Goal: Task Accomplishment & Management: Complete application form

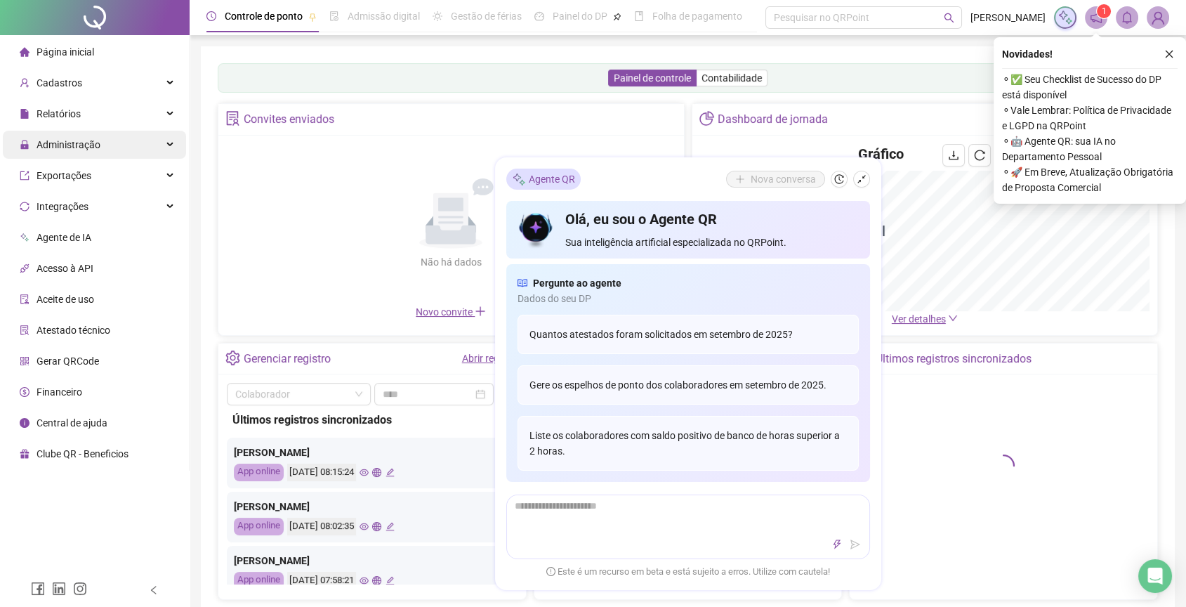
click at [112, 152] on div "Administração" at bounding box center [94, 145] width 183 height 28
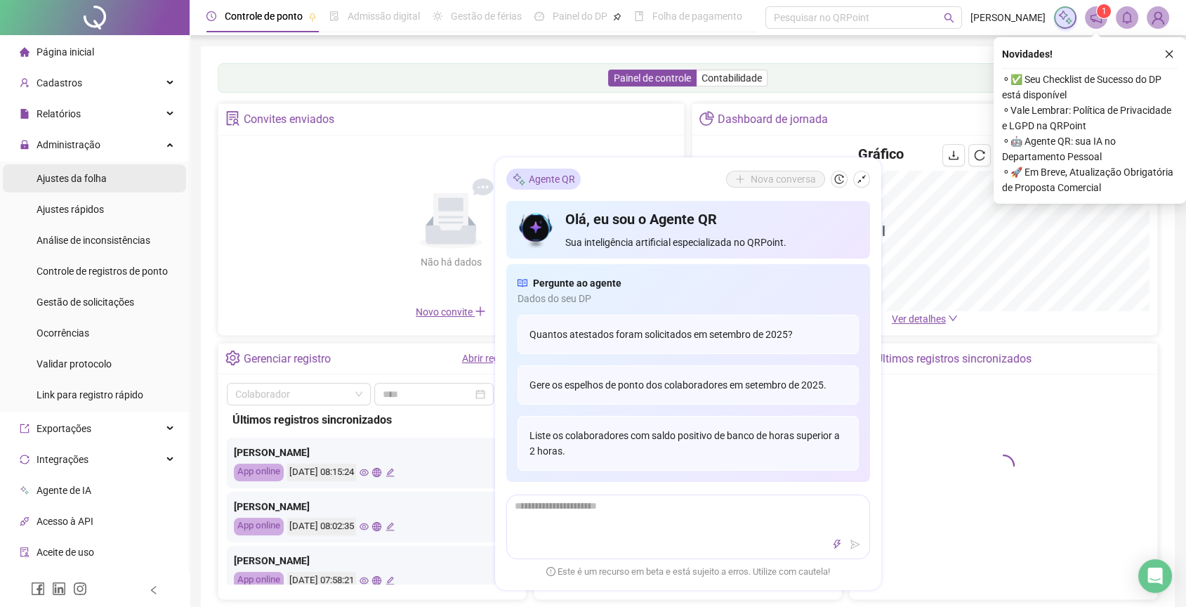
click at [112, 175] on li "Ajustes da folha" at bounding box center [94, 178] width 183 height 28
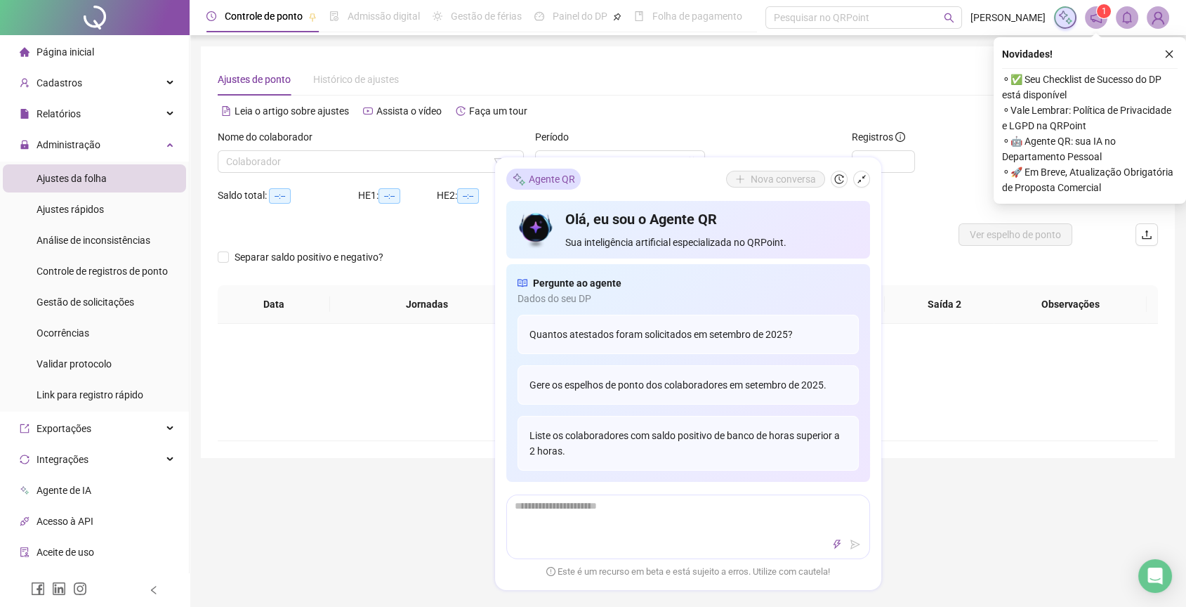
type input "**********"
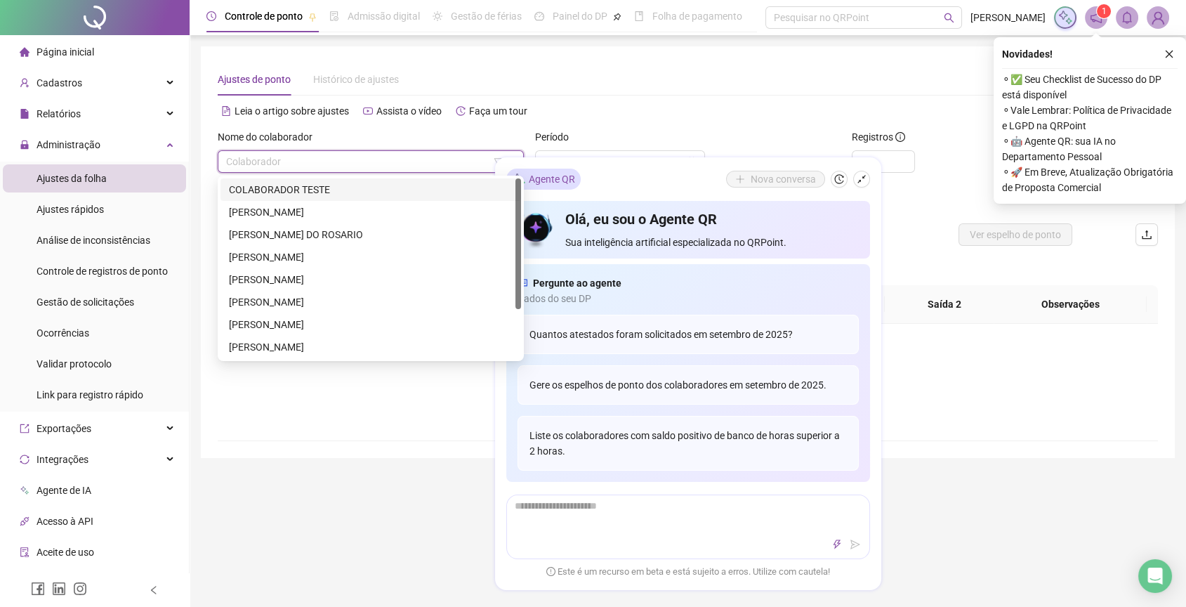
click at [302, 159] on input "search" at bounding box center [364, 161] width 277 height 21
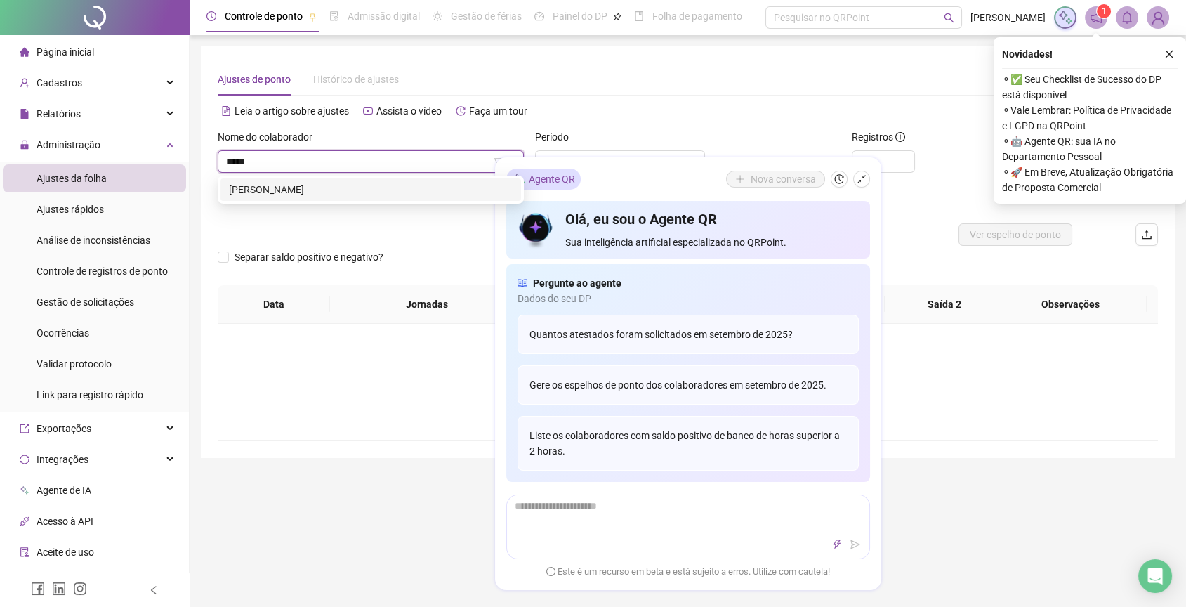
type input "******"
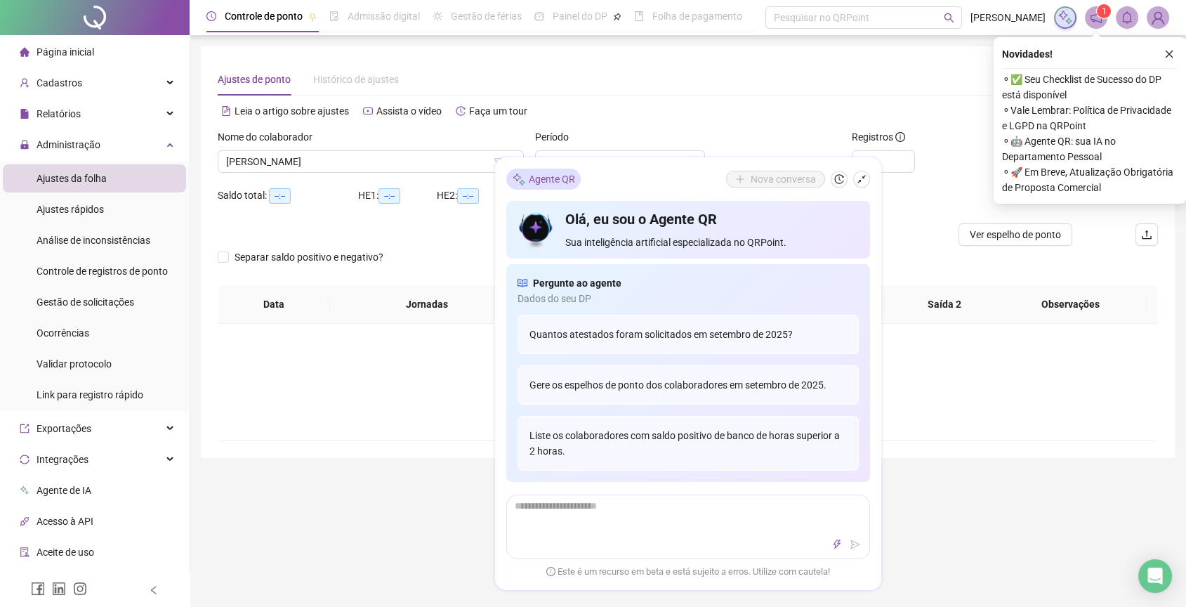
click at [785, 70] on div "Ajustes de ponto Histórico de ajustes" at bounding box center [688, 79] width 940 height 32
click at [1165, 55] on icon "close" at bounding box center [1169, 54] width 10 height 10
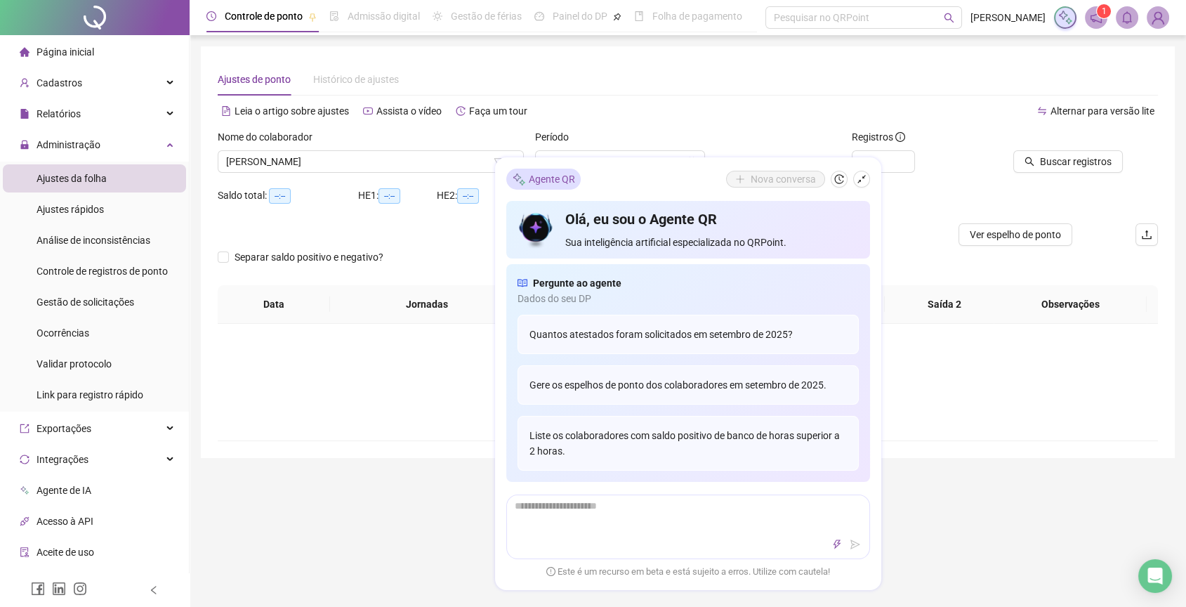
click at [980, 178] on div "Registros *" at bounding box center [925, 156] width 159 height 55
click at [853, 178] on button "button" at bounding box center [861, 179] width 17 height 17
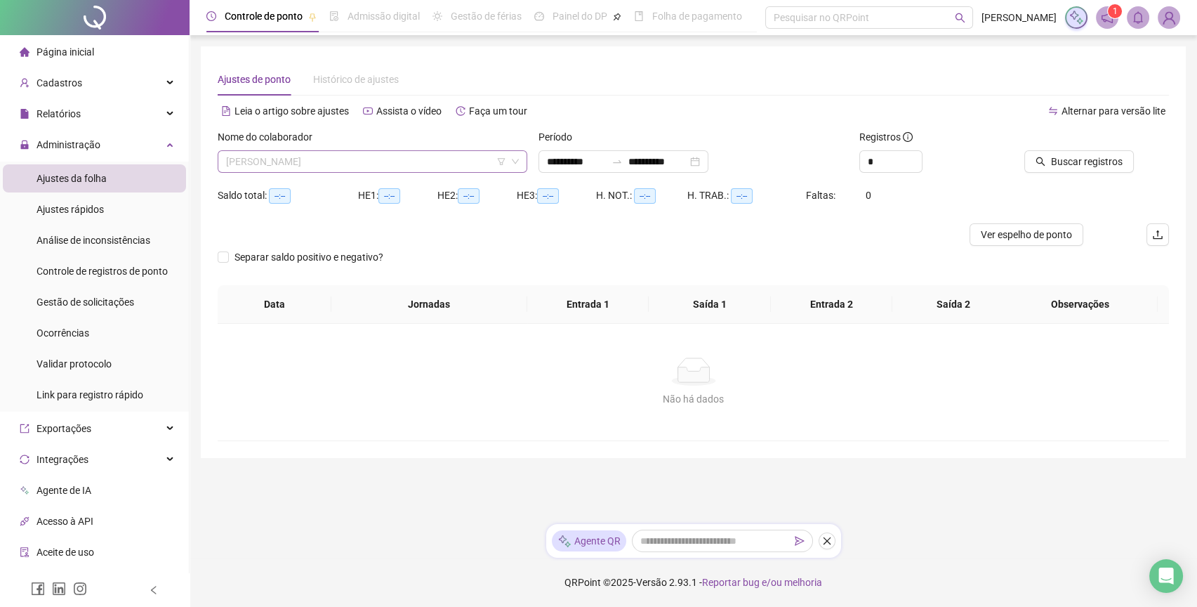
click at [275, 167] on span "DANILO FERREIRA GOMES" at bounding box center [372, 161] width 293 height 21
type input "*******"
click at [1049, 154] on button "Buscar registros" at bounding box center [1080, 161] width 110 height 22
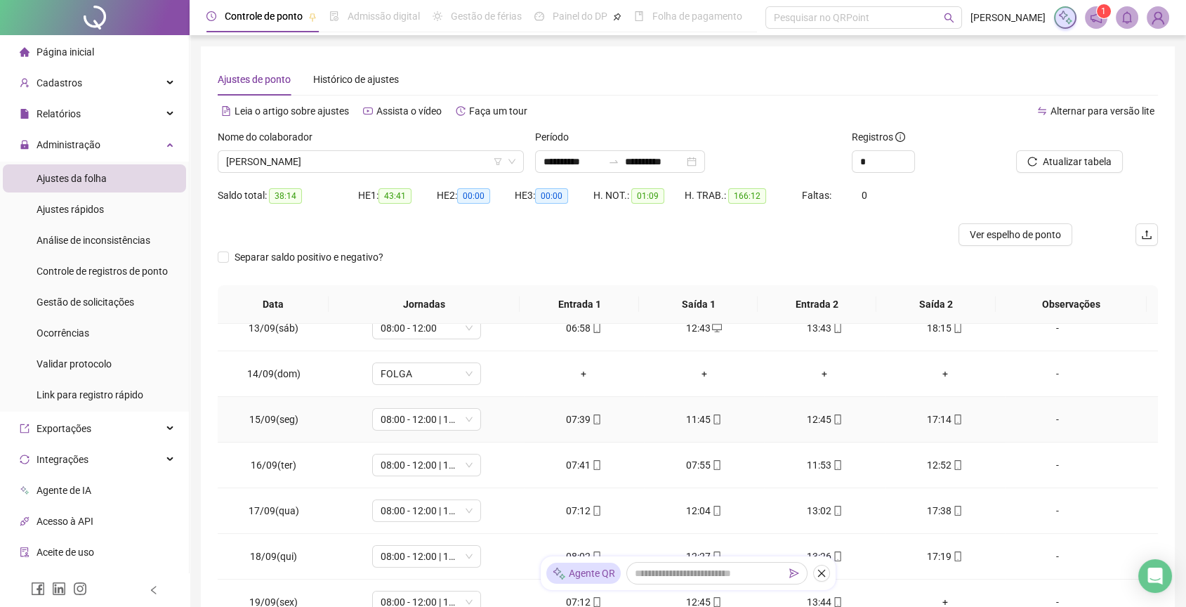
scroll to position [127, 0]
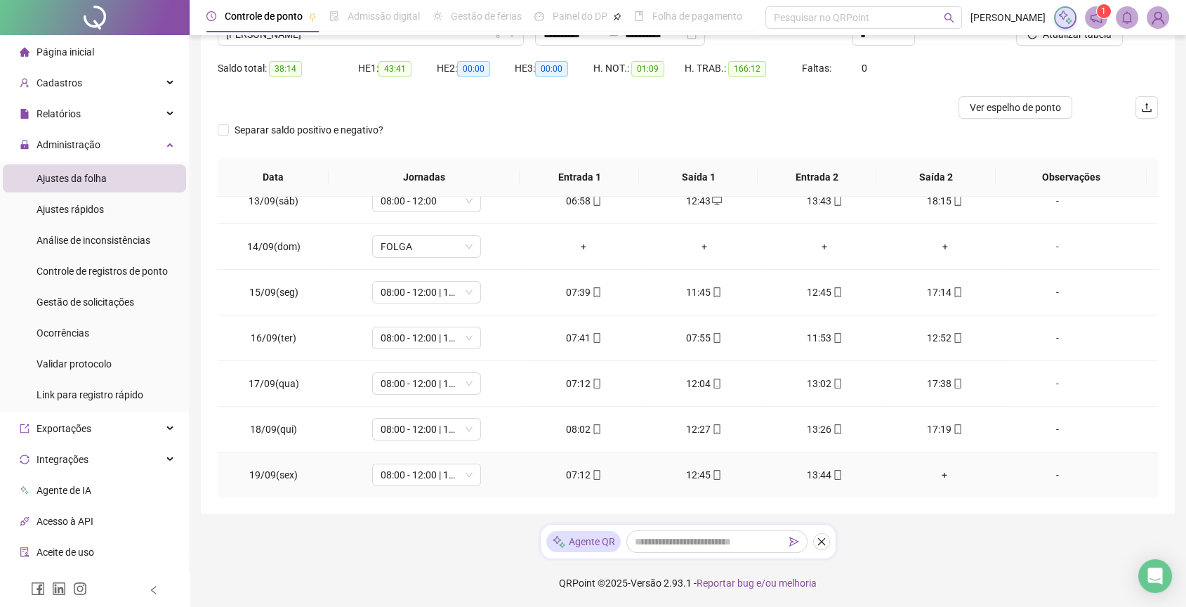
click at [937, 479] on div "+" at bounding box center [945, 474] width 98 height 15
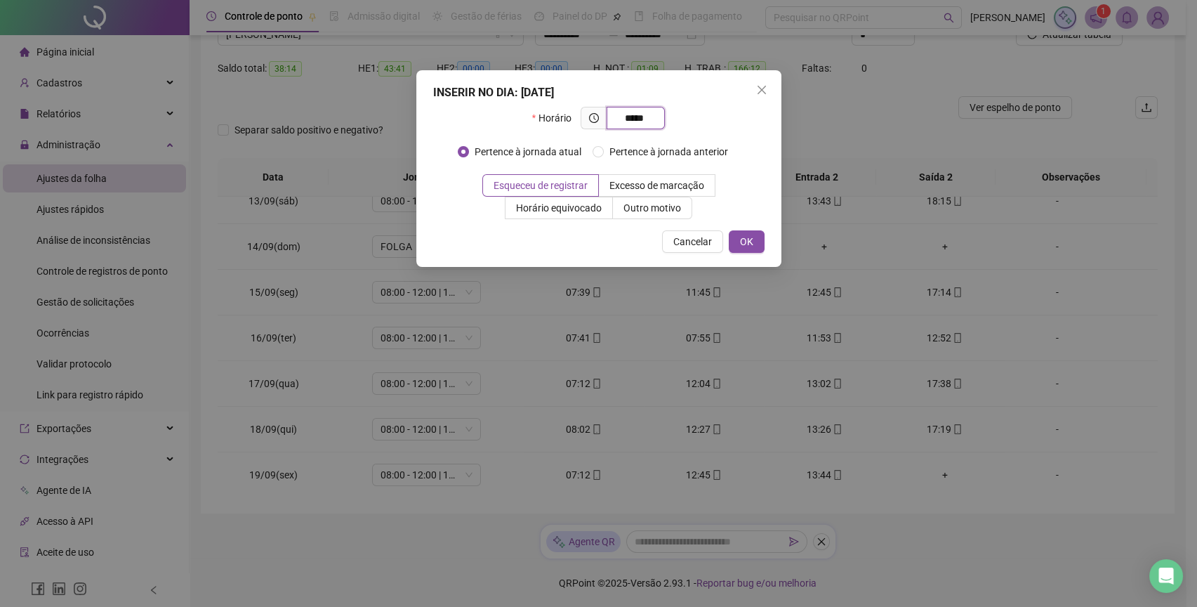
type input "*****"
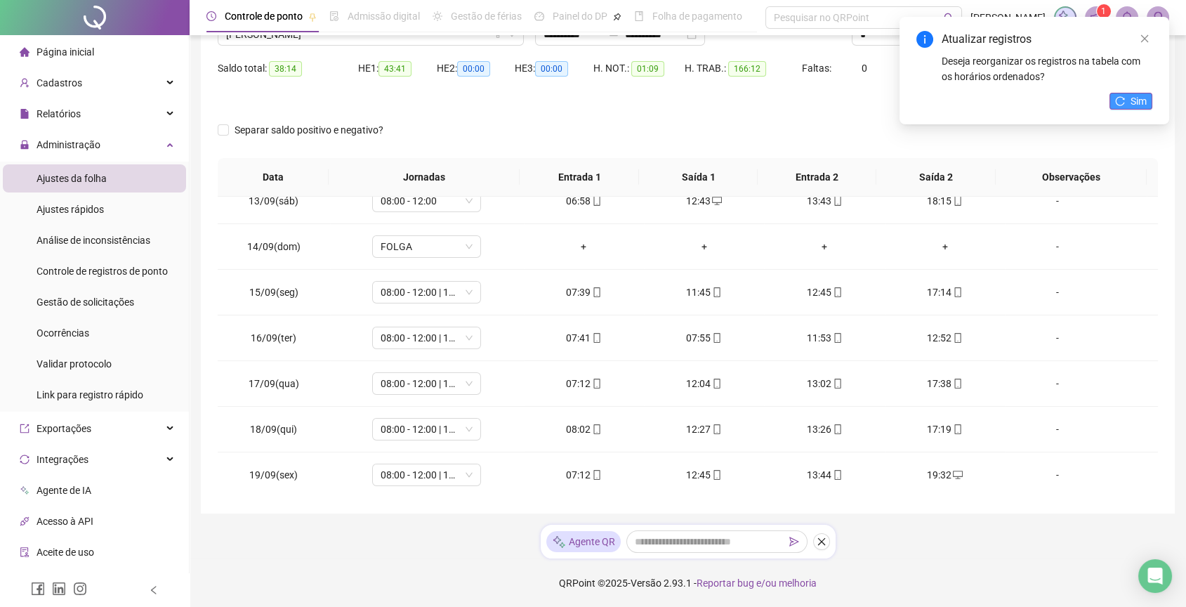
click at [1136, 93] on span "Sim" at bounding box center [1139, 100] width 16 height 15
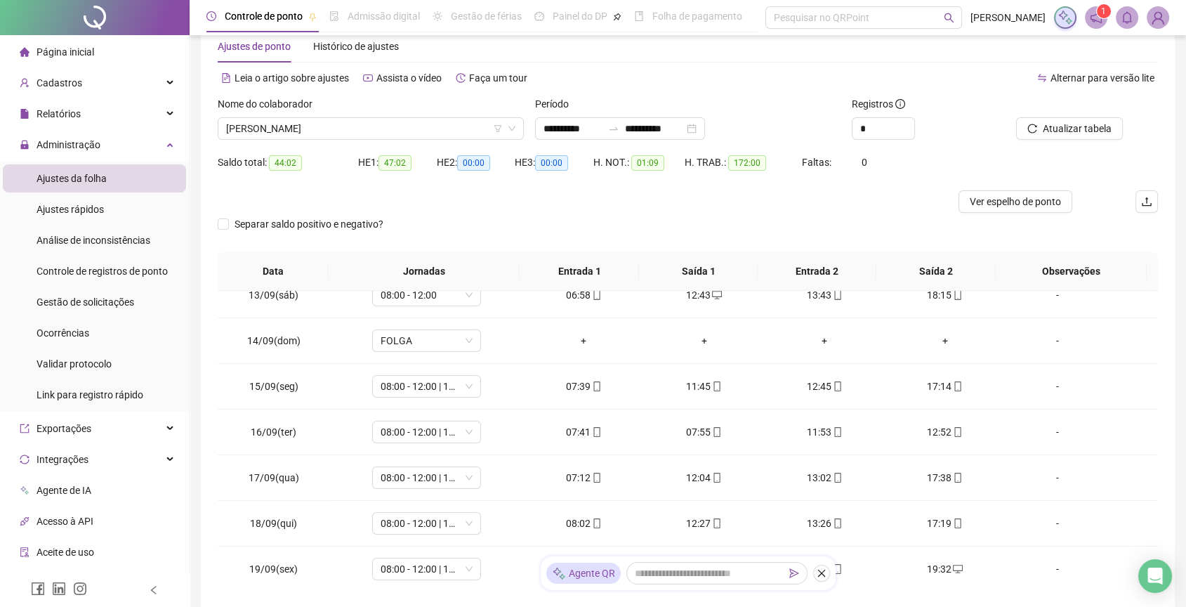
scroll to position [0, 0]
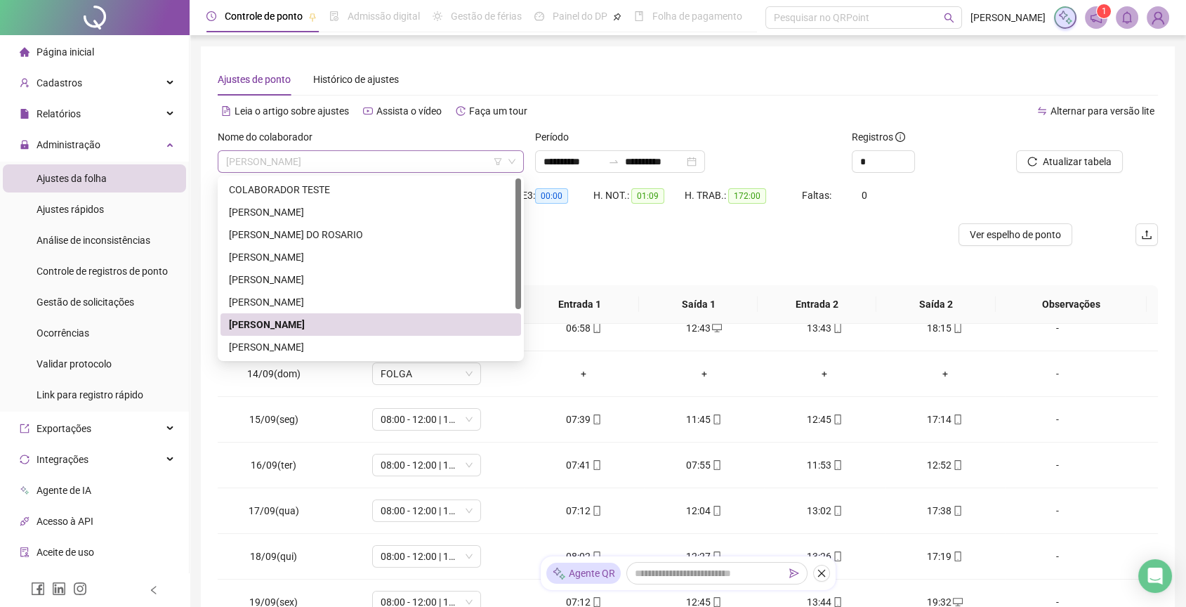
click at [257, 171] on span "MATHEUS MENDES DIAS MARTINS" at bounding box center [370, 161] width 289 height 21
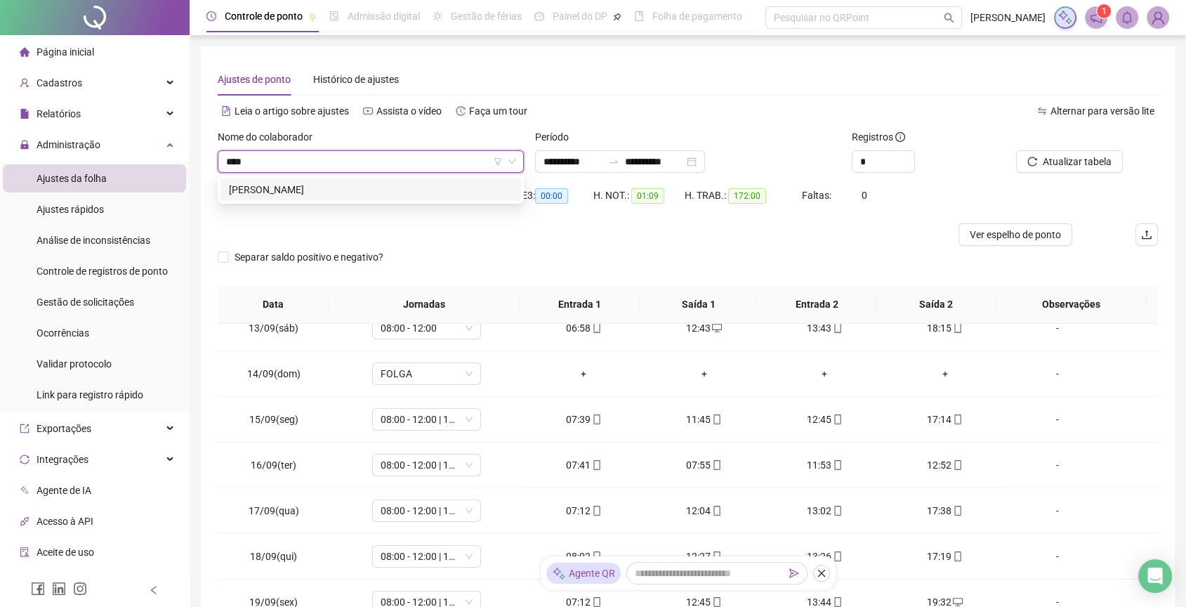
type input "*****"
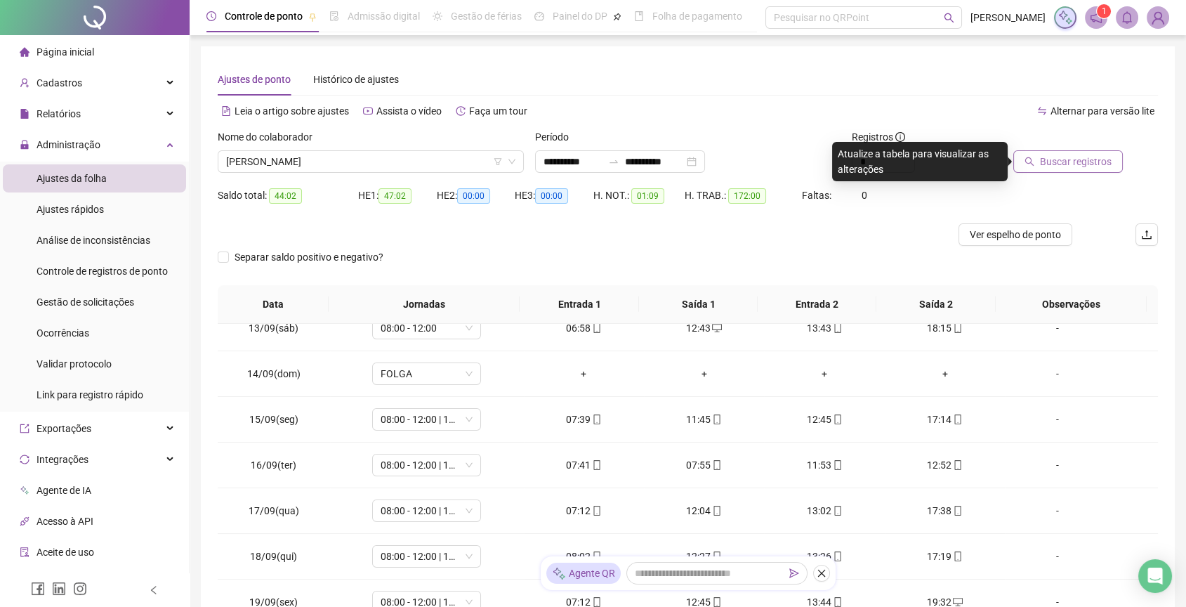
click at [1023, 152] on button "Buscar registros" at bounding box center [1068, 161] width 110 height 22
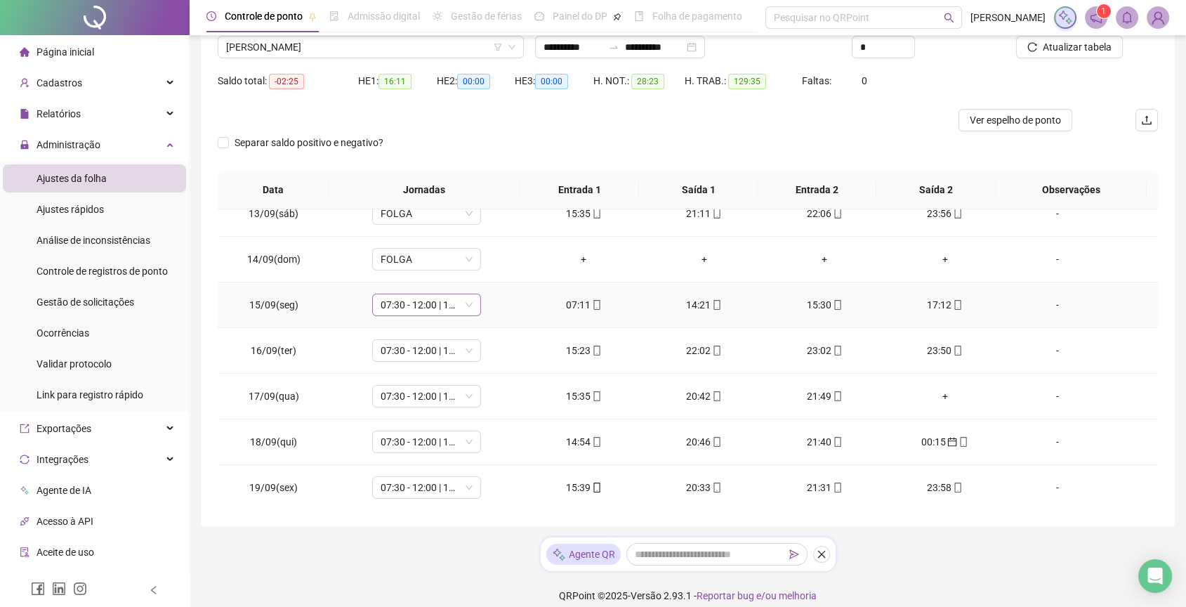
scroll to position [127, 0]
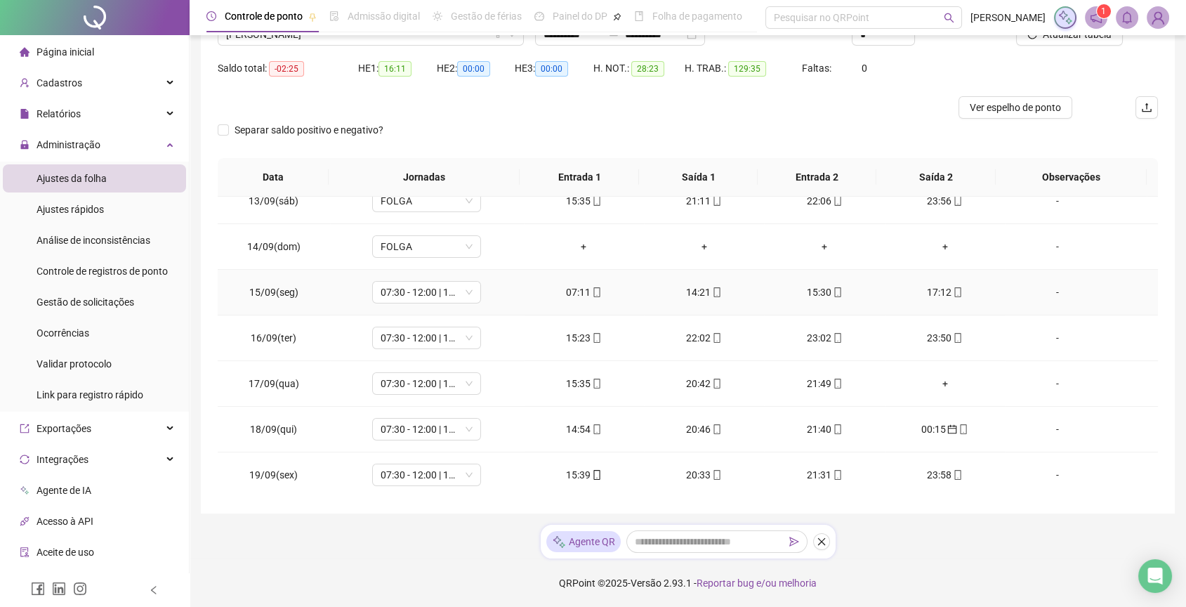
click at [581, 294] on div "07:11" at bounding box center [584, 291] width 98 height 15
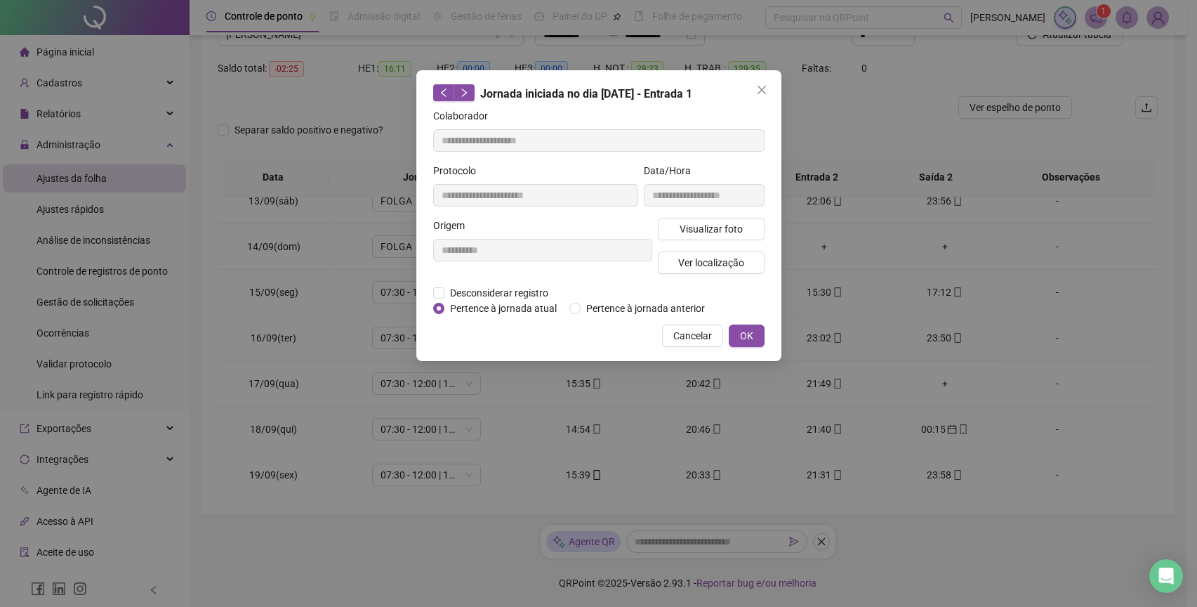
type input "**********"
click at [711, 260] on span "Ver localização" at bounding box center [711, 262] width 66 height 15
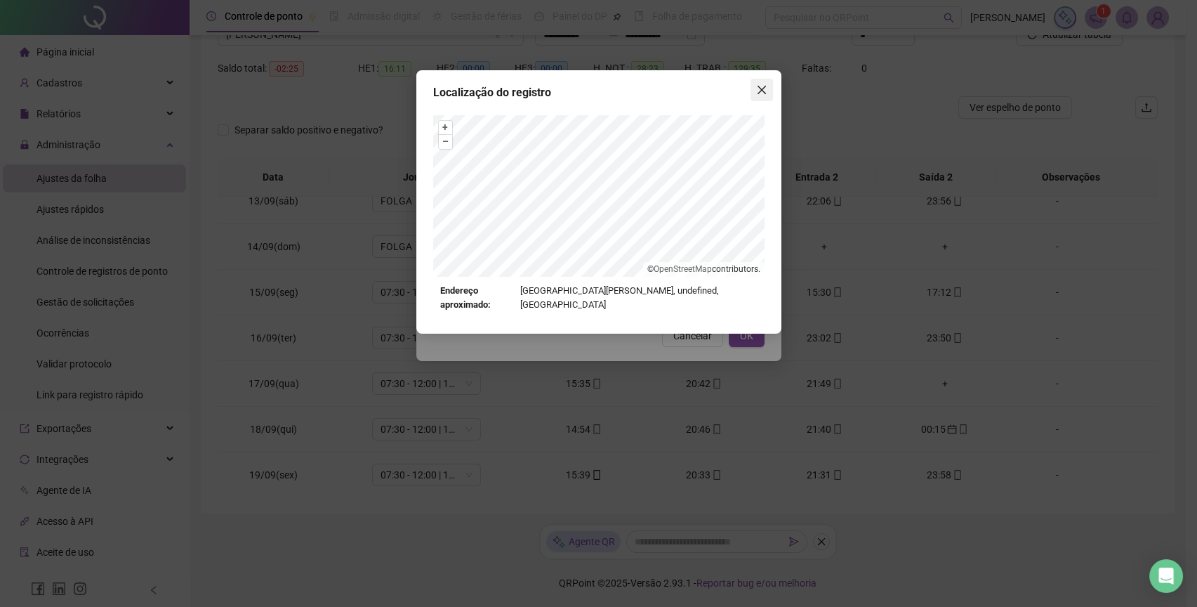
click at [763, 91] on icon "close" at bounding box center [761, 90] width 8 height 8
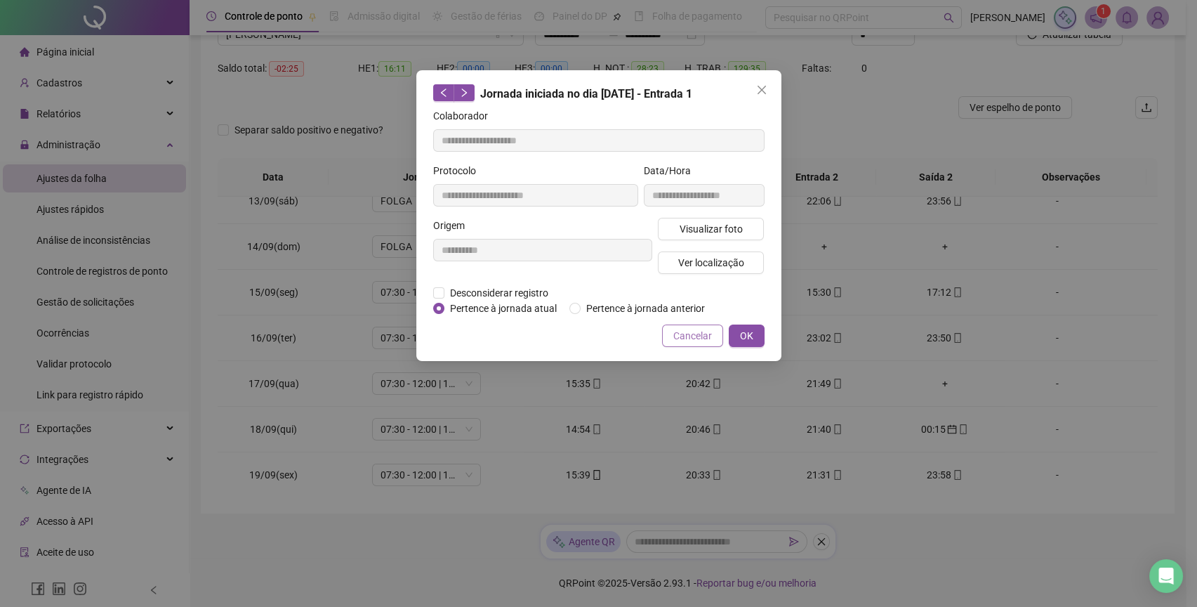
click at [713, 331] on button "Cancelar" at bounding box center [692, 335] width 61 height 22
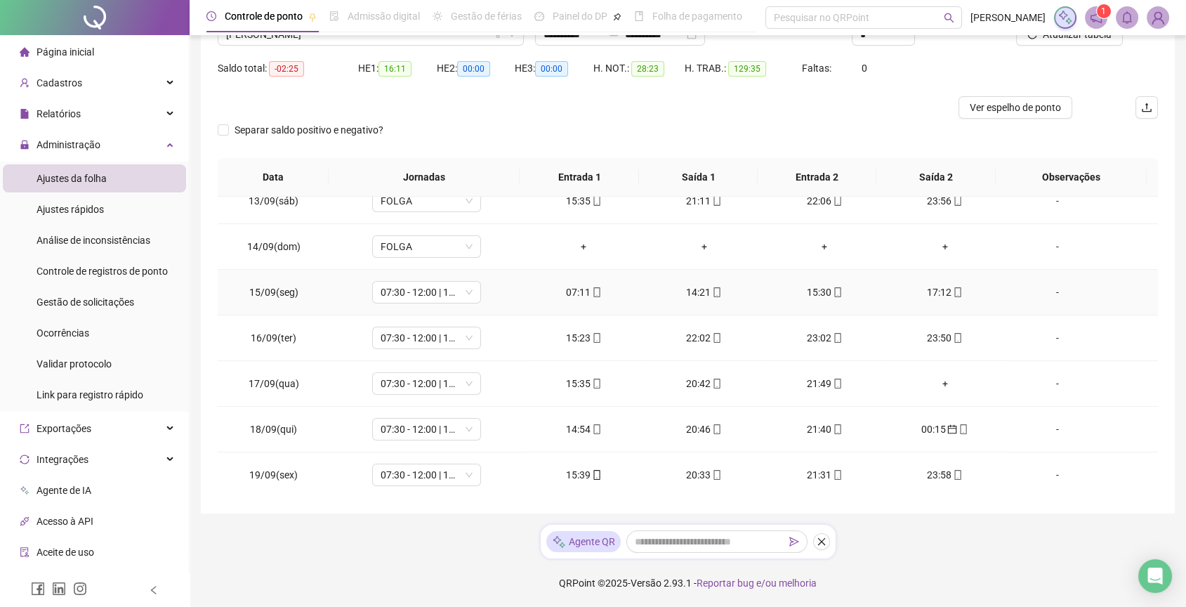
click at [938, 291] on div "17:12" at bounding box center [945, 291] width 98 height 15
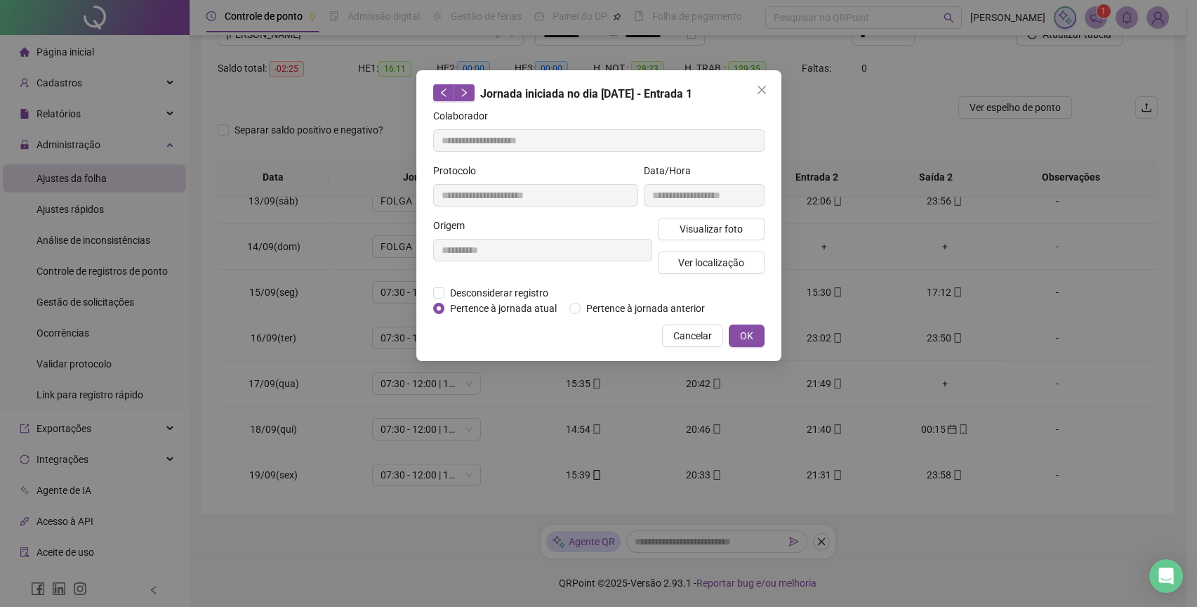
type input "**********"
click at [725, 265] on span "Ver localização" at bounding box center [711, 262] width 66 height 15
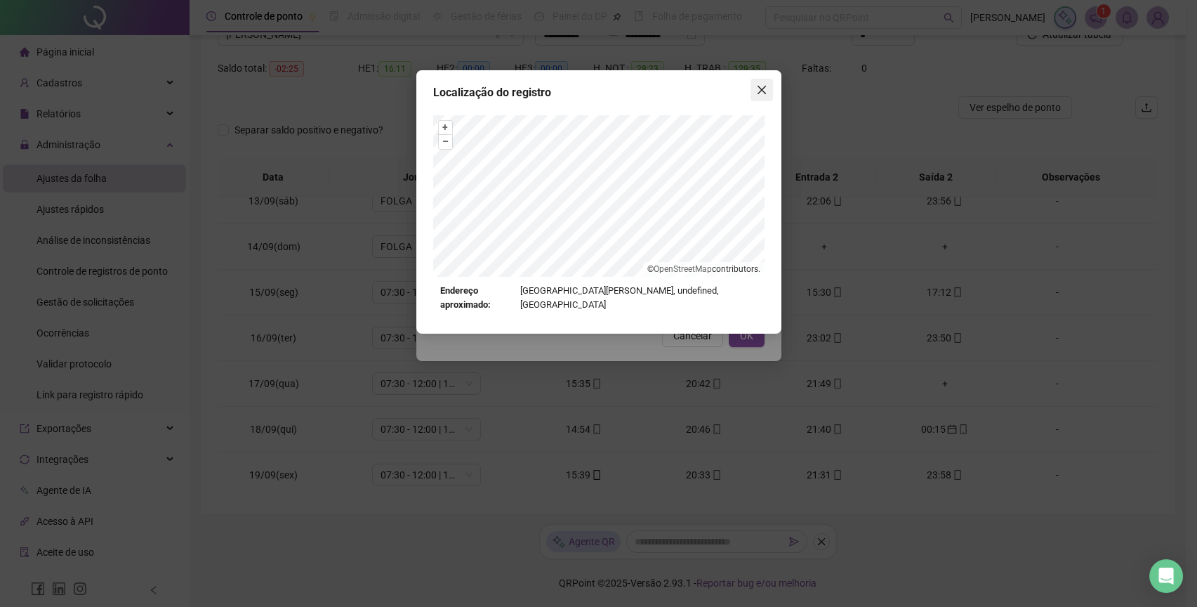
click at [752, 94] on span "Close" at bounding box center [762, 89] width 22 height 11
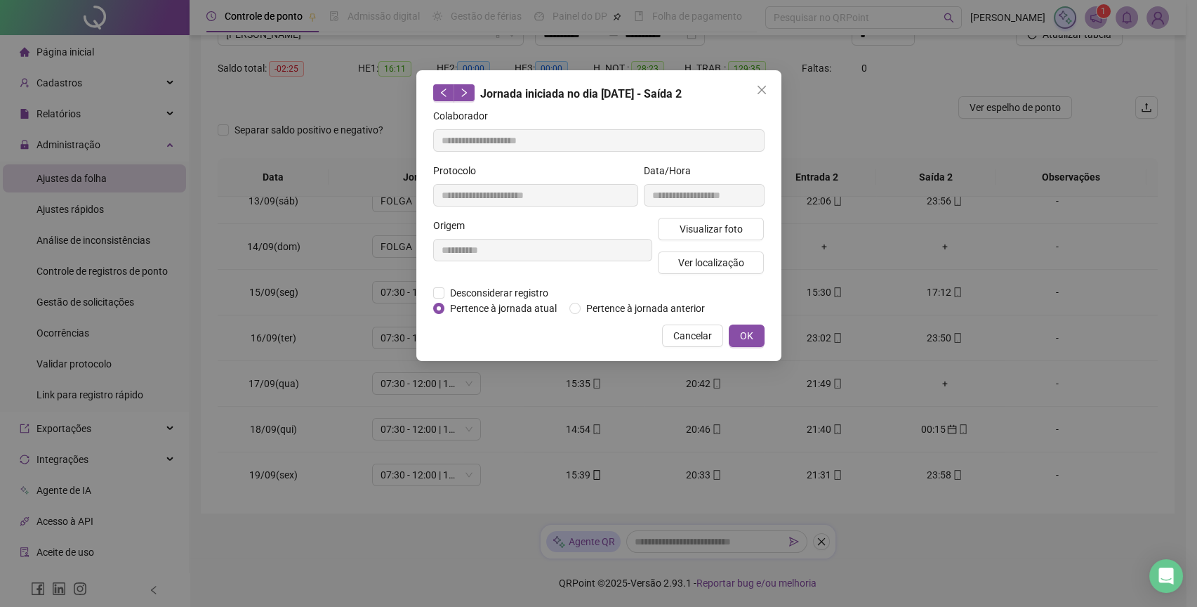
click at [752, 94] on span "Close" at bounding box center [762, 89] width 22 height 11
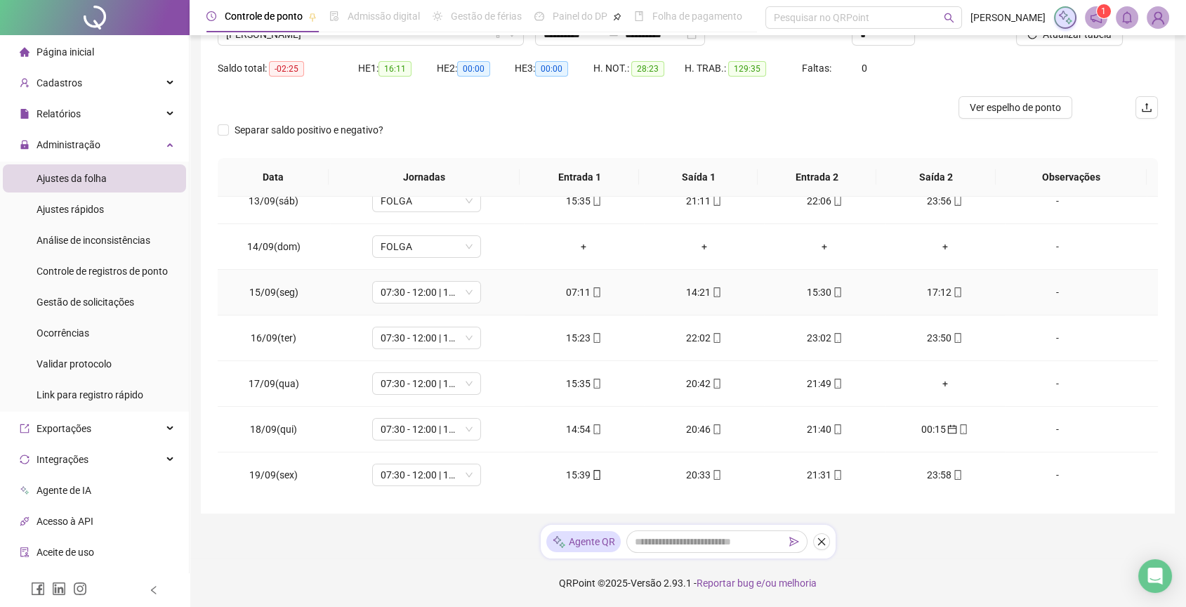
click at [920, 296] on div "17:12" at bounding box center [945, 291] width 98 height 15
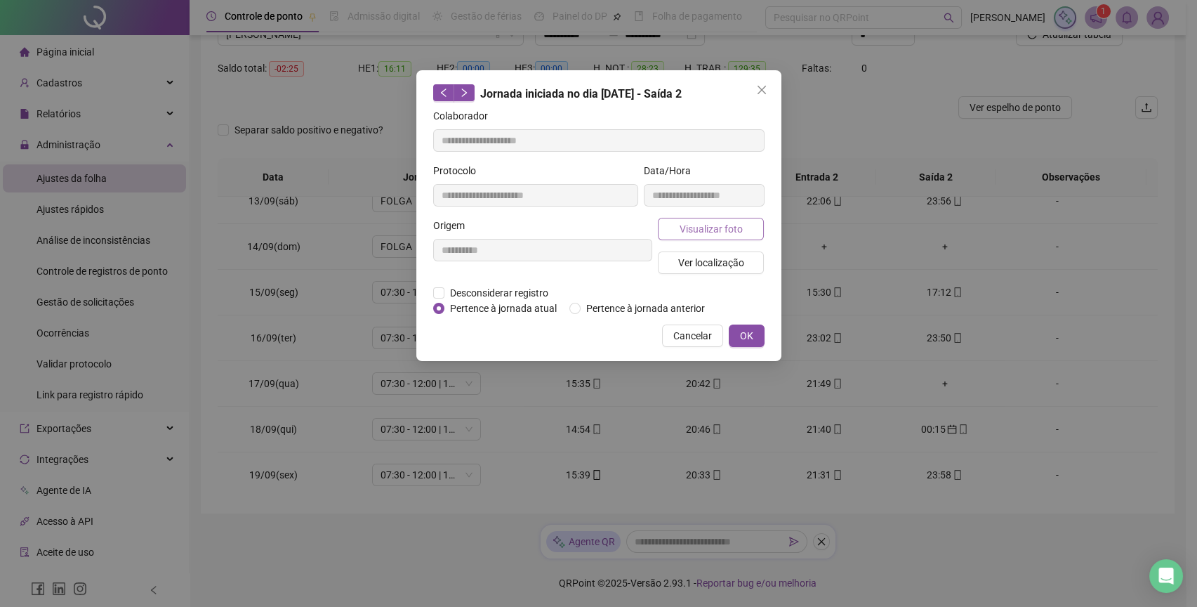
click at [709, 234] on span "Visualizar foto" at bounding box center [710, 228] width 63 height 15
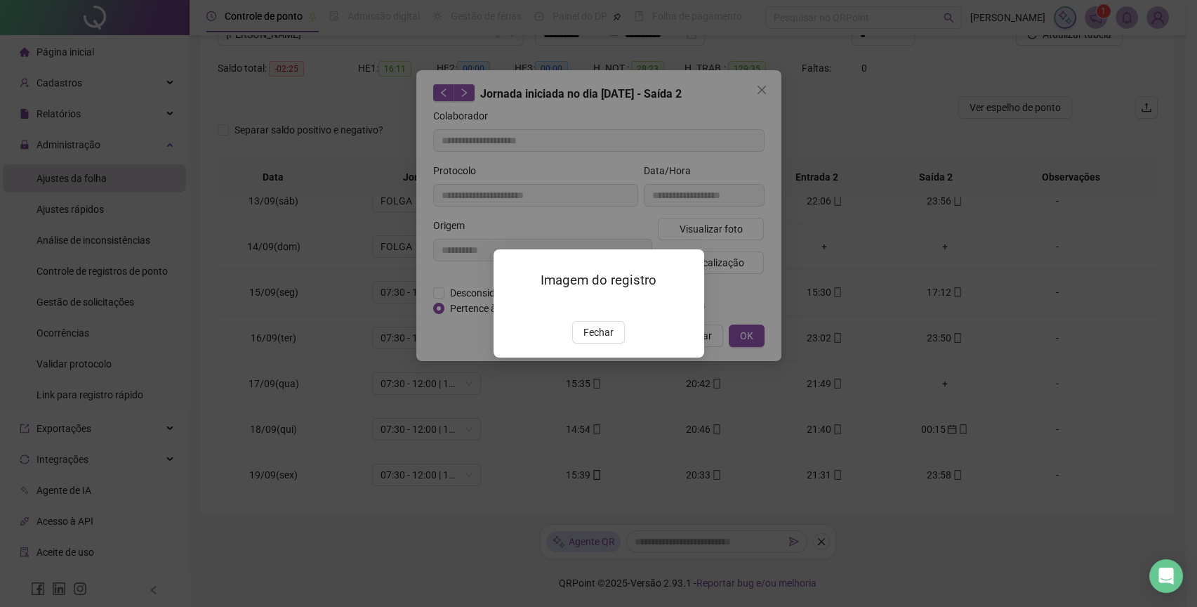
click at [511, 305] on img at bounding box center [511, 305] width 0 height 0
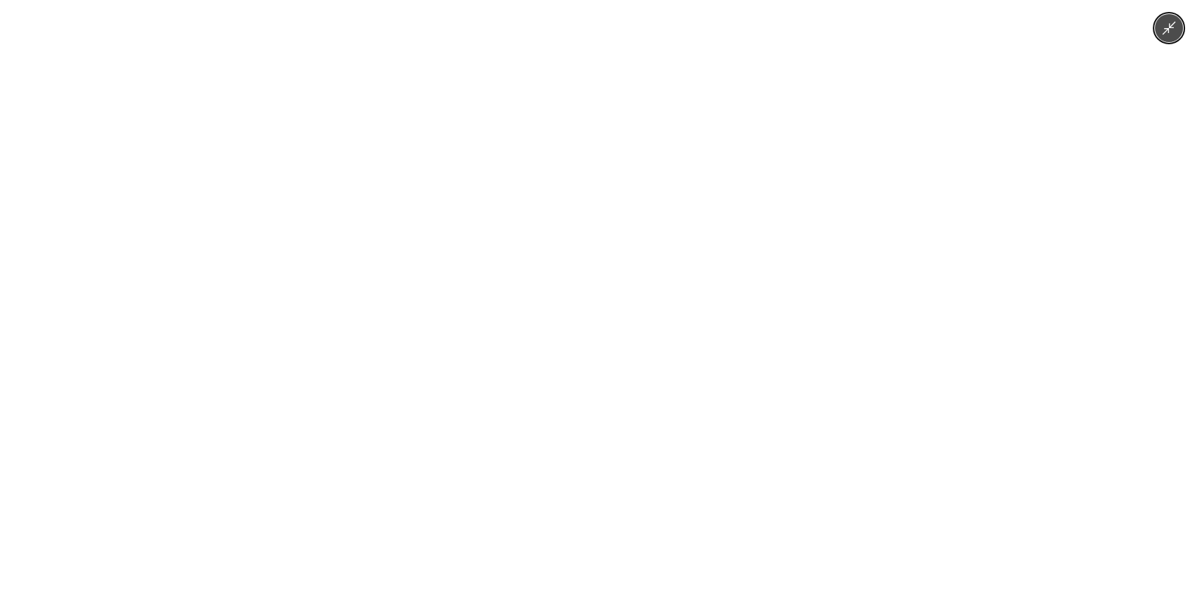
click at [548, 325] on img at bounding box center [599, 303] width 281 height 607
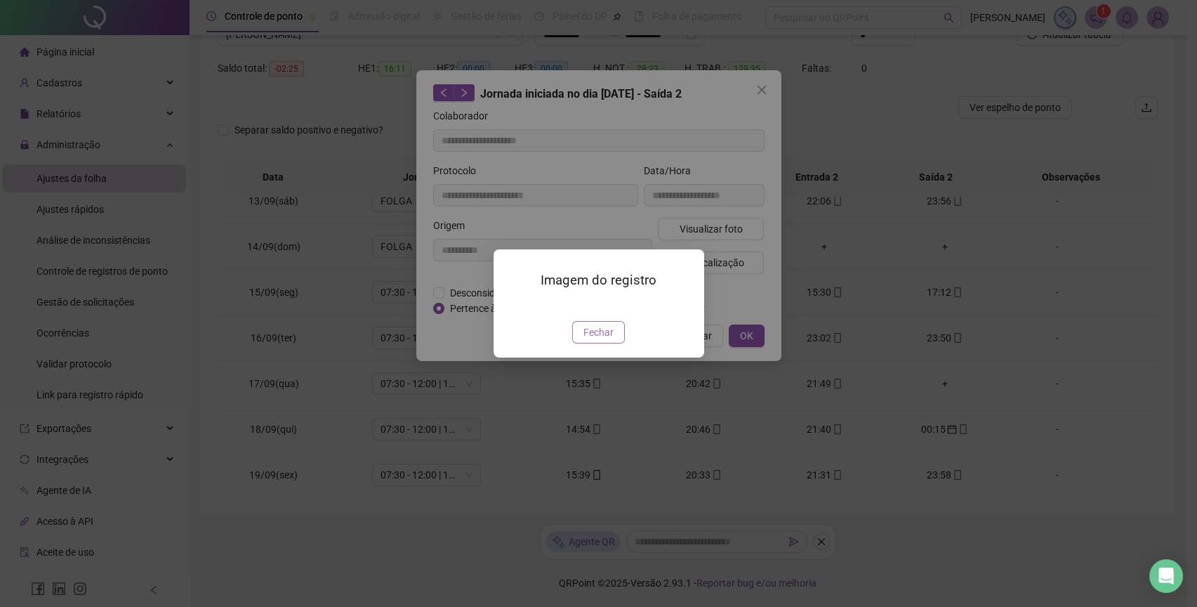
click at [613, 357] on div "Imagem do registro Fechar" at bounding box center [599, 302] width 211 height 107
click at [613, 343] on button "Fechar" at bounding box center [598, 332] width 53 height 22
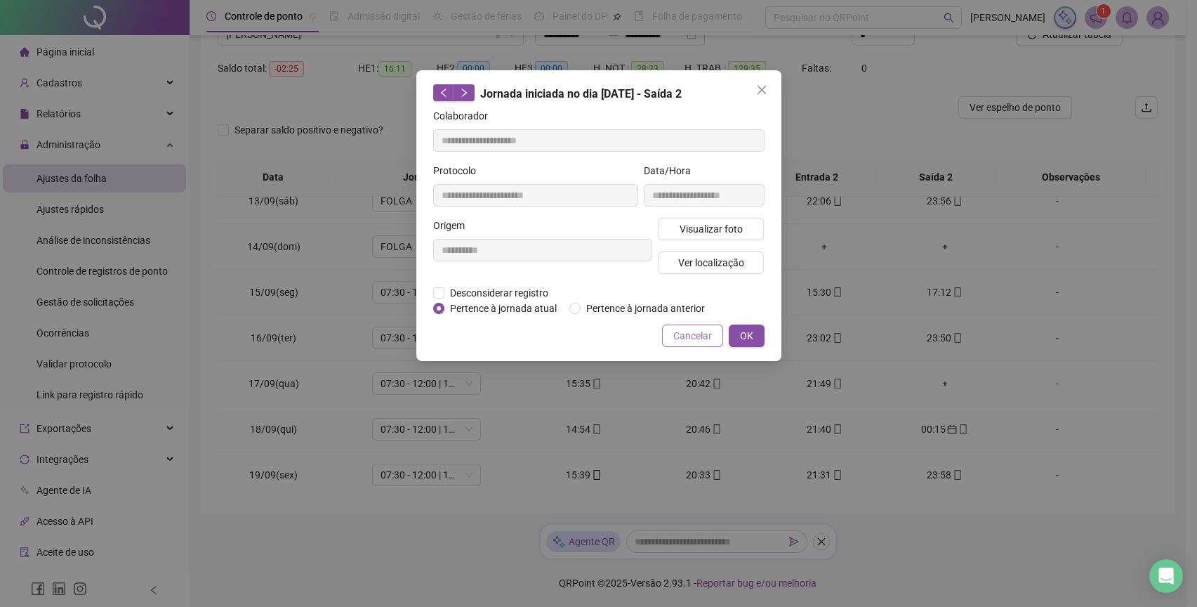
click at [702, 330] on span "Cancelar" at bounding box center [692, 335] width 39 height 15
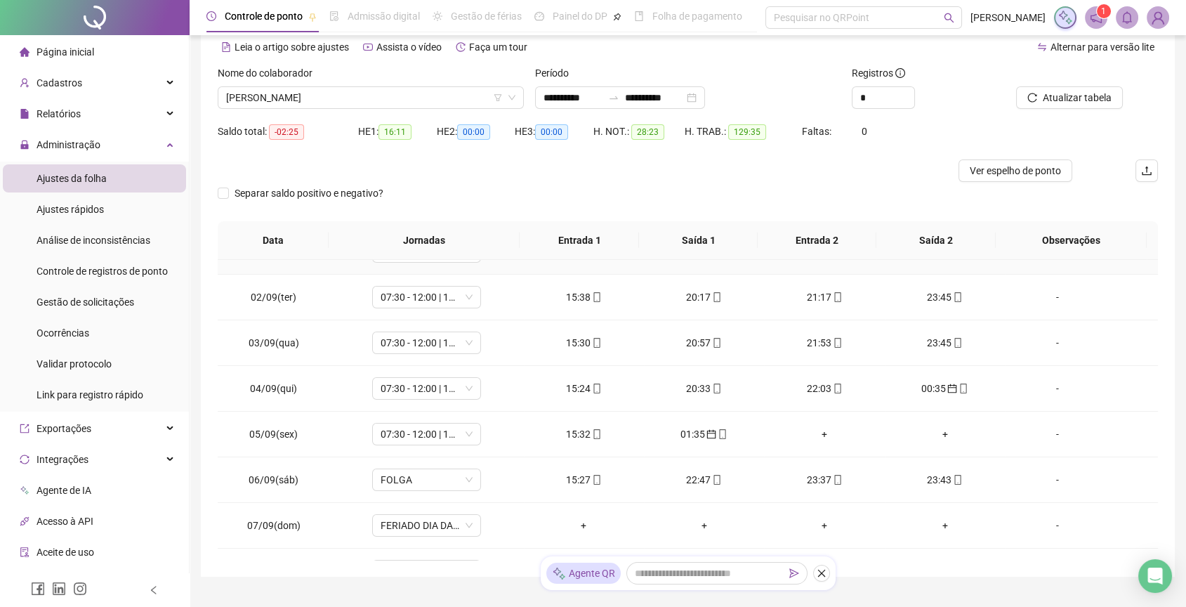
scroll to position [31, 0]
click at [817, 440] on div "+" at bounding box center [824, 433] width 98 height 15
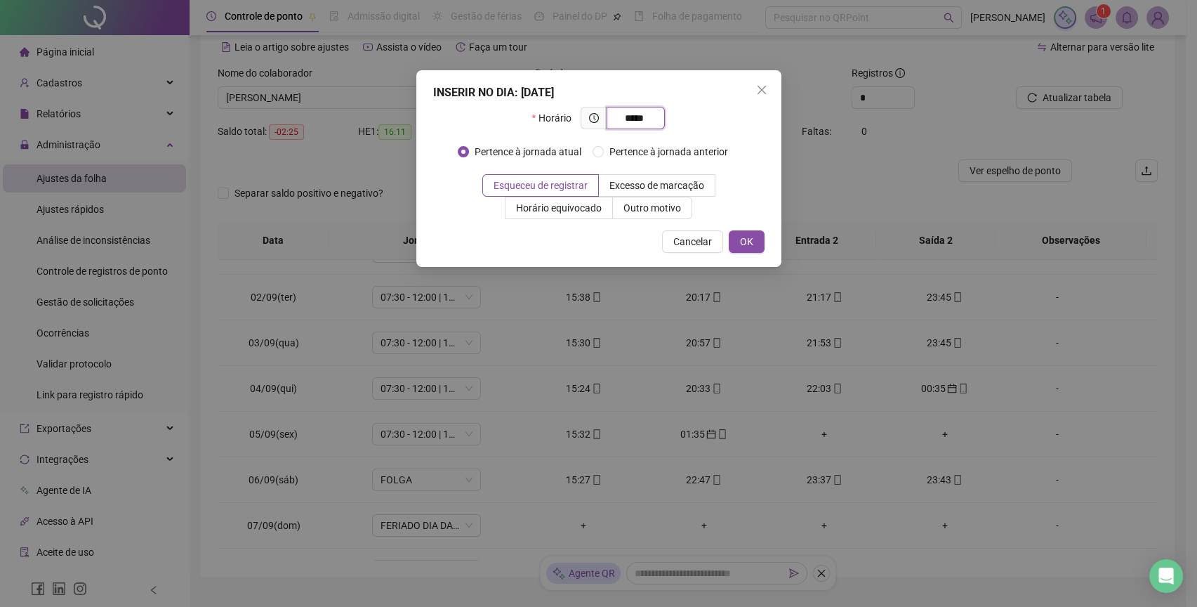
type input "*****"
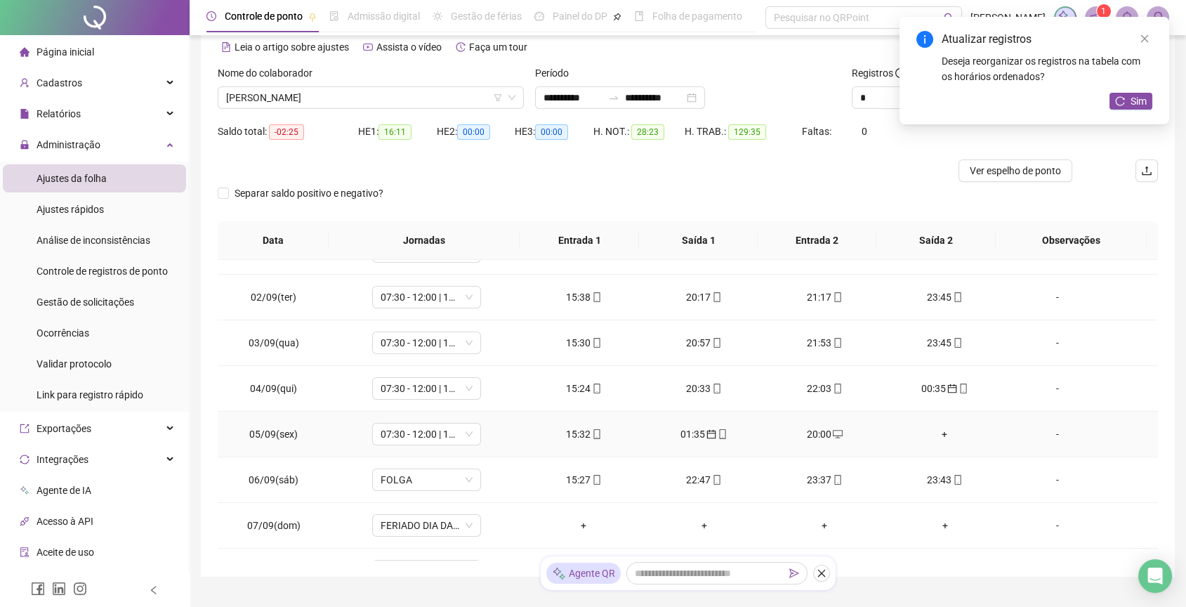
click at [937, 426] on div "+" at bounding box center [945, 433] width 98 height 15
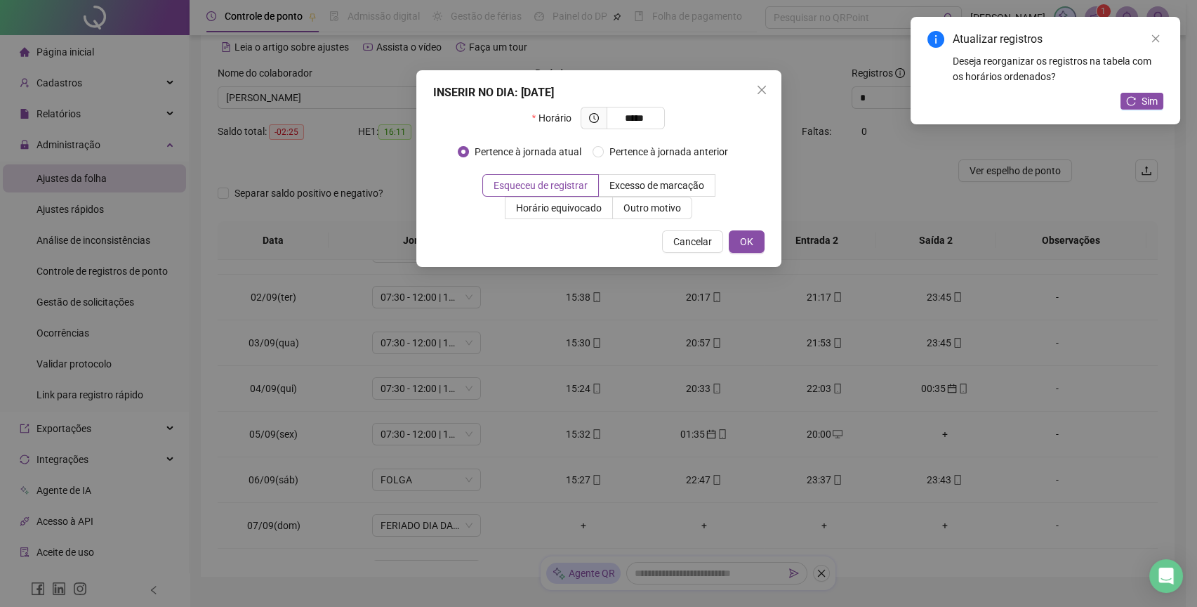
type input "*****"
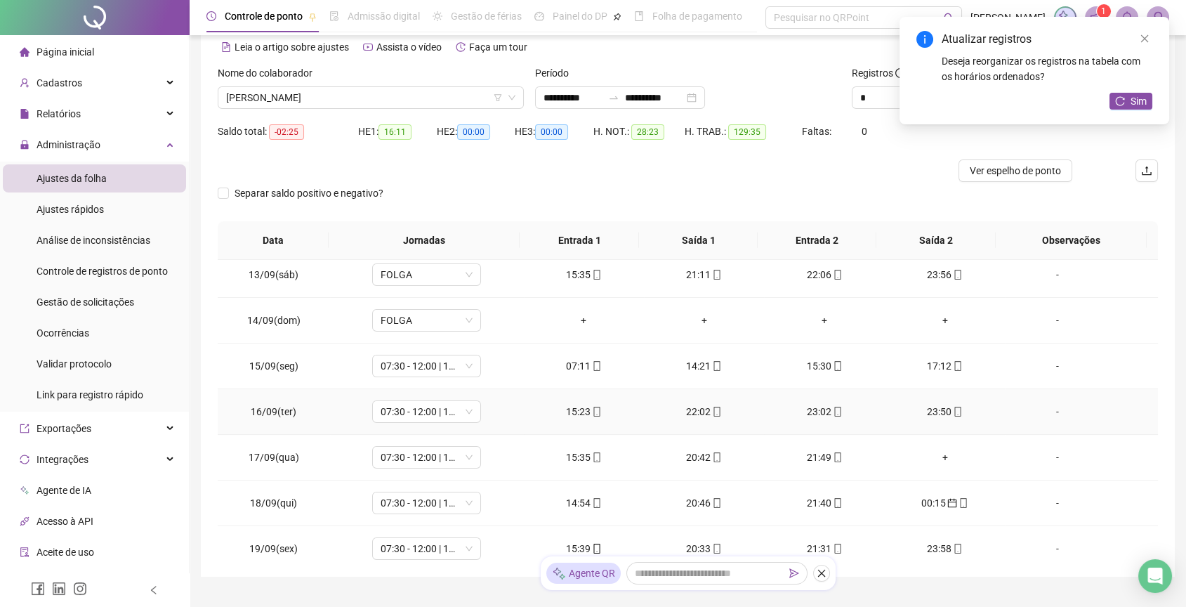
scroll to position [566, 0]
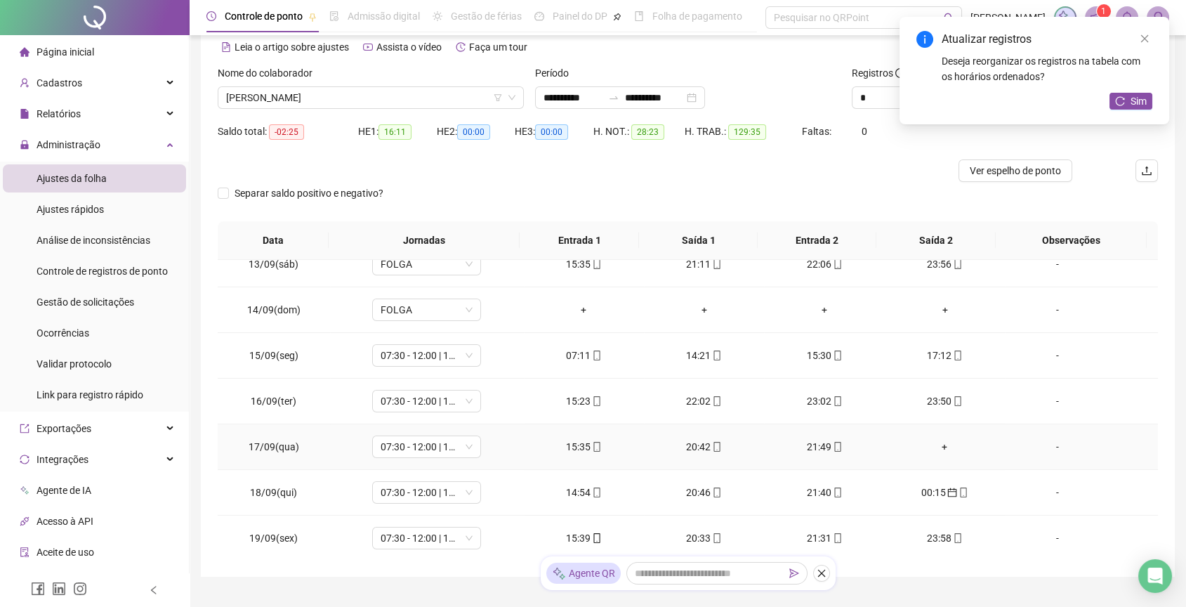
click at [938, 454] on td "+" at bounding box center [945, 447] width 120 height 46
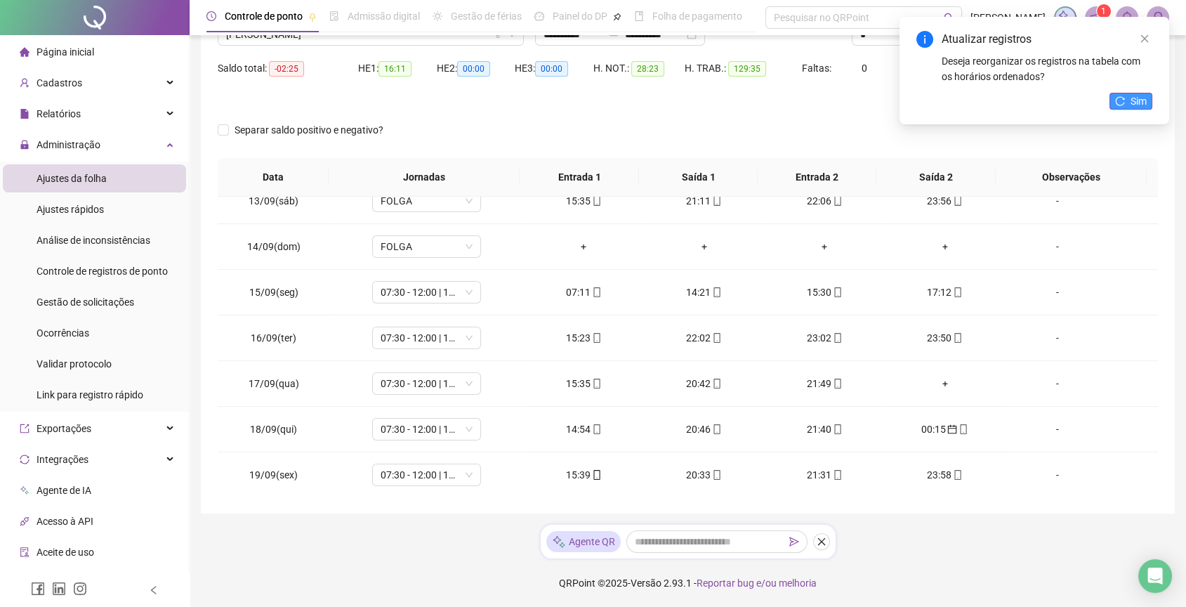
click at [1122, 94] on button "Sim" at bounding box center [1131, 101] width 43 height 17
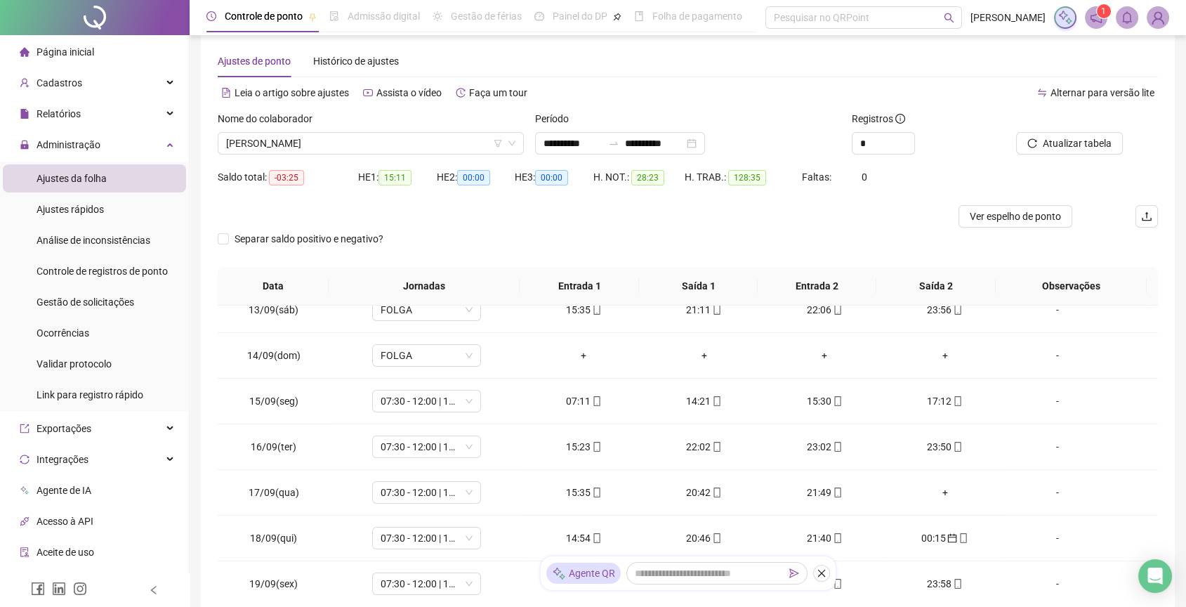
scroll to position [18, 0]
click at [587, 146] on input "**********" at bounding box center [573, 143] width 59 height 15
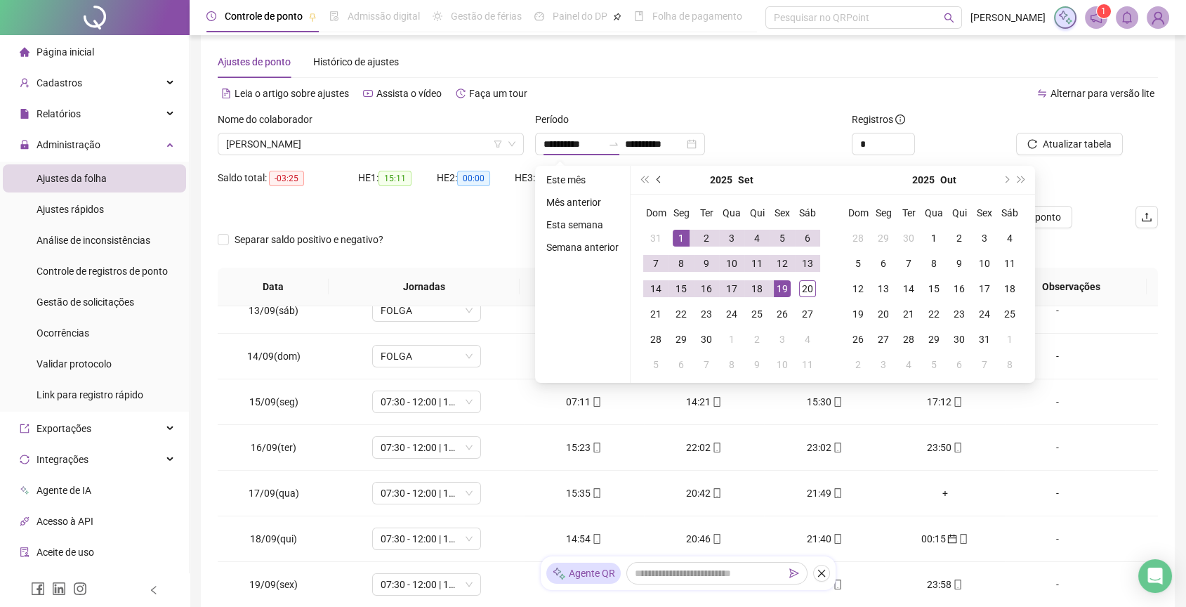
click at [659, 178] on span "prev-year" at bounding box center [660, 179] width 7 height 7
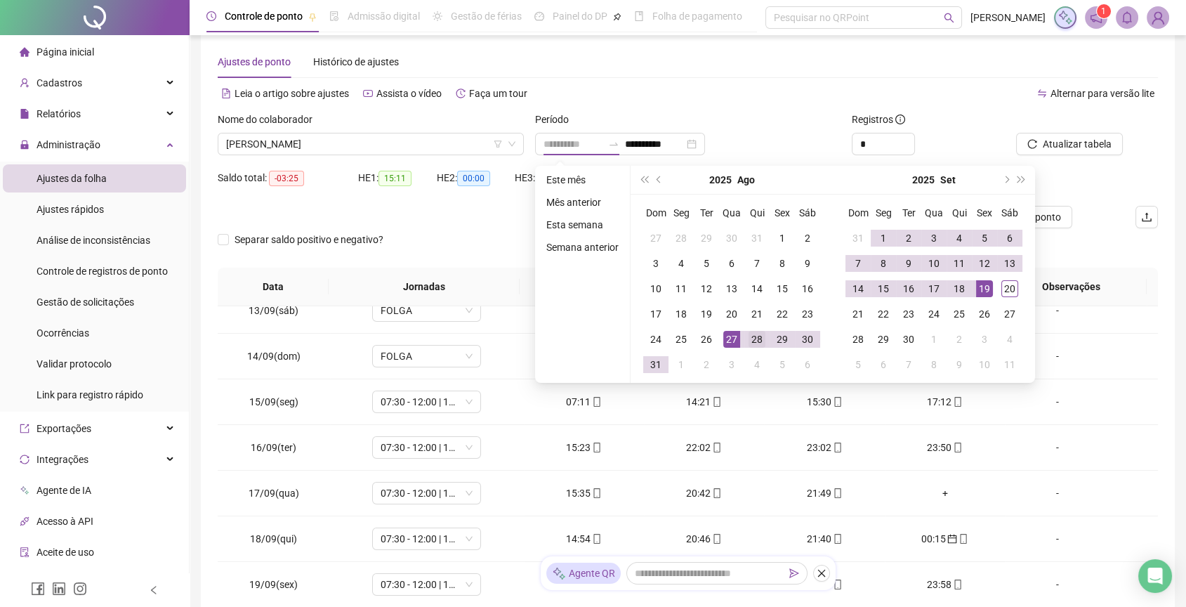
type input "**********"
click at [749, 336] on div "28" at bounding box center [757, 339] width 17 height 17
type input "**********"
click at [1017, 287] on td "20" at bounding box center [1009, 288] width 25 height 25
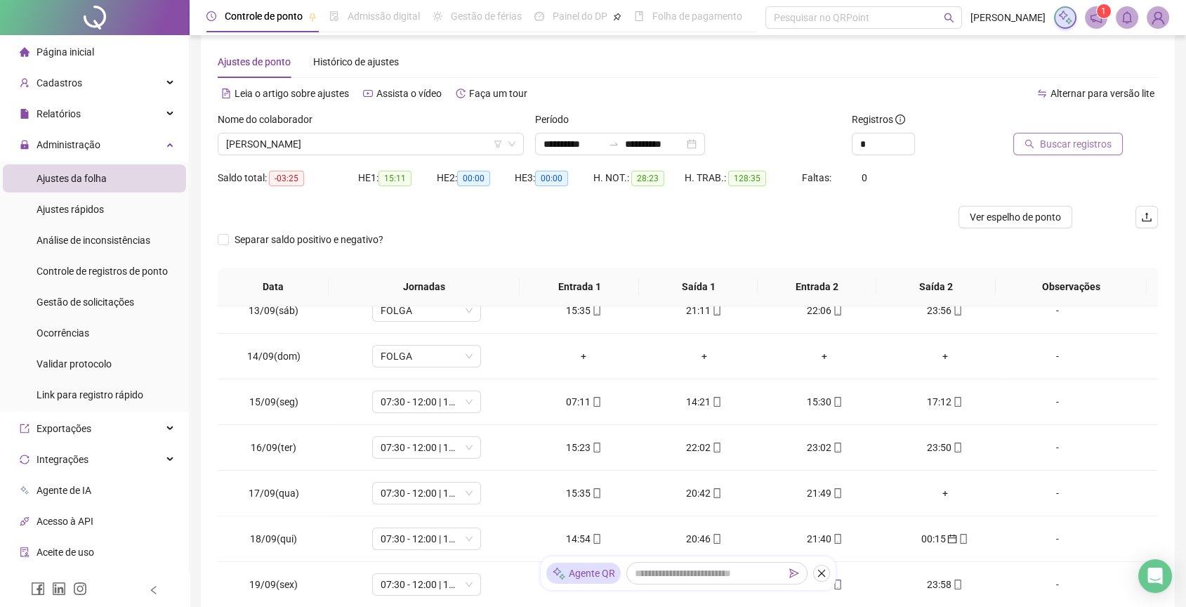
click at [1086, 146] on span "Buscar registros" at bounding box center [1076, 143] width 72 height 15
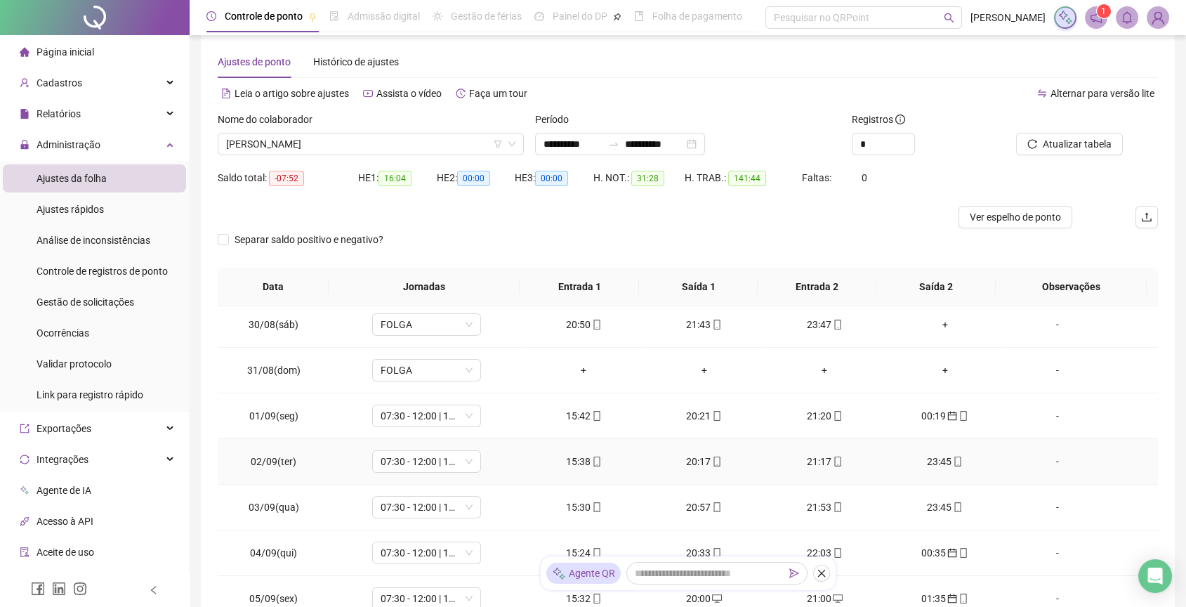
scroll to position [0, 0]
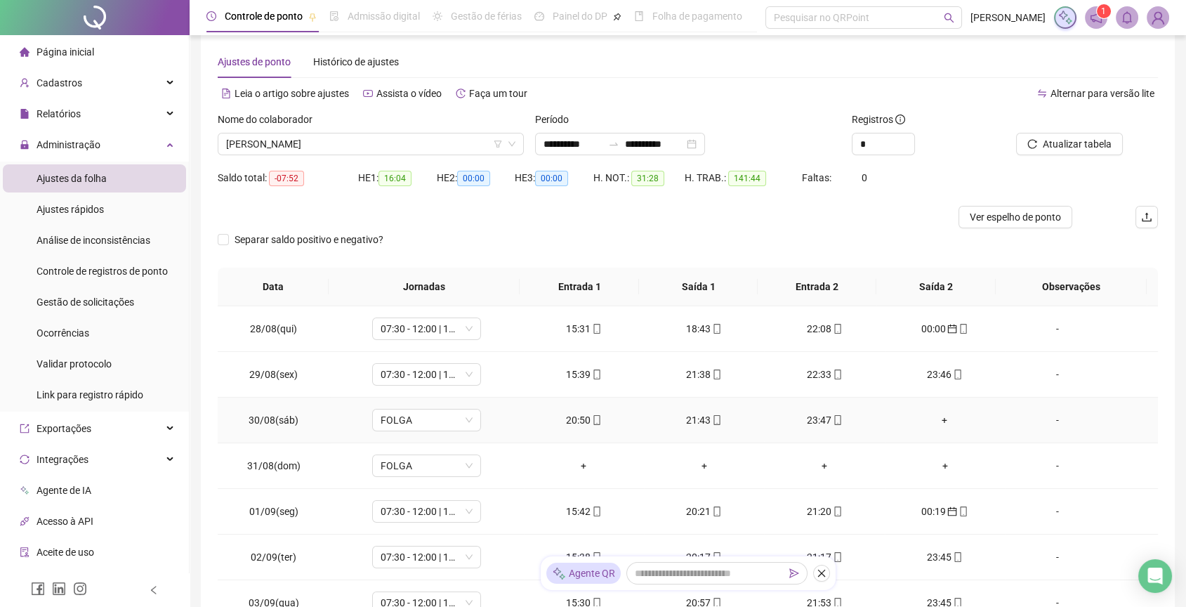
click at [937, 415] on div "+" at bounding box center [945, 419] width 98 height 15
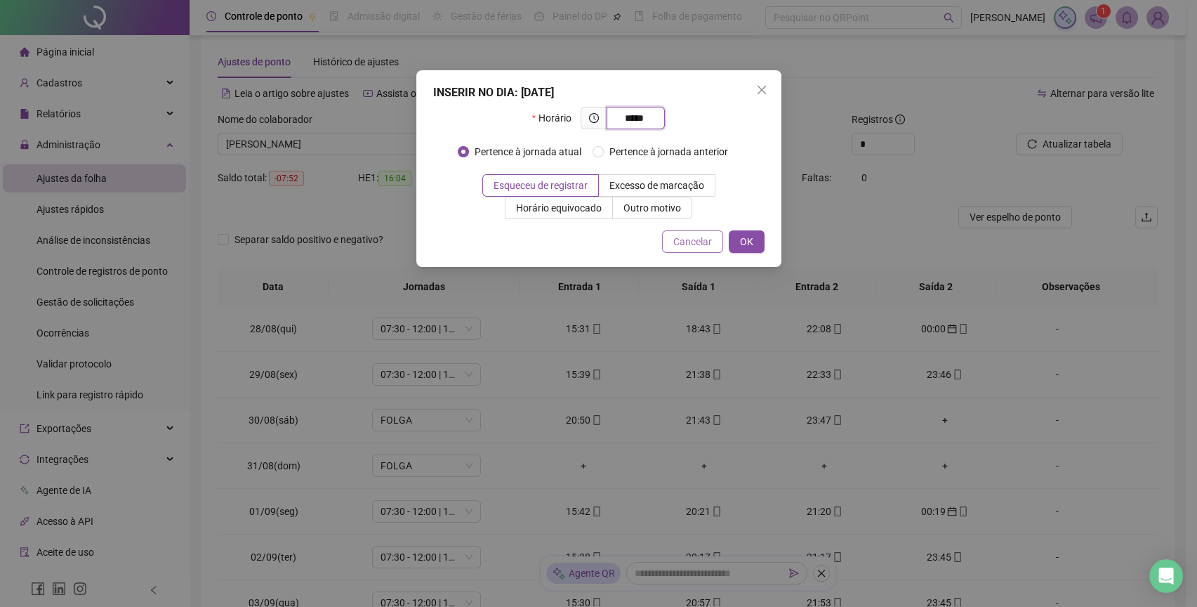
type input "*****"
click at [691, 249] on button "Cancelar" at bounding box center [692, 241] width 61 height 22
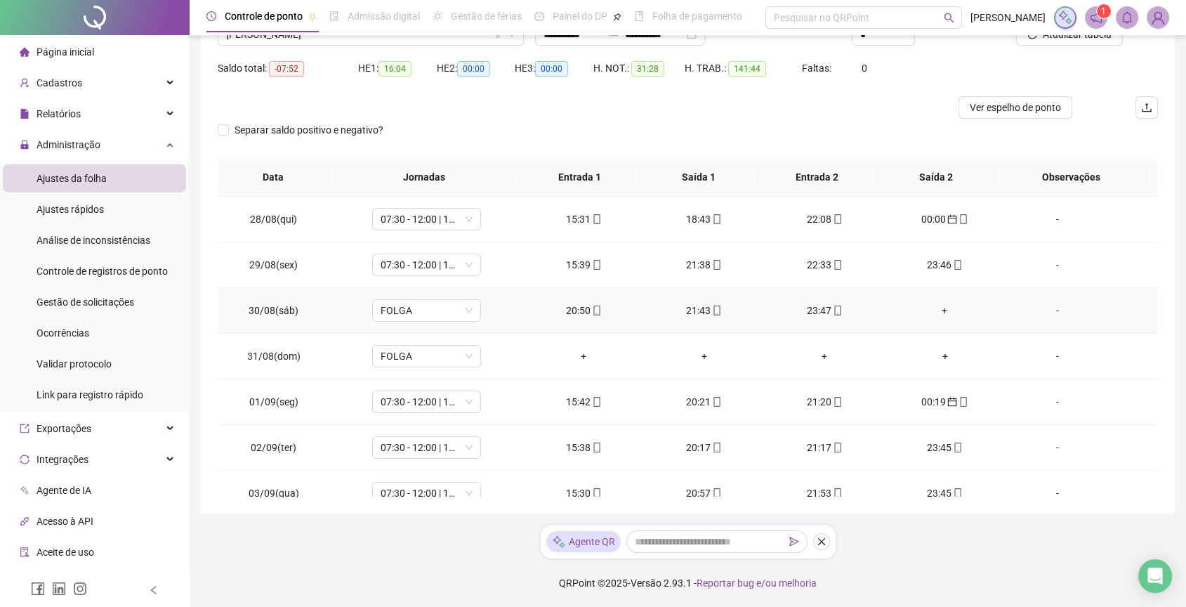
click at [922, 315] on div "+" at bounding box center [945, 310] width 98 height 15
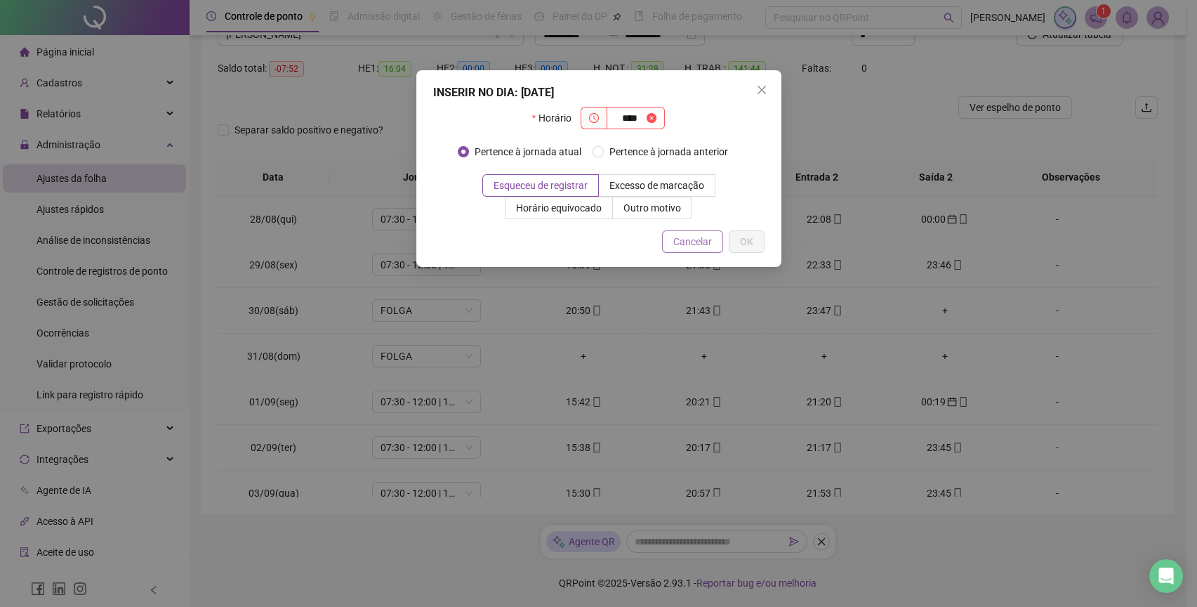
type input "****"
click at [688, 239] on span "Cancelar" at bounding box center [692, 241] width 39 height 15
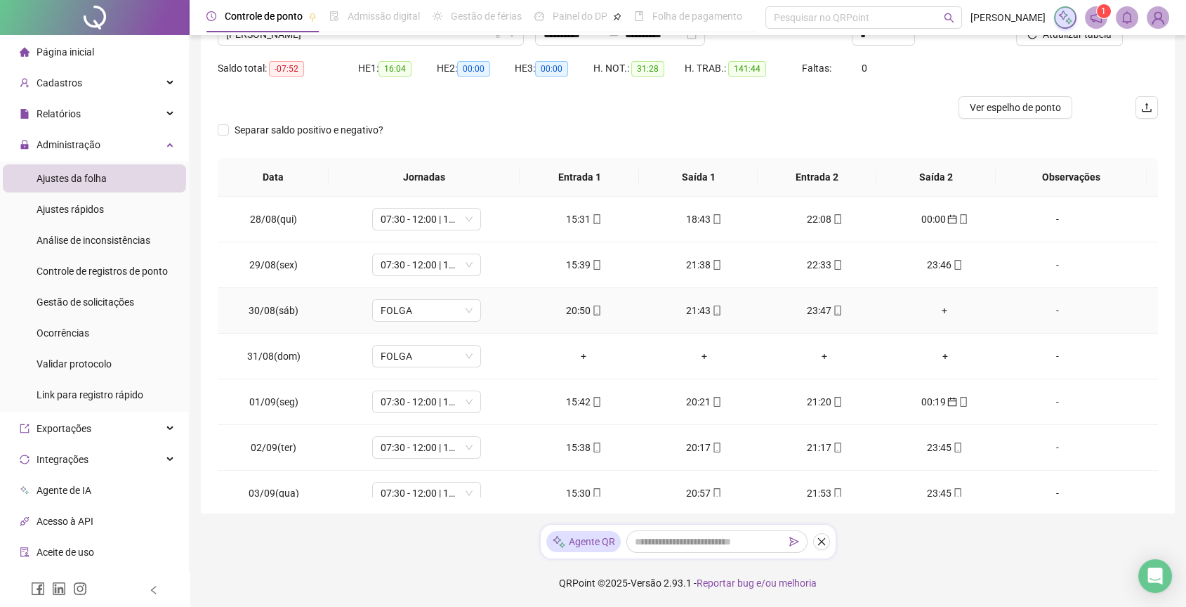
click at [937, 304] on div "+" at bounding box center [945, 310] width 98 height 15
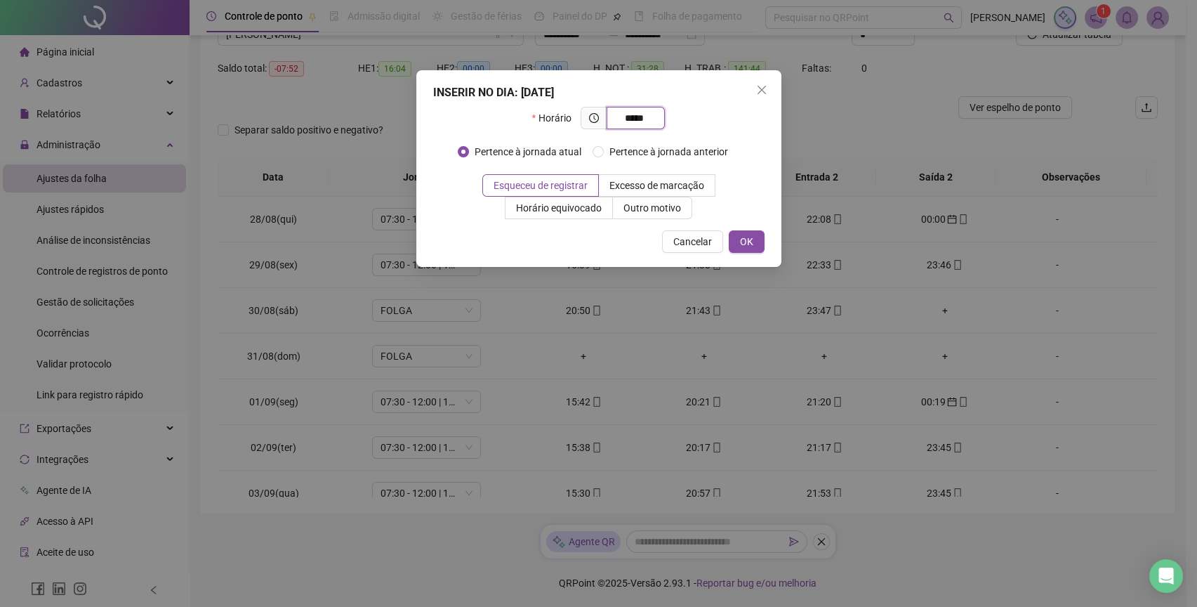
type input "*****"
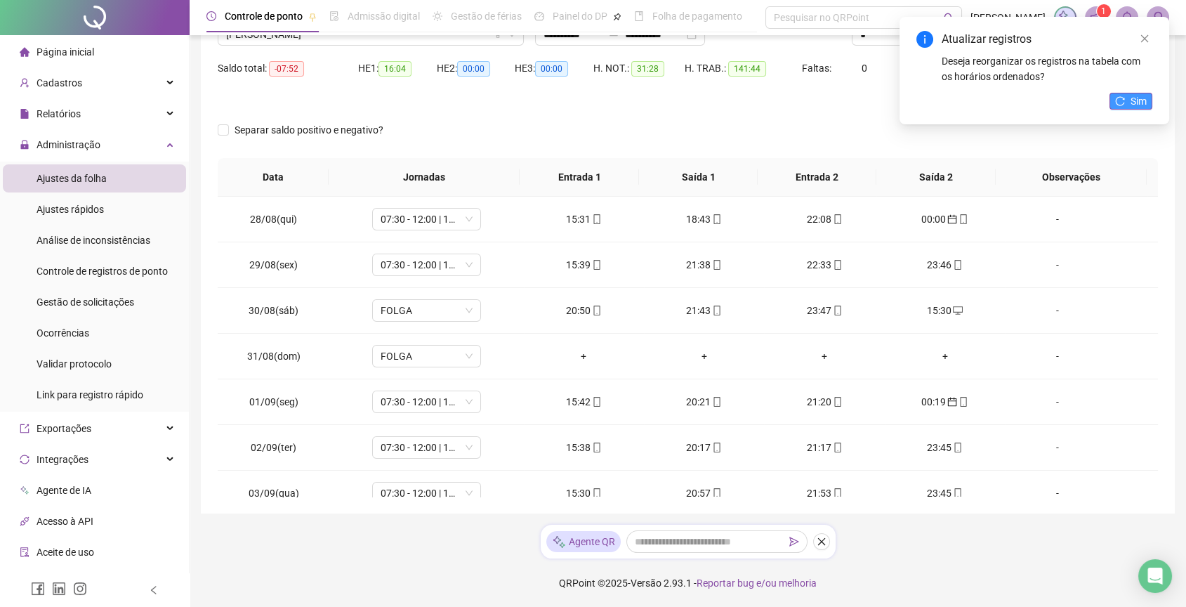
click at [1133, 103] on span "Sim" at bounding box center [1139, 100] width 16 height 15
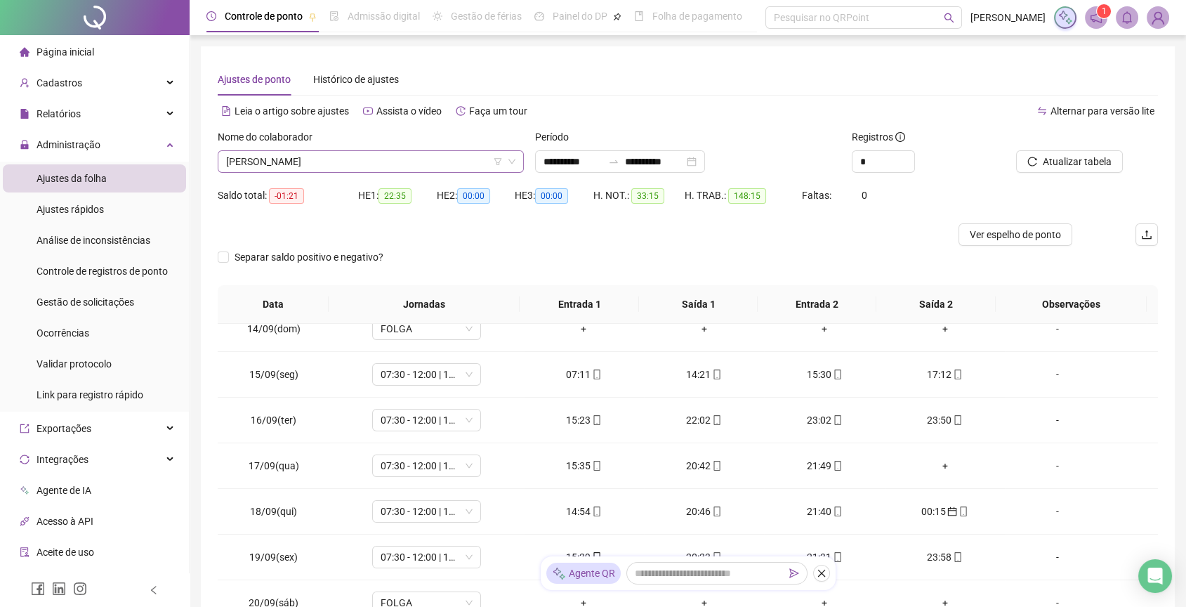
click at [331, 166] on span "DANILO FERREIRA GOMES" at bounding box center [370, 161] width 289 height 21
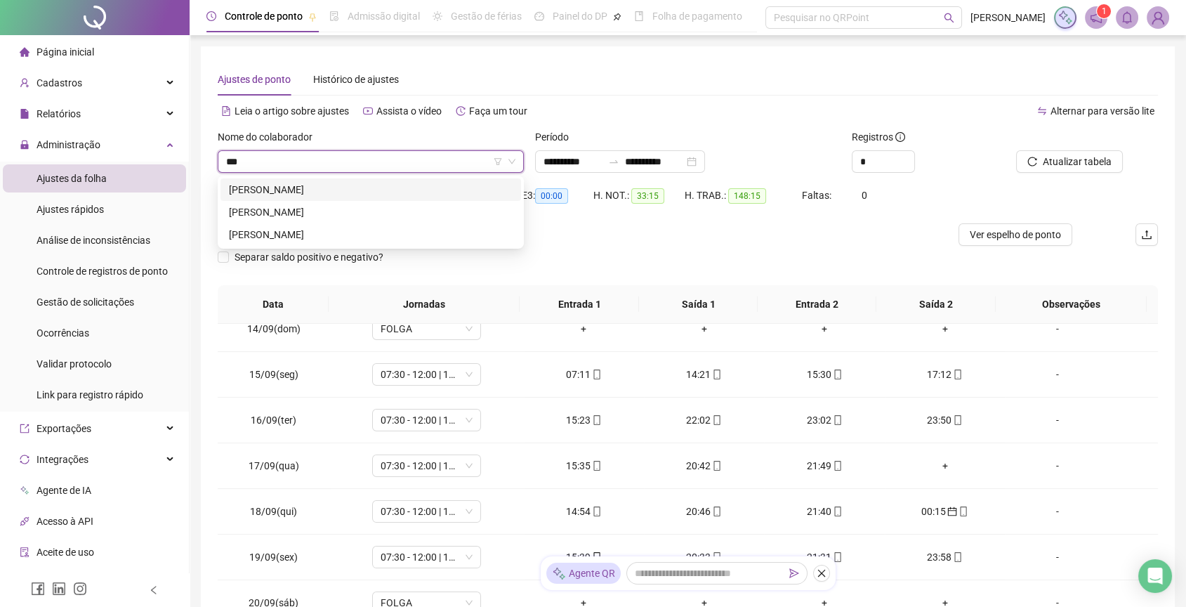
type input "****"
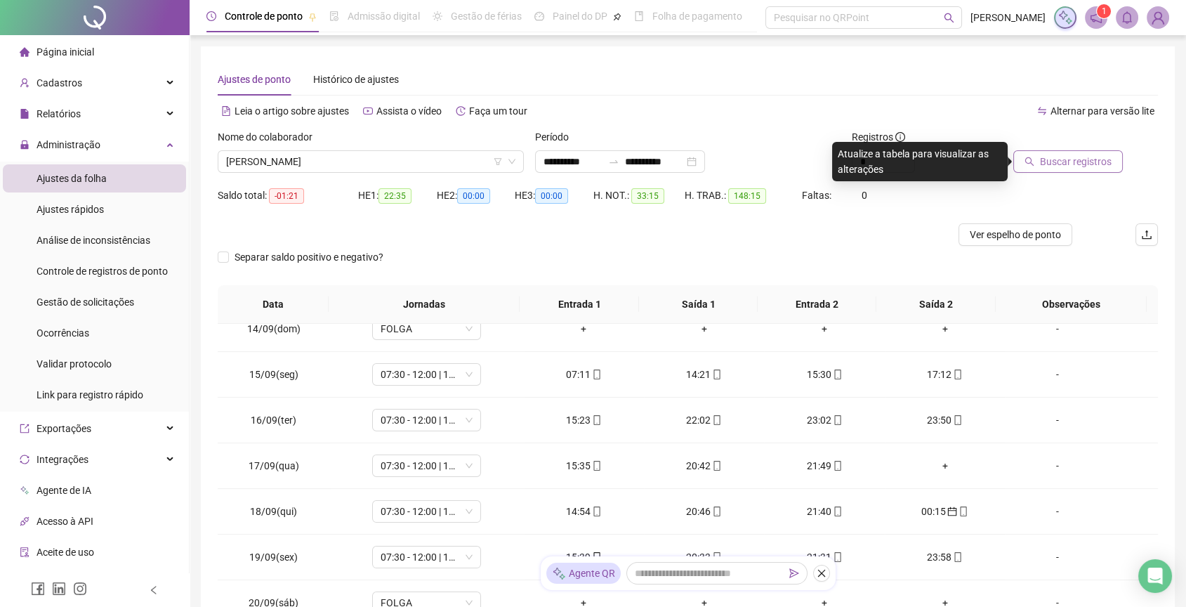
click at [1034, 163] on icon "search" at bounding box center [1030, 162] width 10 height 10
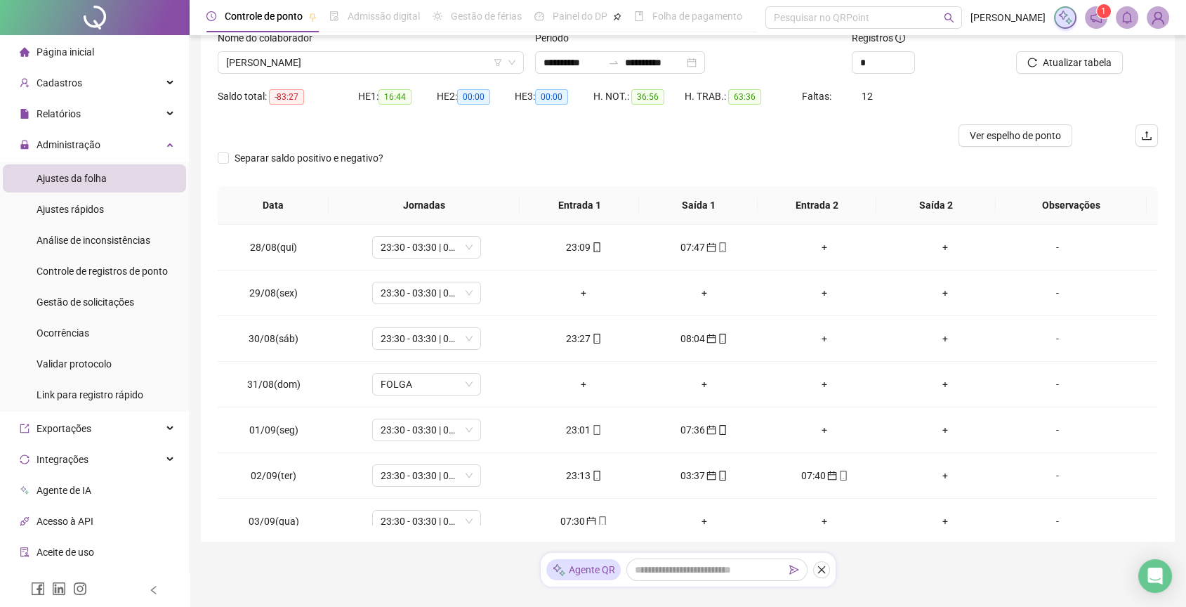
scroll to position [100, 0]
click at [791, 244] on div "+" at bounding box center [824, 246] width 98 height 15
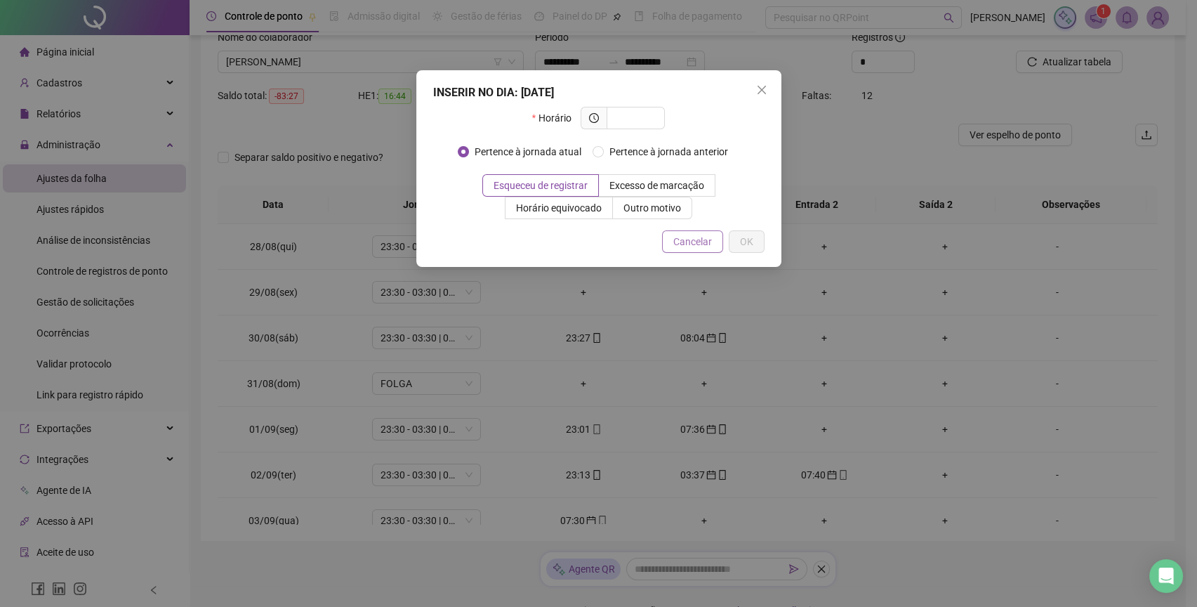
click at [676, 248] on span "Cancelar" at bounding box center [692, 241] width 39 height 15
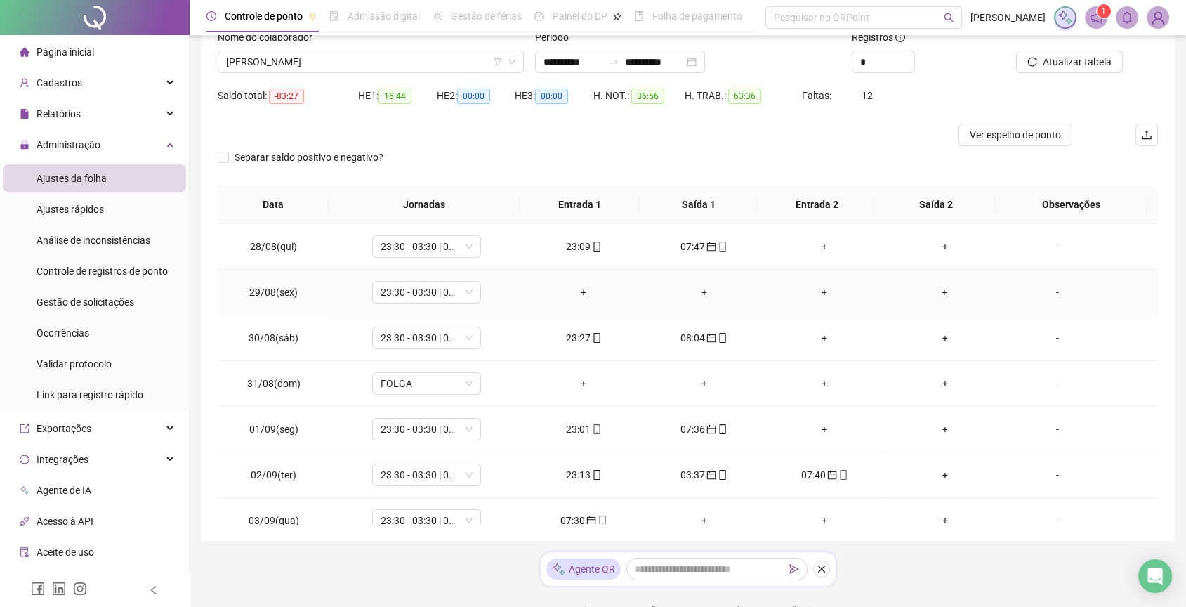
click at [692, 285] on div "+" at bounding box center [704, 291] width 98 height 15
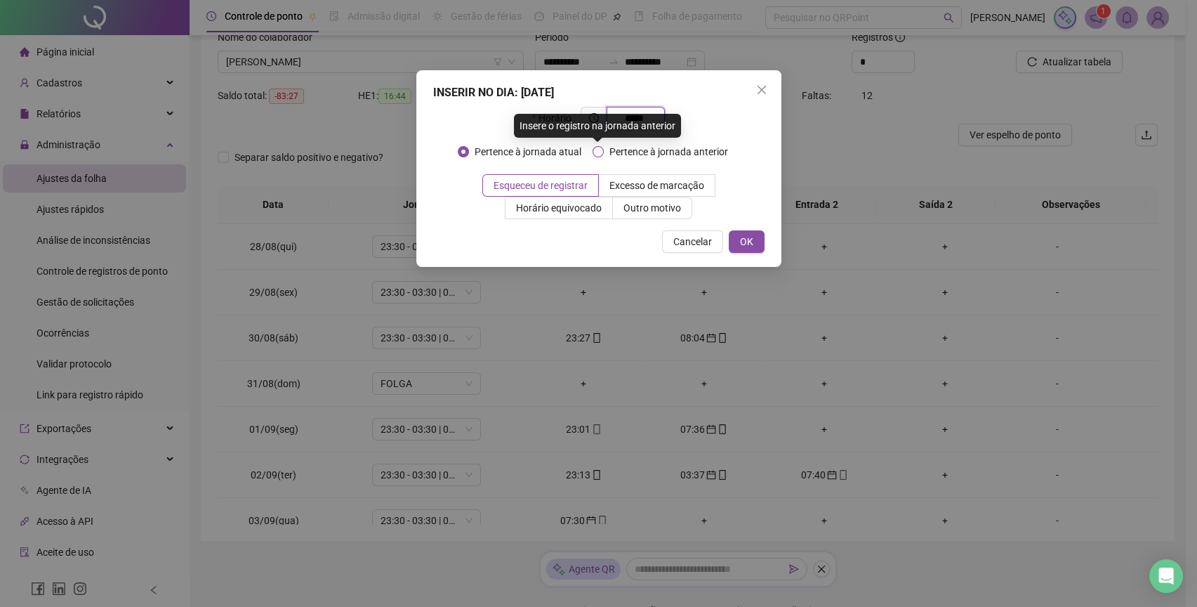
type input "*****"
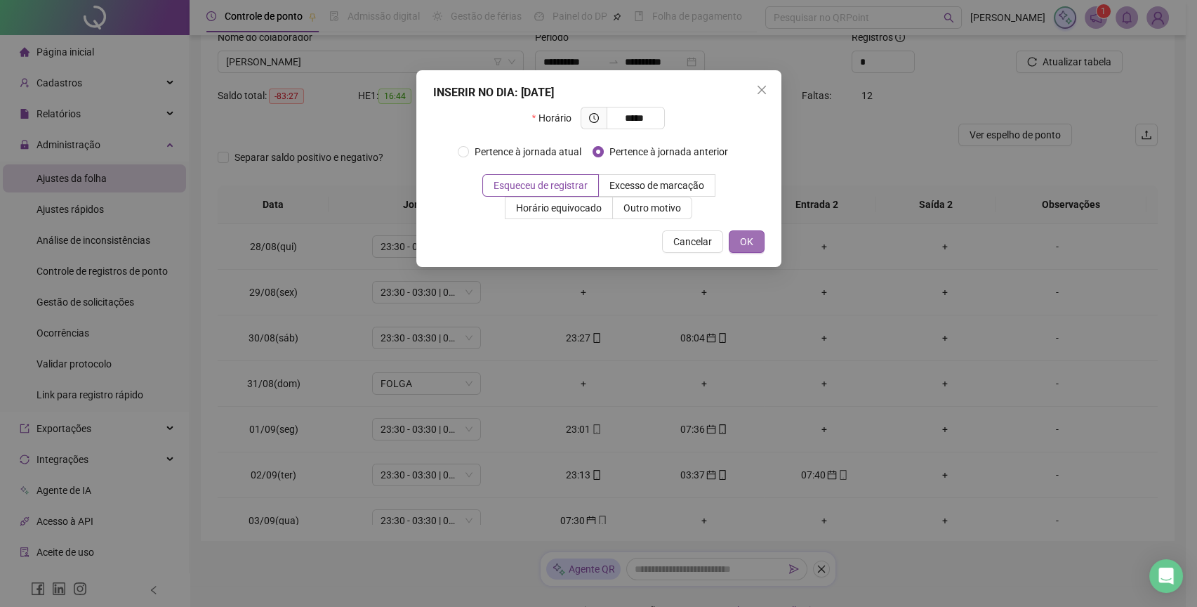
click at [736, 244] on button "OK" at bounding box center [747, 241] width 36 height 22
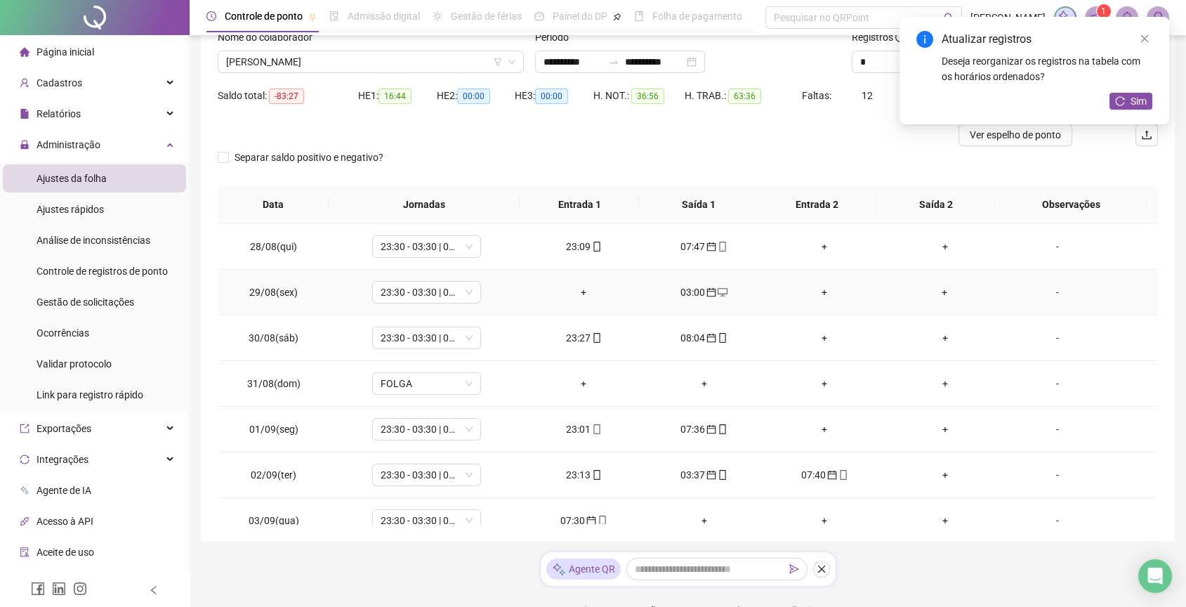
click at [813, 291] on div "+" at bounding box center [824, 291] width 98 height 15
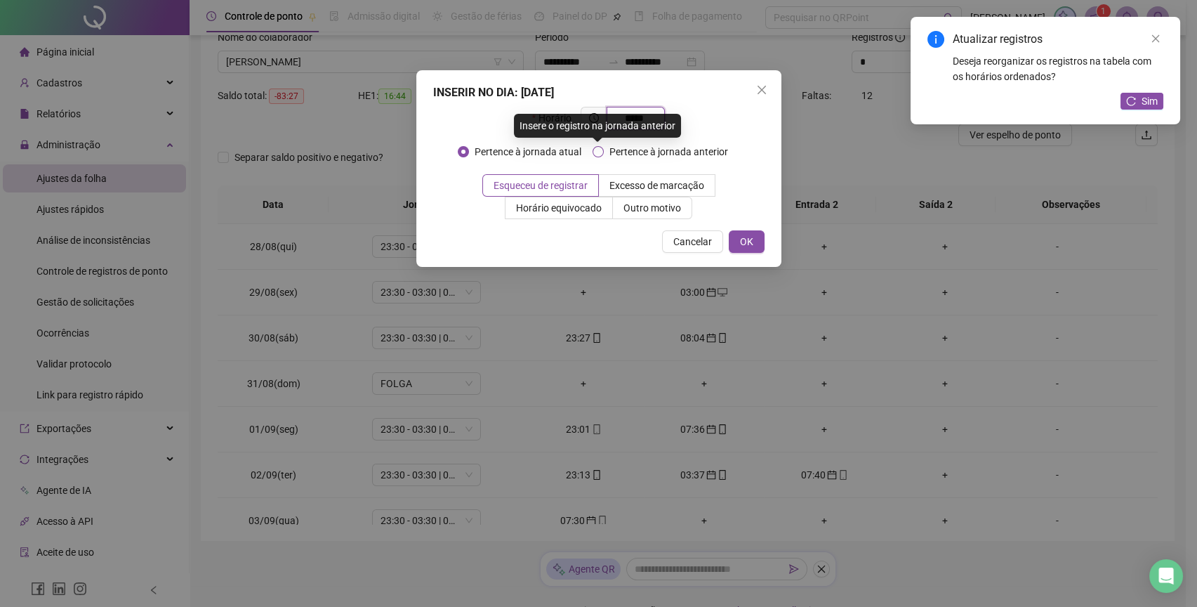
type input "*****"
click at [655, 146] on span "Pertence à jornada anterior" at bounding box center [669, 151] width 130 height 15
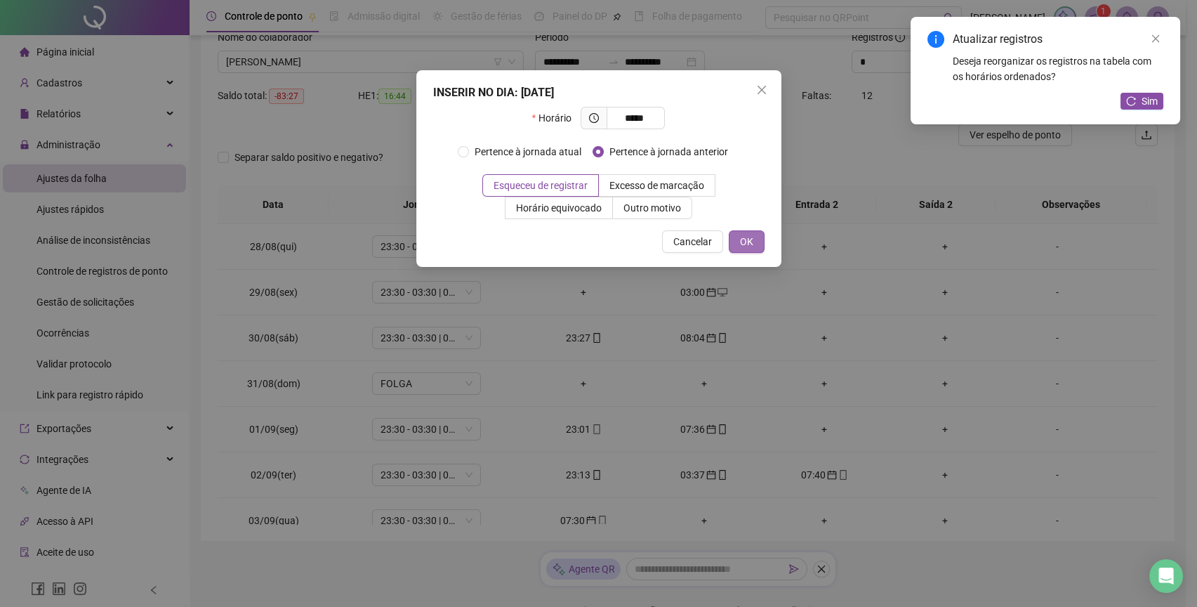
click at [746, 235] on span "OK" at bounding box center [746, 241] width 13 height 15
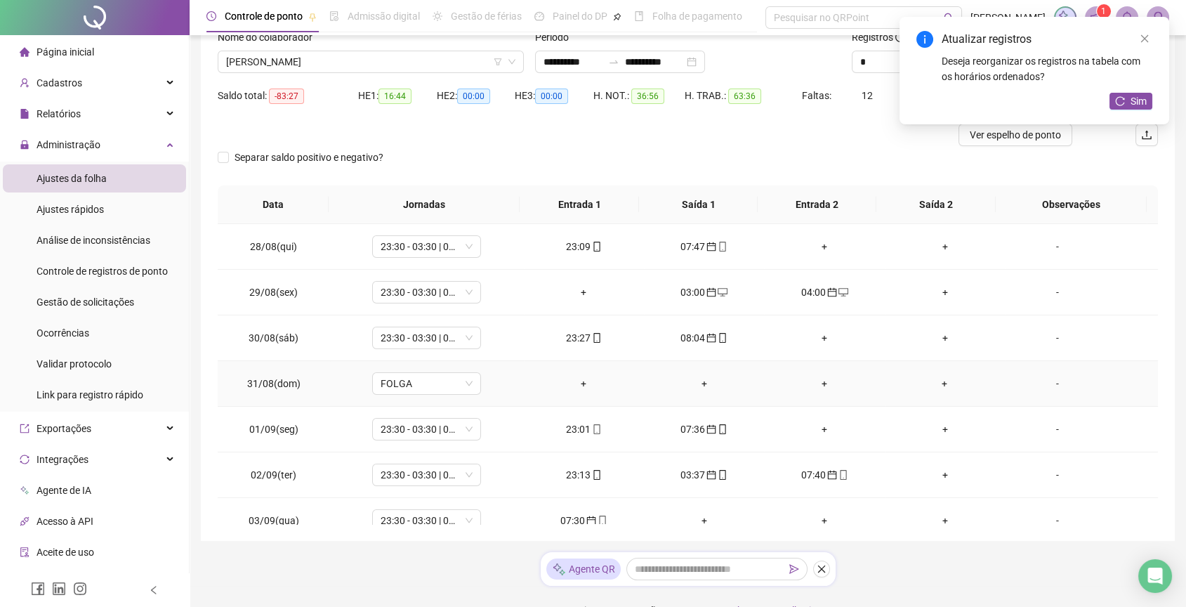
click at [695, 388] on div "+" at bounding box center [704, 383] width 98 height 15
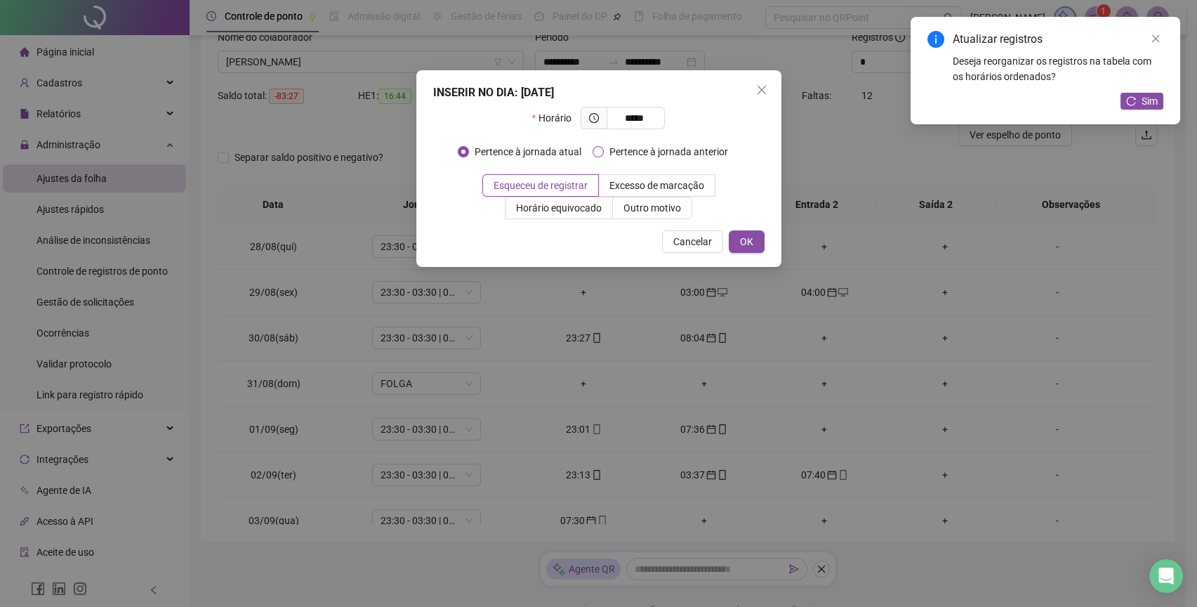
type input "*****"
click at [630, 154] on span "Pertence à jornada anterior" at bounding box center [669, 151] width 130 height 15
click at [746, 232] on button "OK" at bounding box center [747, 241] width 36 height 22
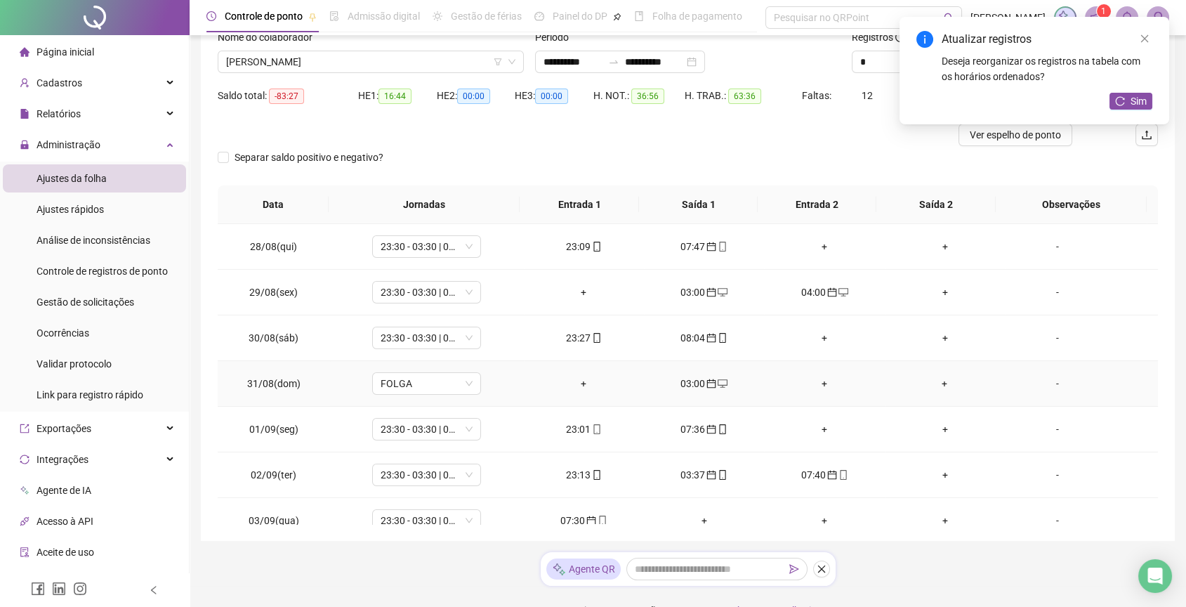
click at [817, 380] on div "+" at bounding box center [824, 383] width 98 height 15
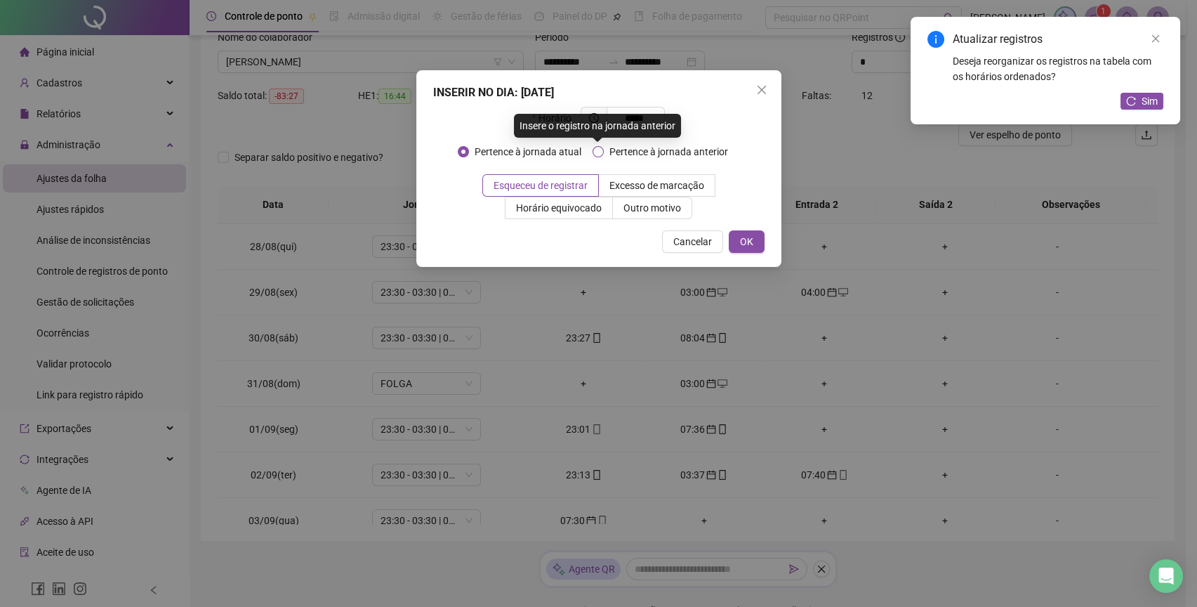
type input "*****"
click at [633, 150] on span "Pertence à jornada anterior" at bounding box center [669, 151] width 130 height 15
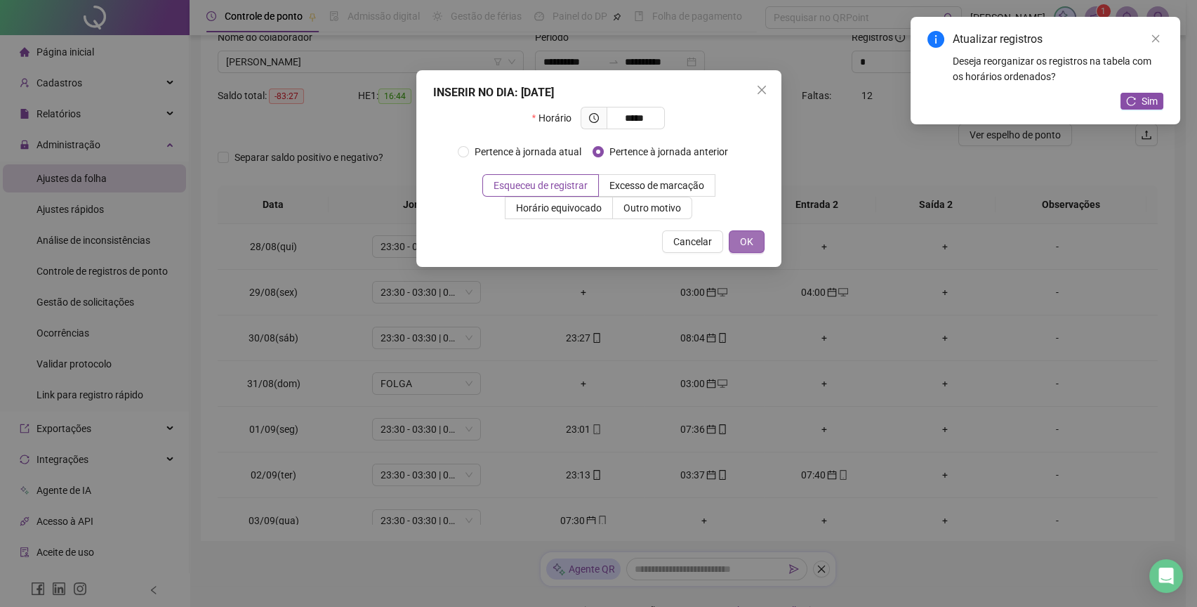
click at [745, 232] on button "OK" at bounding box center [747, 241] width 36 height 22
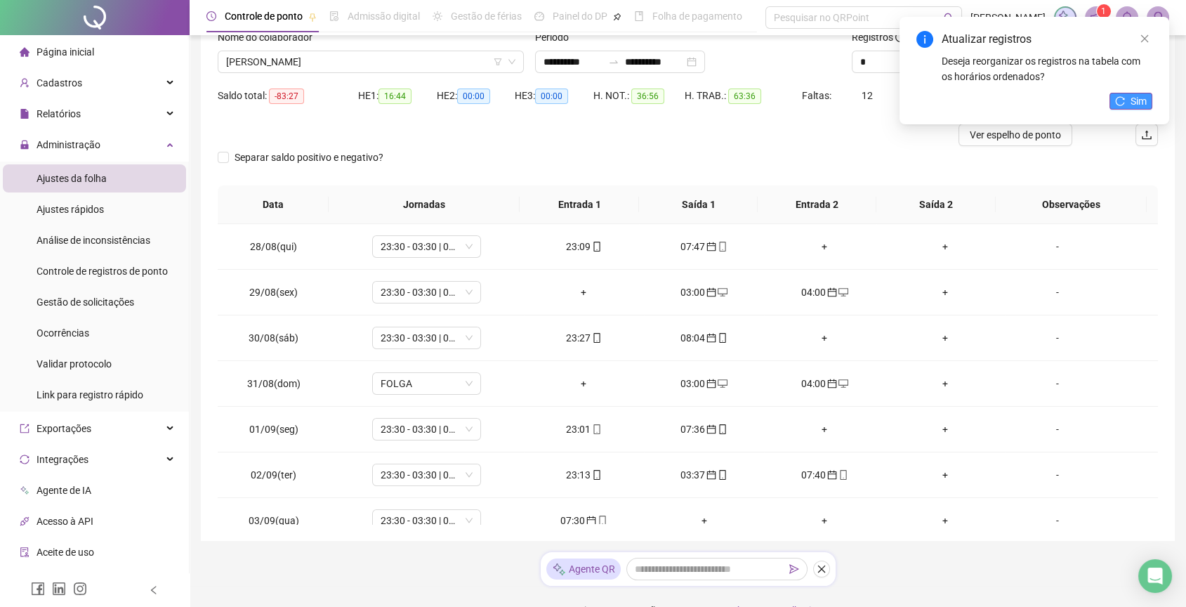
click at [1140, 102] on span "Sim" at bounding box center [1139, 100] width 16 height 15
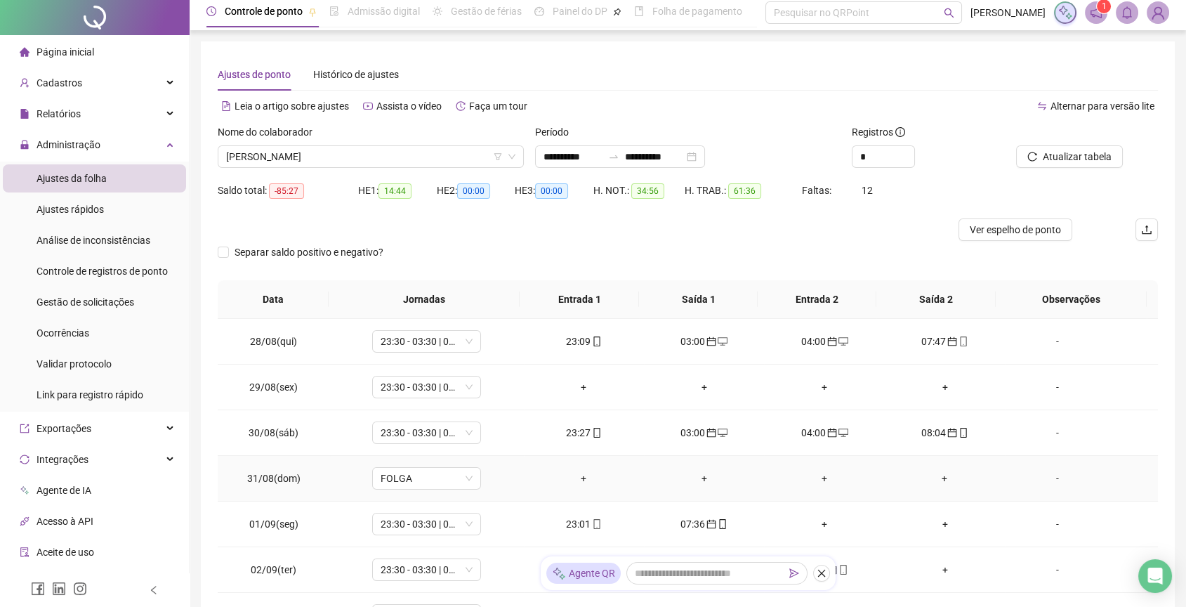
scroll to position [0, 0]
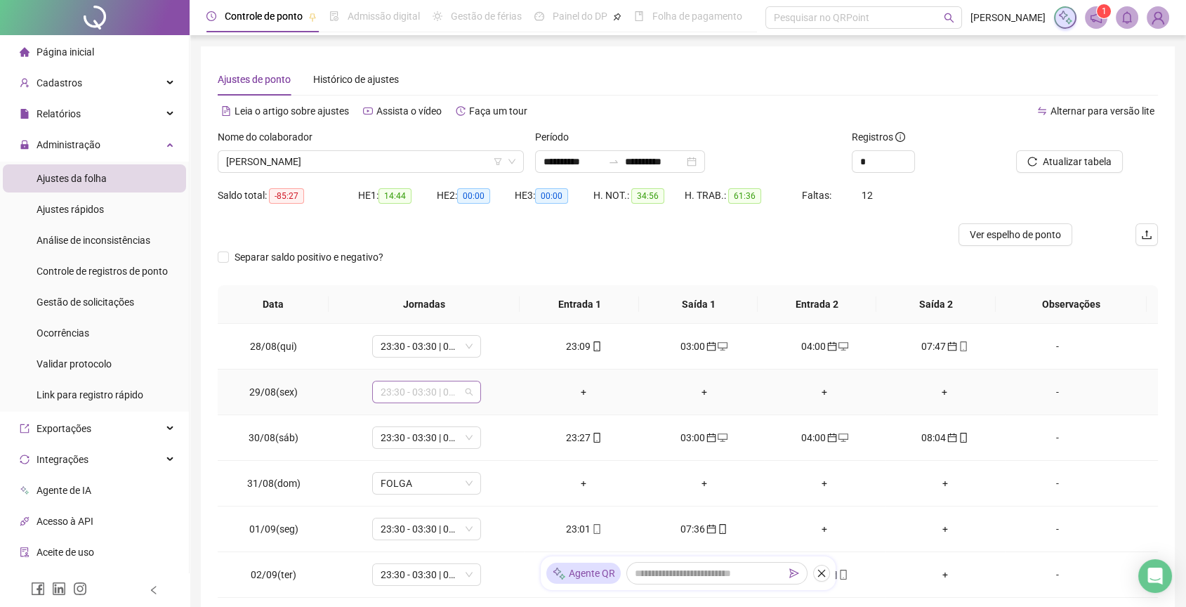
click at [431, 398] on span "23:30 - 03:30 | 04:30 - 07:30" at bounding box center [427, 391] width 92 height 21
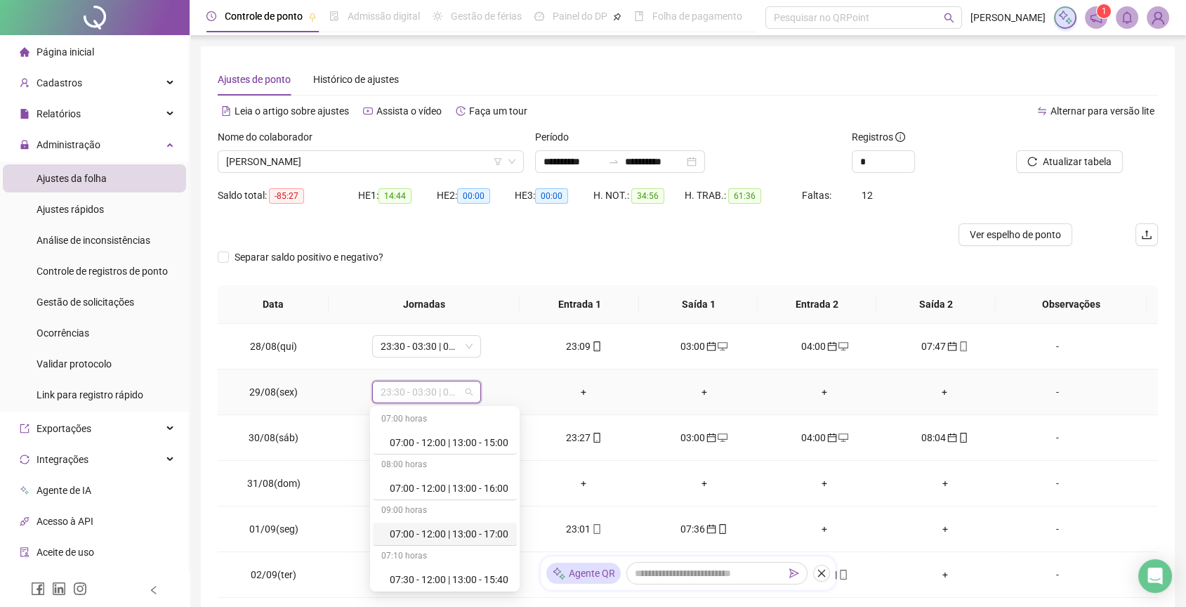
scroll to position [822, 0]
click at [449, 489] on div "Folga" at bounding box center [449, 487] width 119 height 15
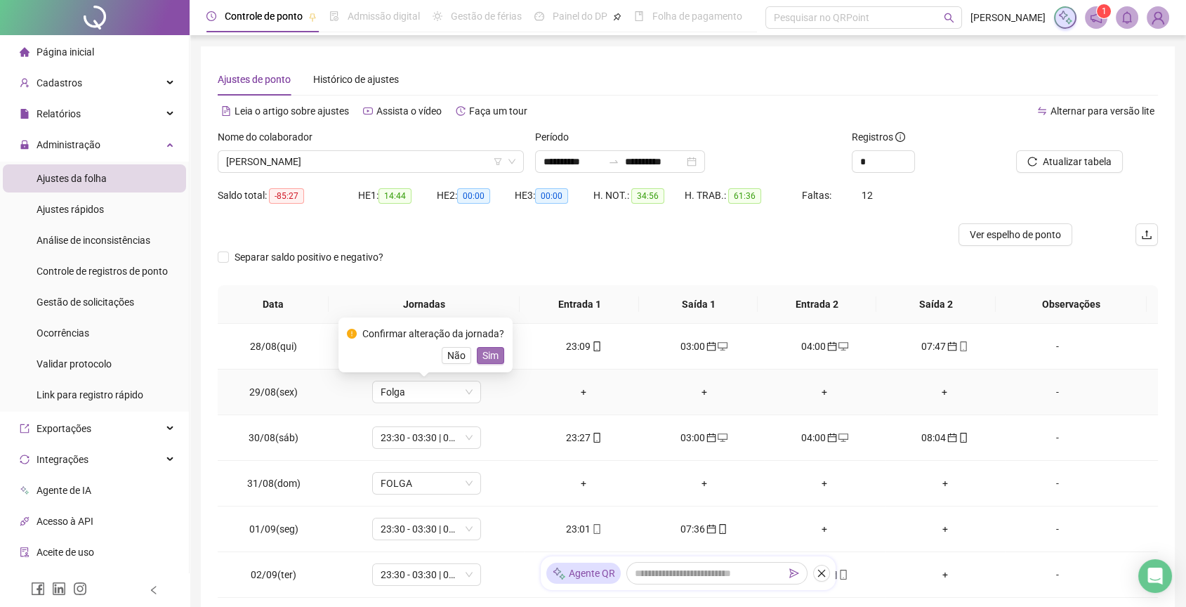
click at [491, 358] on span "Sim" at bounding box center [490, 355] width 16 height 15
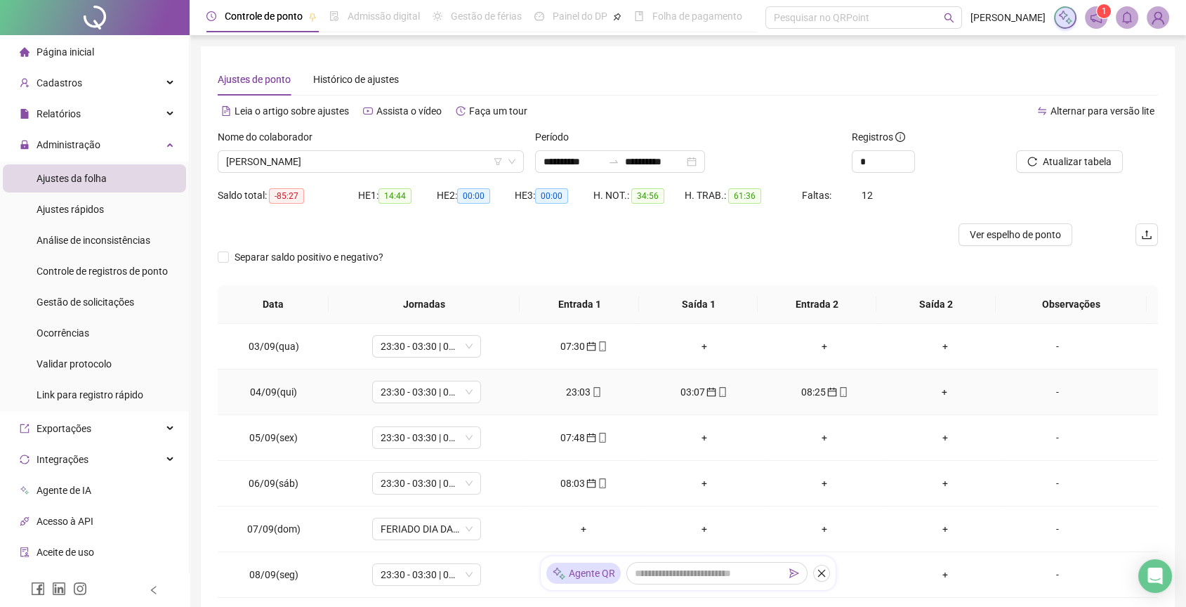
scroll to position [275, 0]
click at [817, 431] on div "+" at bounding box center [824, 436] width 98 height 15
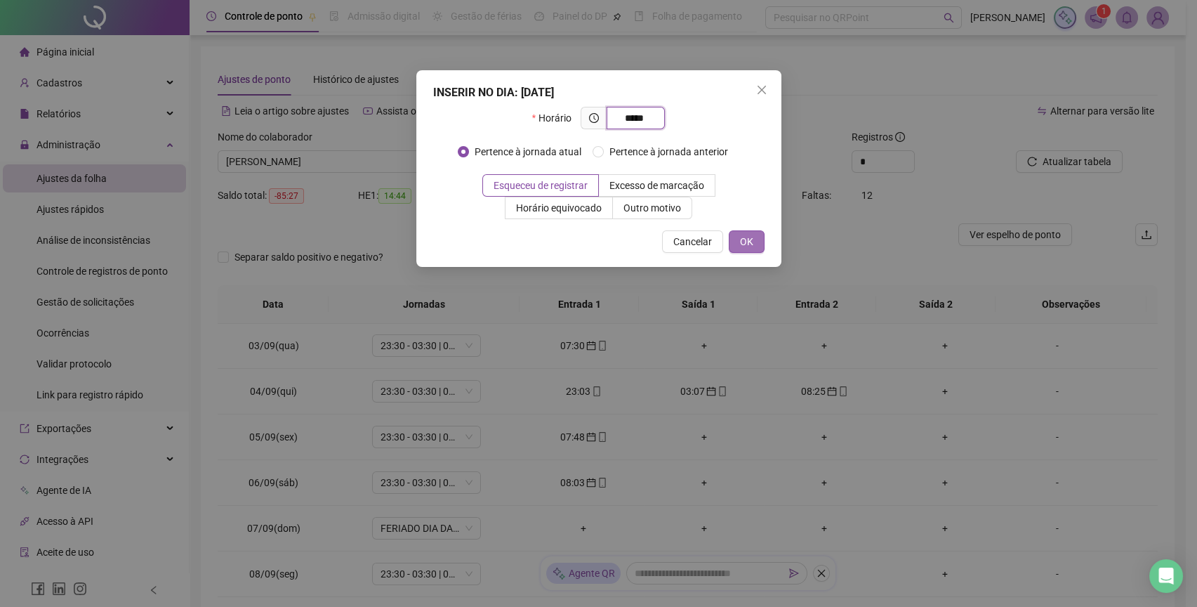
type input "*****"
click at [747, 235] on span "OK" at bounding box center [746, 241] width 13 height 15
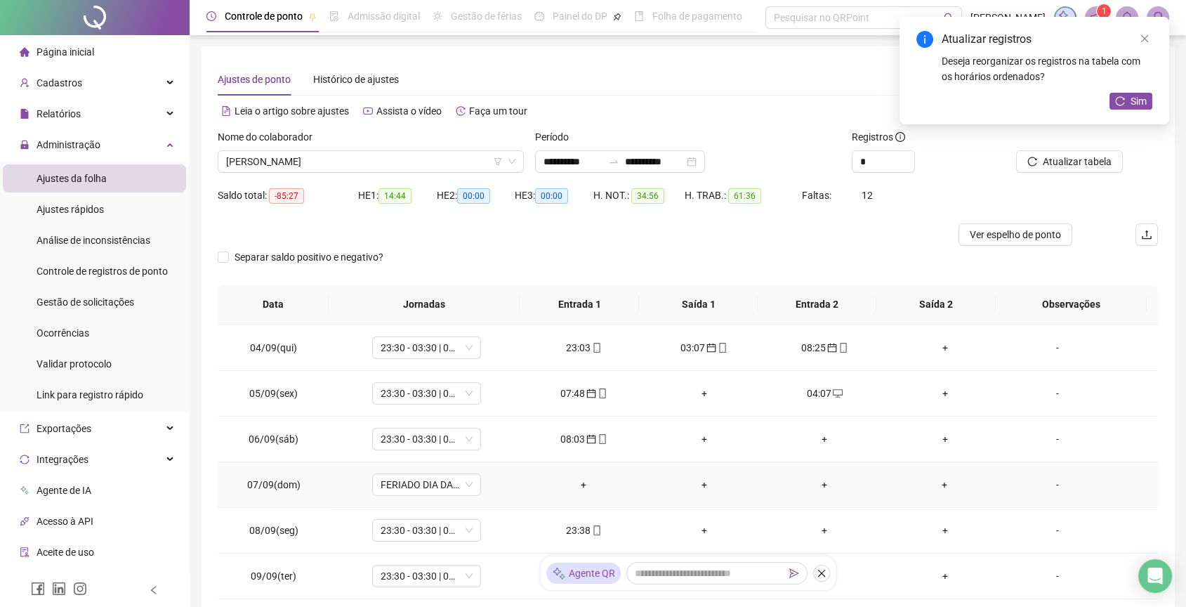
scroll to position [324, 0]
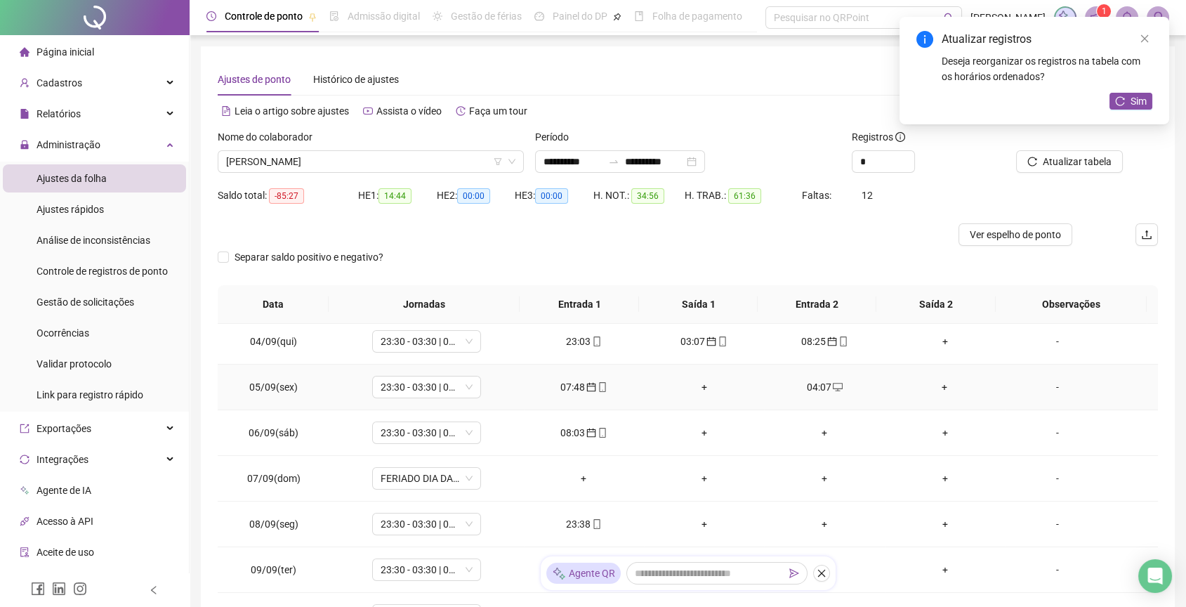
click at [810, 390] on div "04:07" at bounding box center [824, 386] width 98 height 15
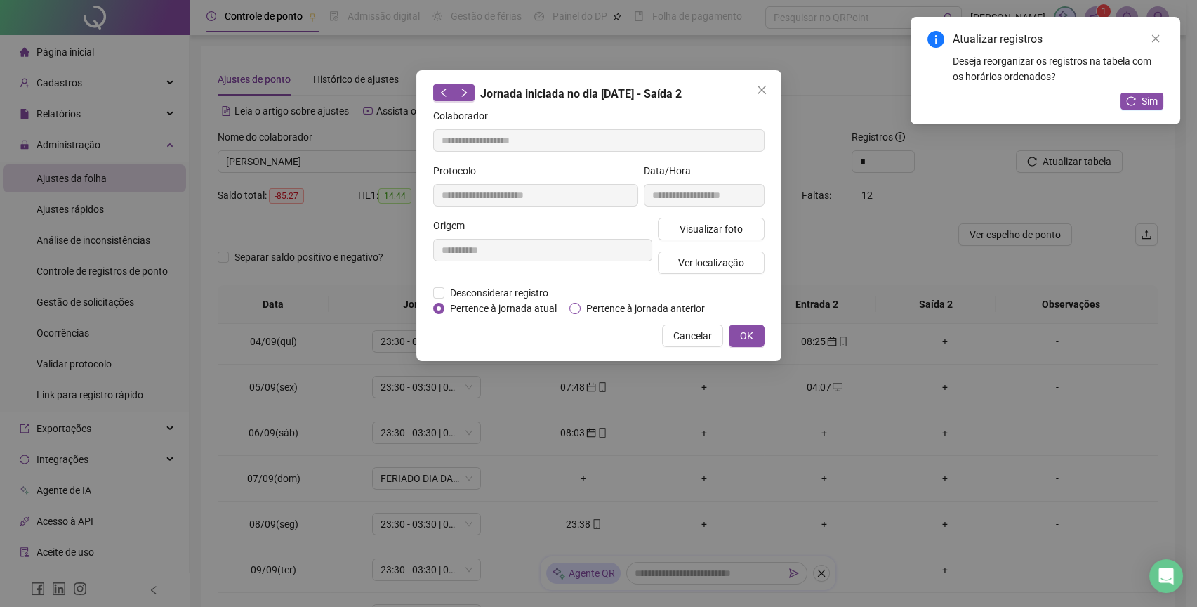
type input "**********"
click at [618, 309] on span "Pertence à jornada anterior" at bounding box center [646, 308] width 130 height 15
click at [745, 328] on span "OK" at bounding box center [746, 335] width 13 height 15
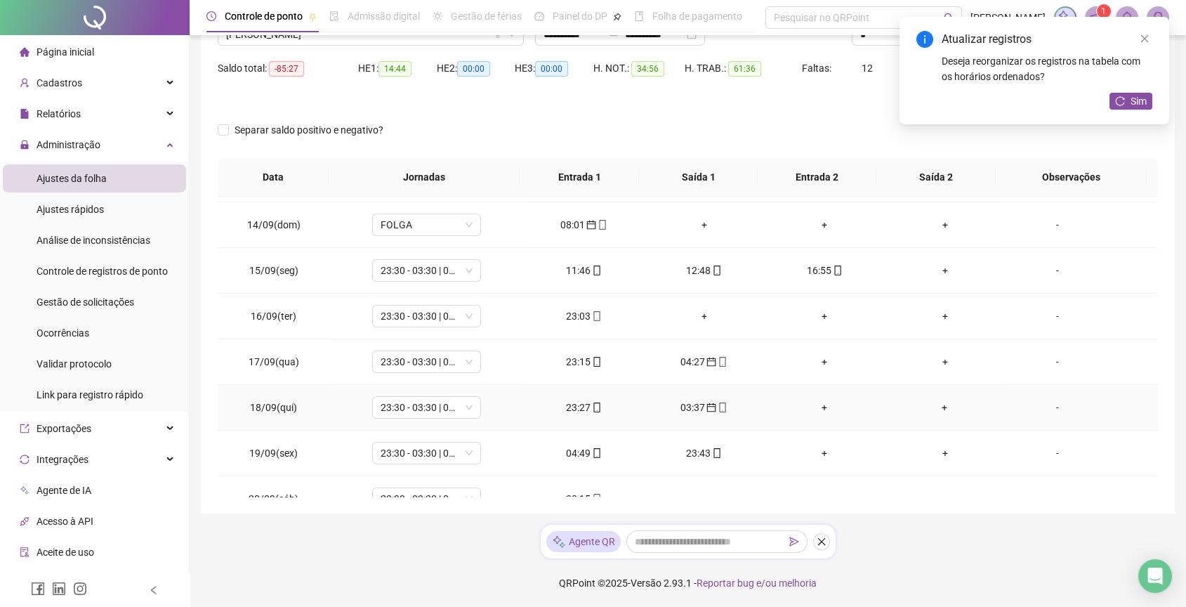
scroll to position [794, 0]
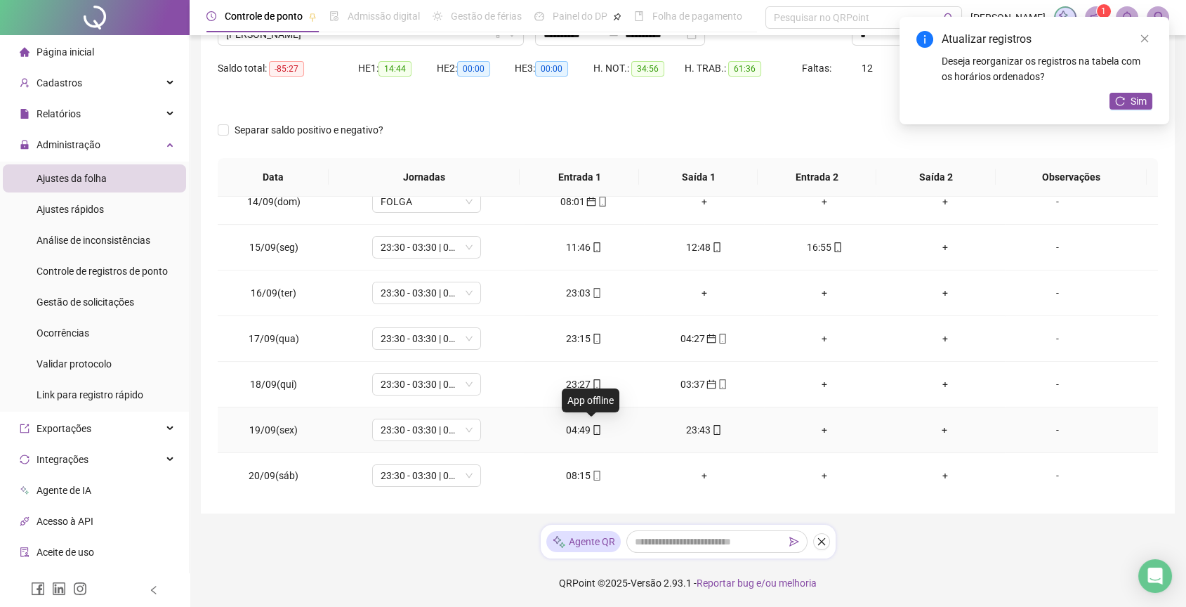
click at [592, 425] on icon "mobile" at bounding box center [597, 430] width 10 height 10
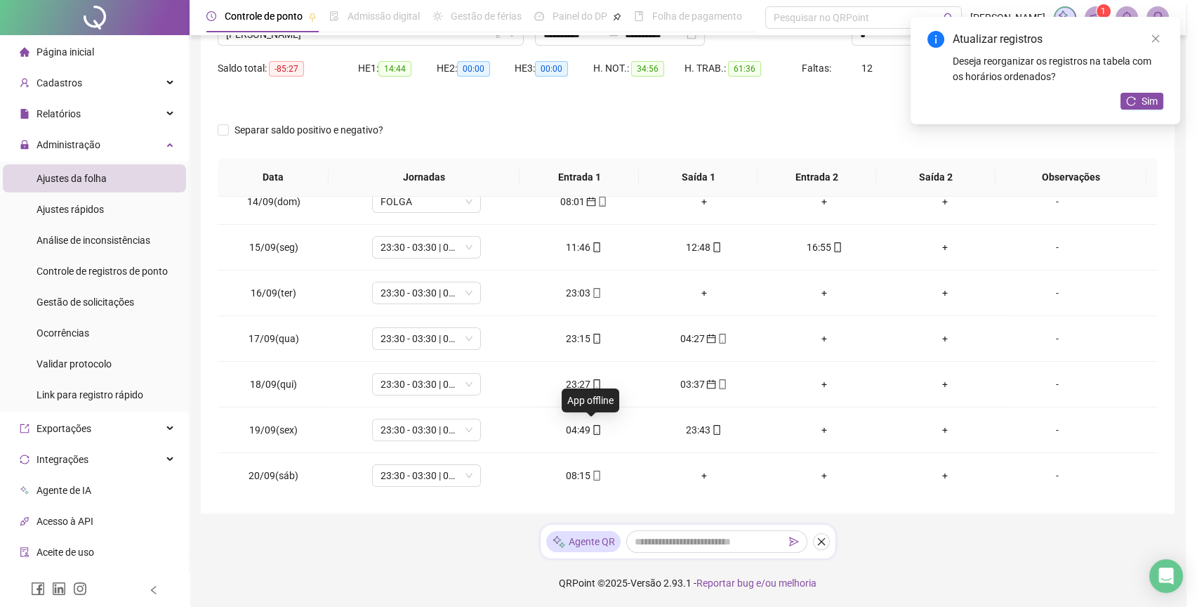
type input "**********"
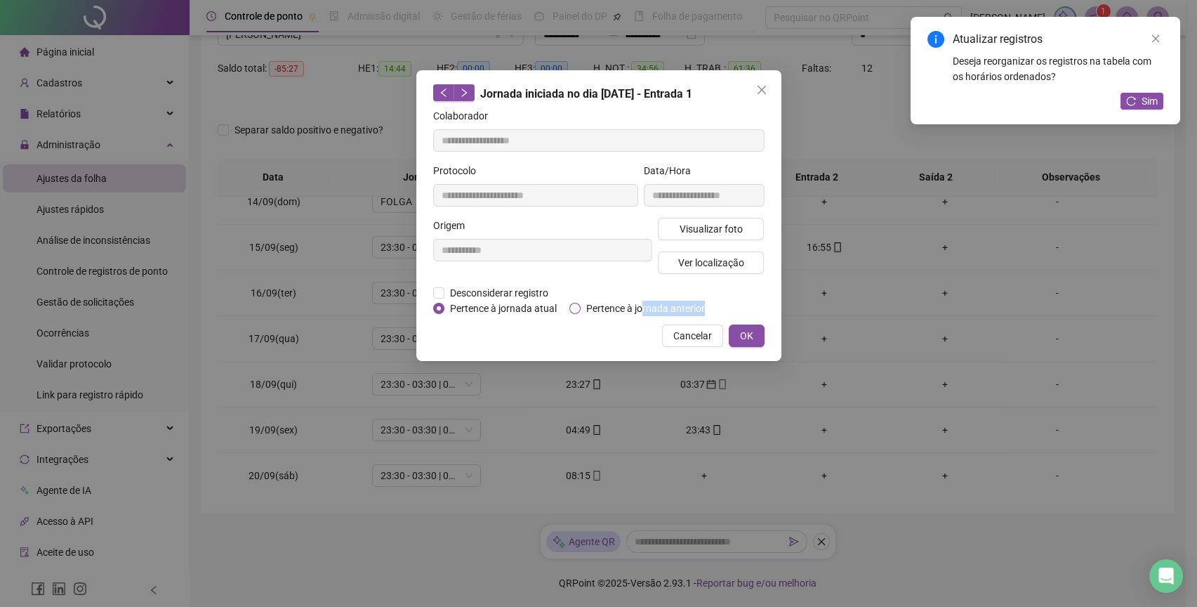
drag, startPoint x: 653, startPoint y: 317, endPoint x: 640, endPoint y: 314, distance: 12.9
click at [640, 314] on div "**********" at bounding box center [598, 215] width 365 height 291
click at [640, 314] on span "Pertence à jornada anterior" at bounding box center [646, 308] width 130 height 15
click at [754, 330] on button "OK" at bounding box center [747, 335] width 36 height 22
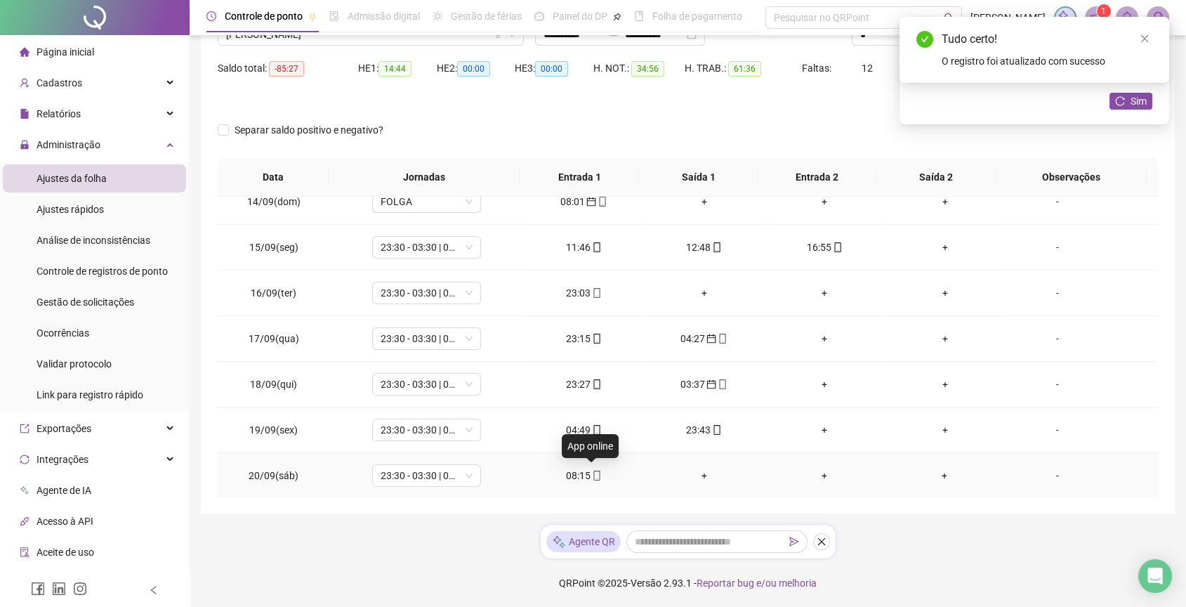
click at [592, 473] on icon "mobile" at bounding box center [597, 476] width 10 height 10
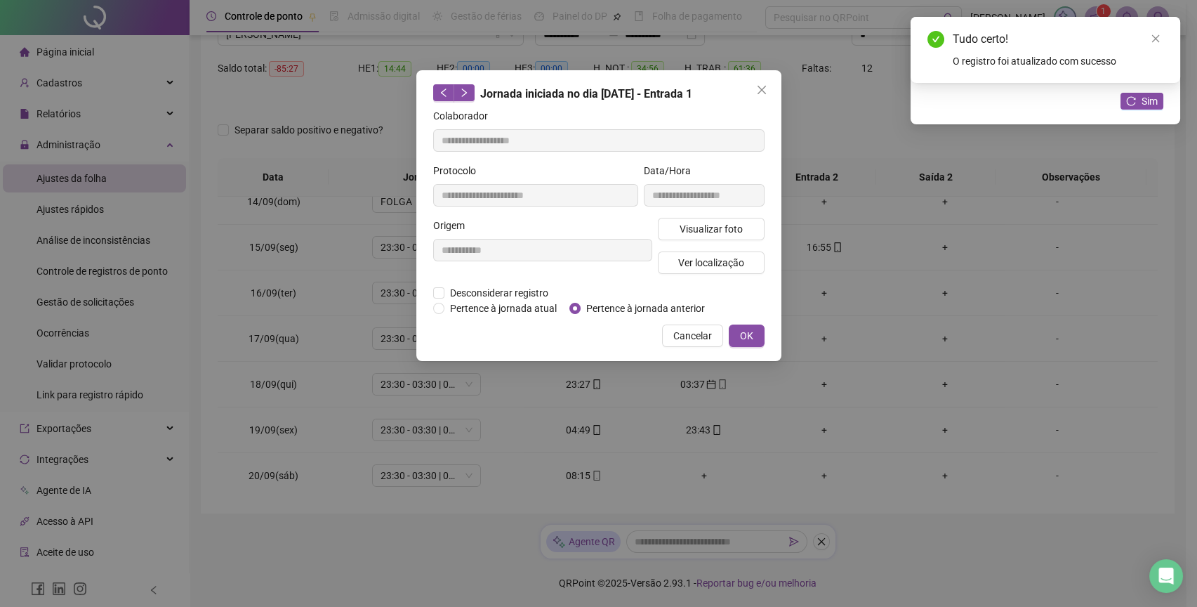
type input "**********"
click at [718, 233] on span "Visualizar foto" at bounding box center [710, 228] width 63 height 15
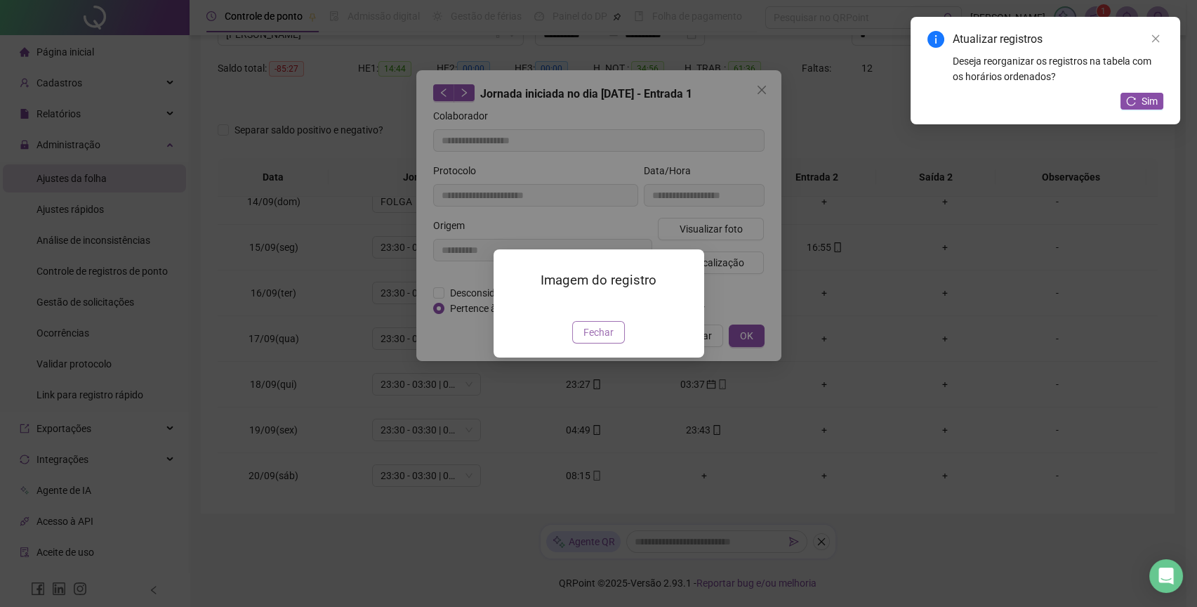
click at [584, 340] on span "Fechar" at bounding box center [599, 331] width 30 height 15
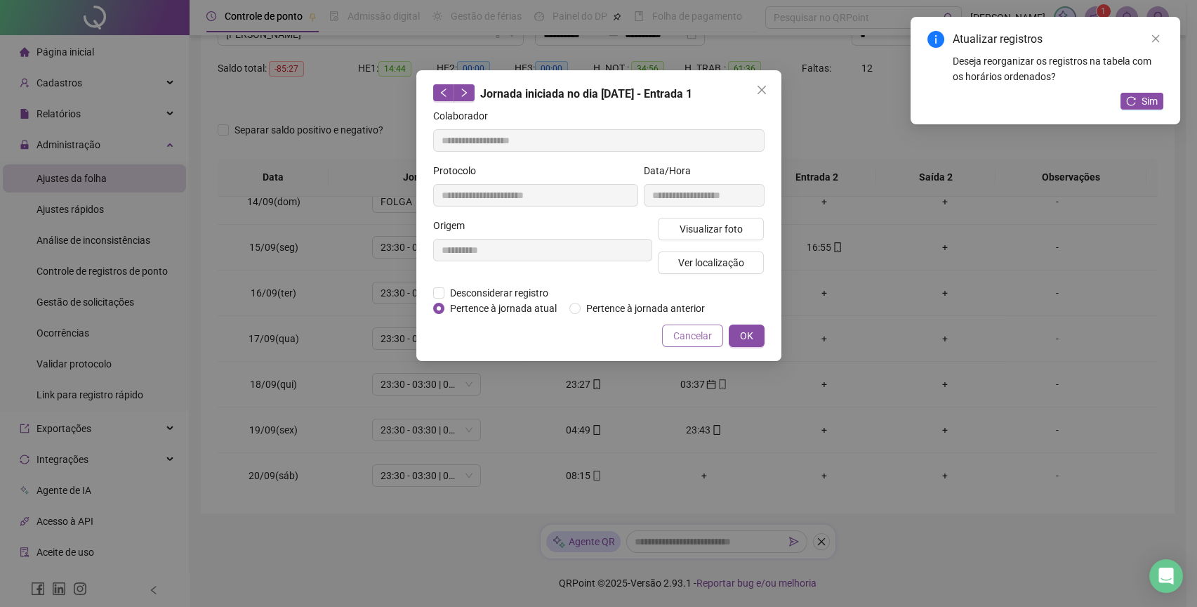
click at [684, 338] on span "Cancelar" at bounding box center [692, 335] width 39 height 15
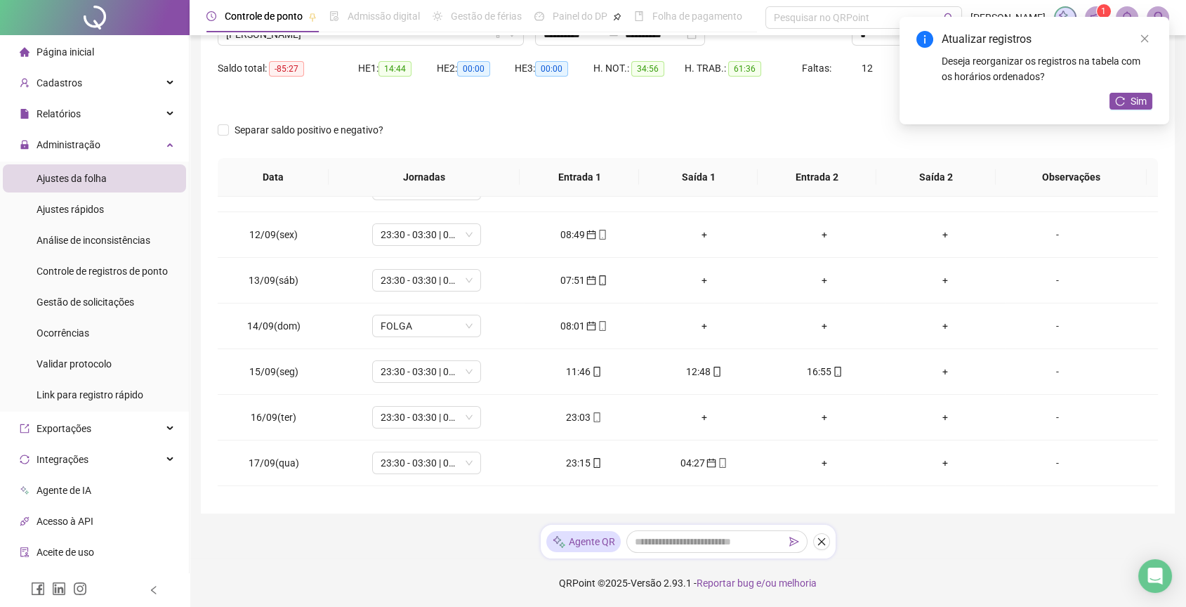
scroll to position [664, 0]
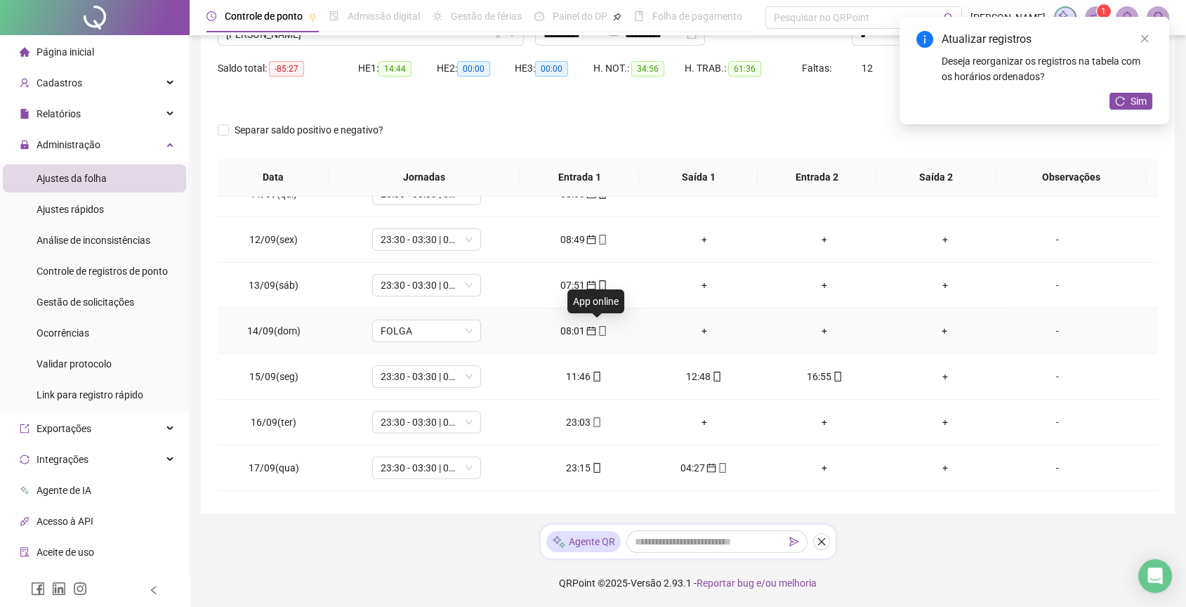
click at [598, 327] on icon "mobile" at bounding box center [603, 331] width 10 height 10
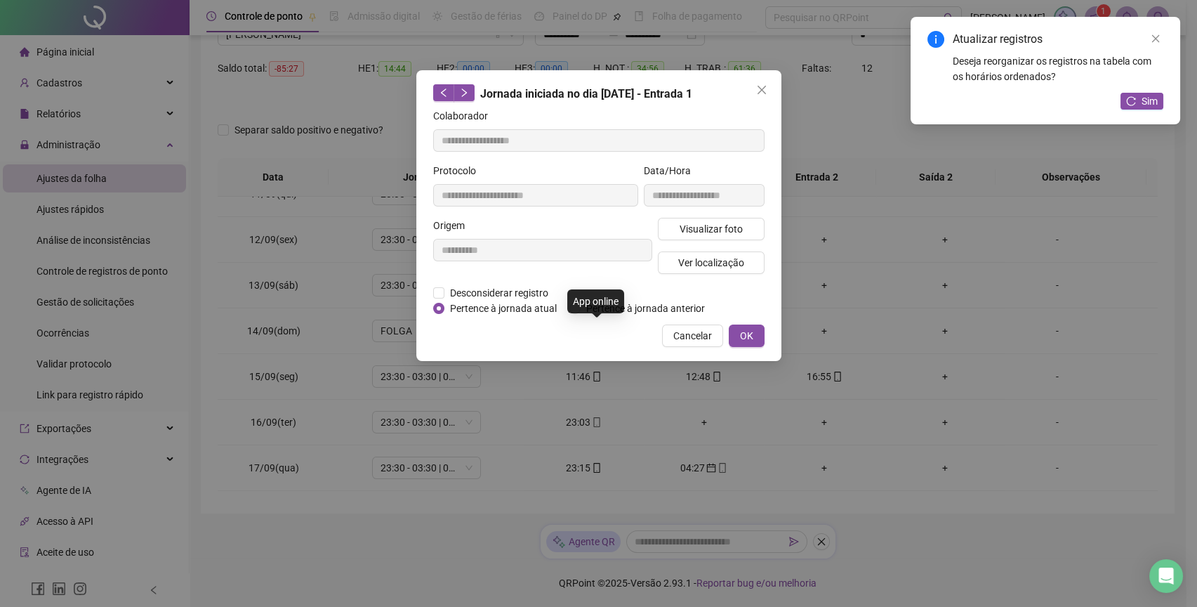
type input "**********"
click at [675, 335] on span "Cancelar" at bounding box center [692, 335] width 39 height 15
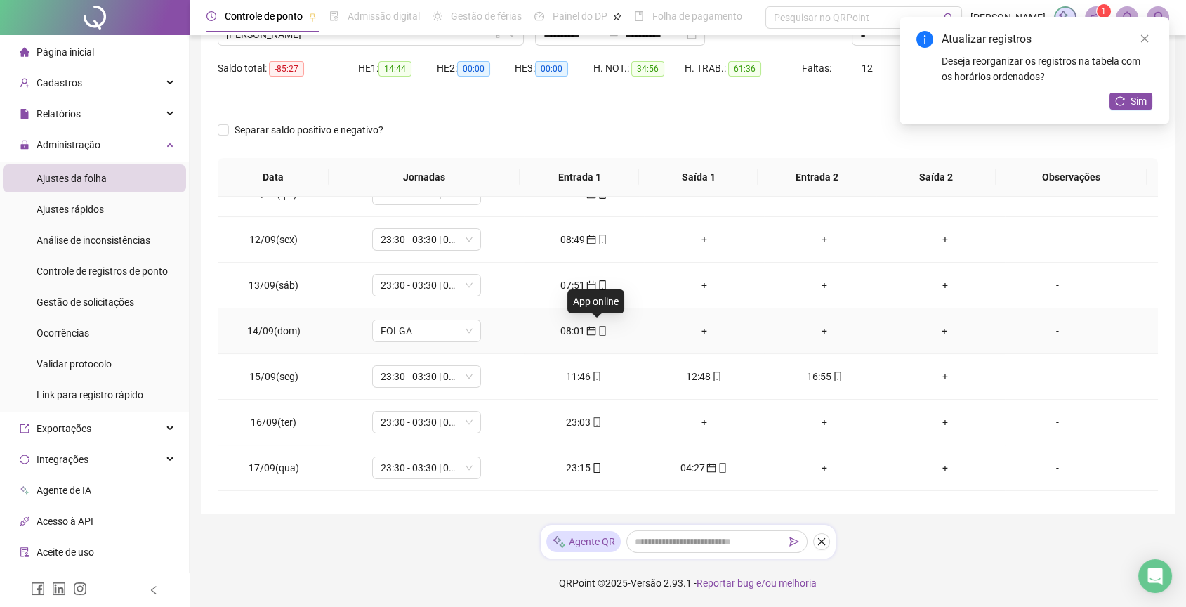
click at [596, 327] on span "mobile" at bounding box center [601, 331] width 11 height 10
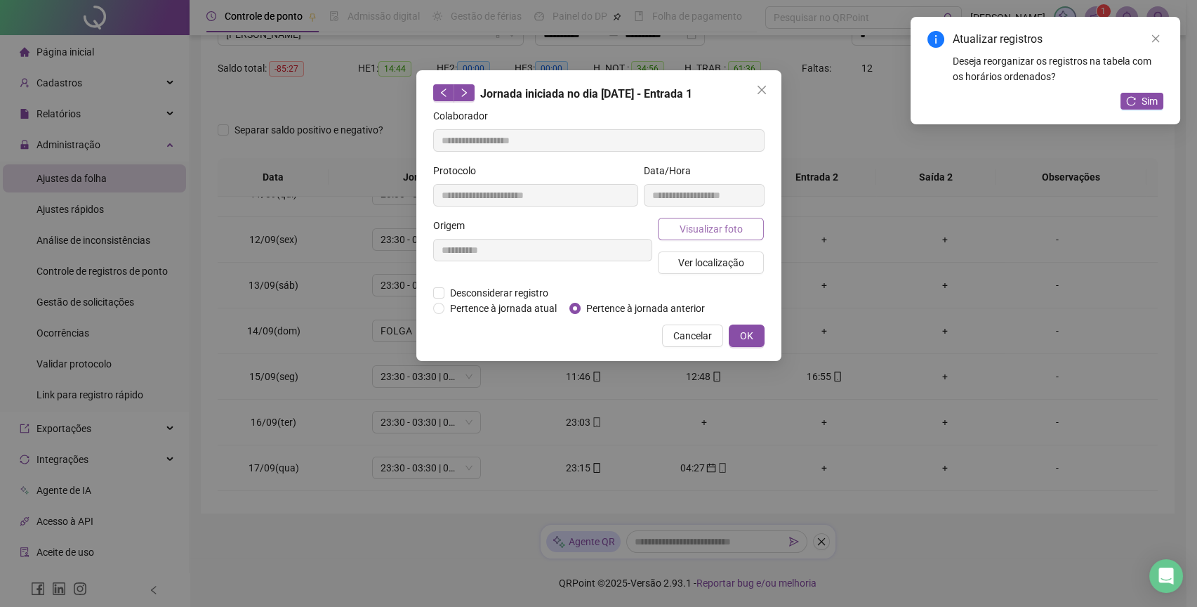
click at [721, 239] on button "Visualizar foto" at bounding box center [711, 229] width 107 height 22
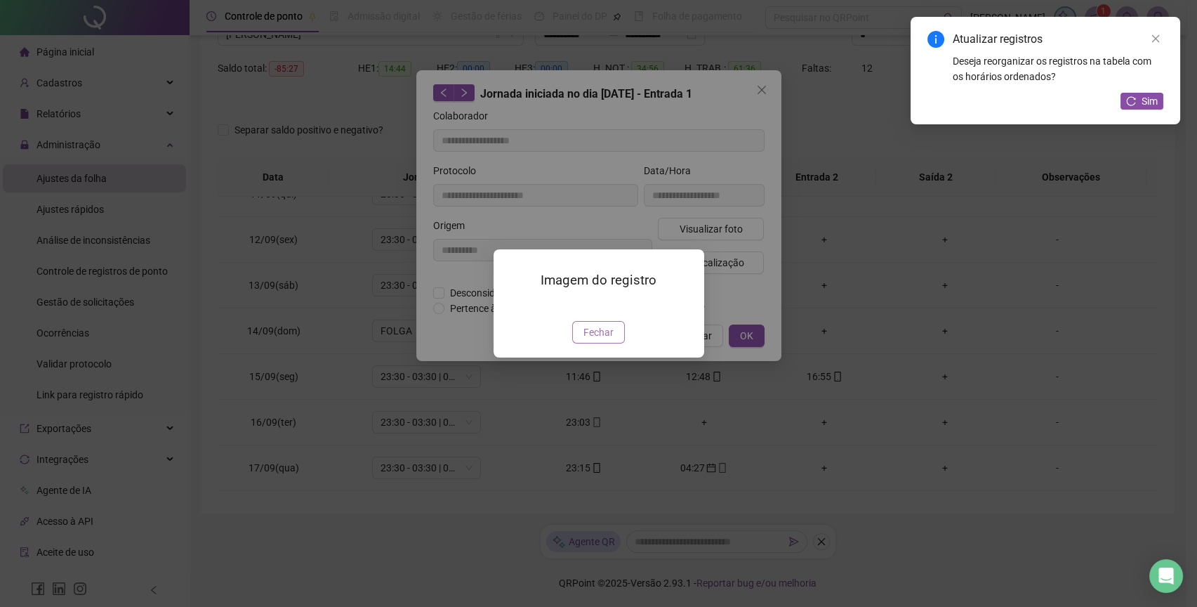
click at [592, 343] on button "Fechar" at bounding box center [598, 332] width 53 height 22
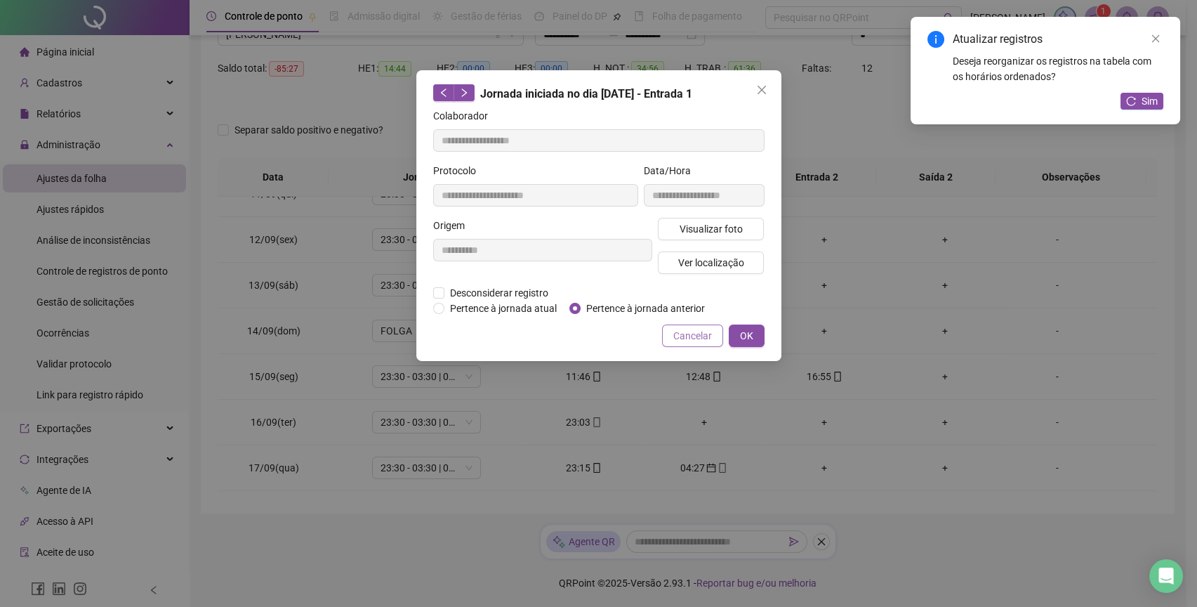
click at [691, 339] on span "Cancelar" at bounding box center [692, 335] width 39 height 15
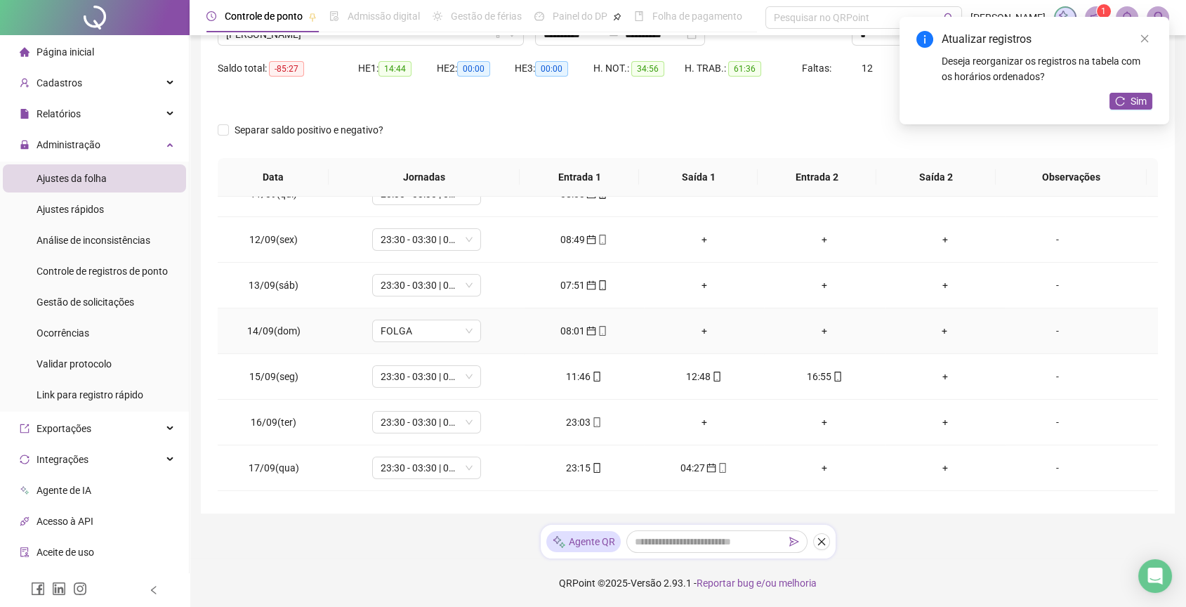
click at [597, 336] on div "08:01" at bounding box center [584, 330] width 98 height 15
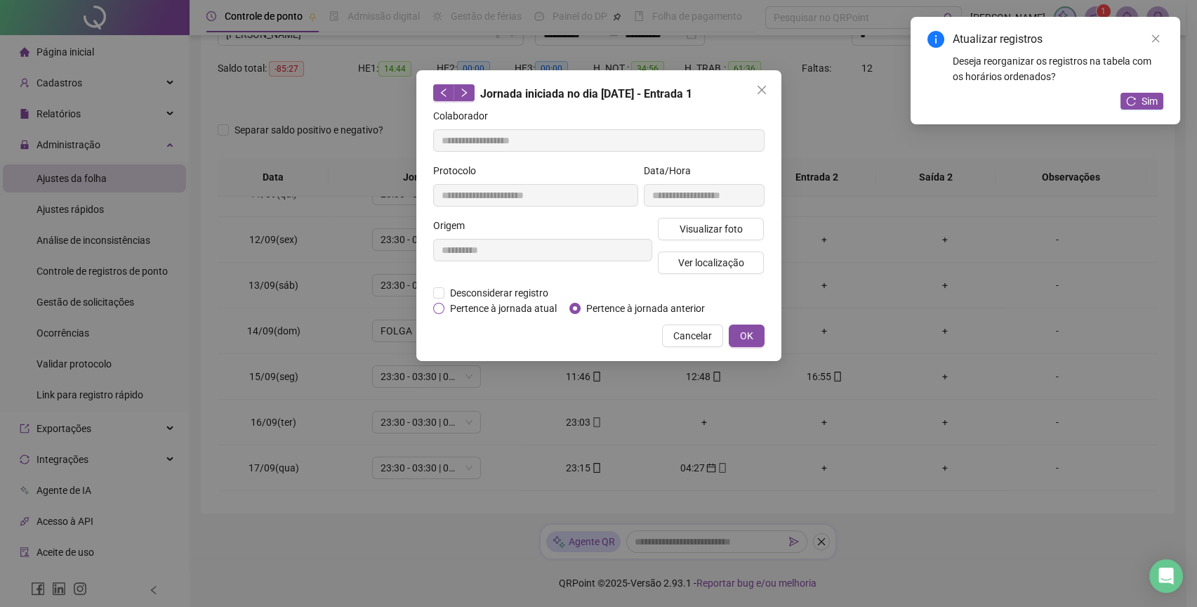
click at [518, 310] on span "Pertence à jornada atual" at bounding box center [504, 308] width 118 height 15
click at [697, 336] on span "Cancelar" at bounding box center [692, 335] width 39 height 15
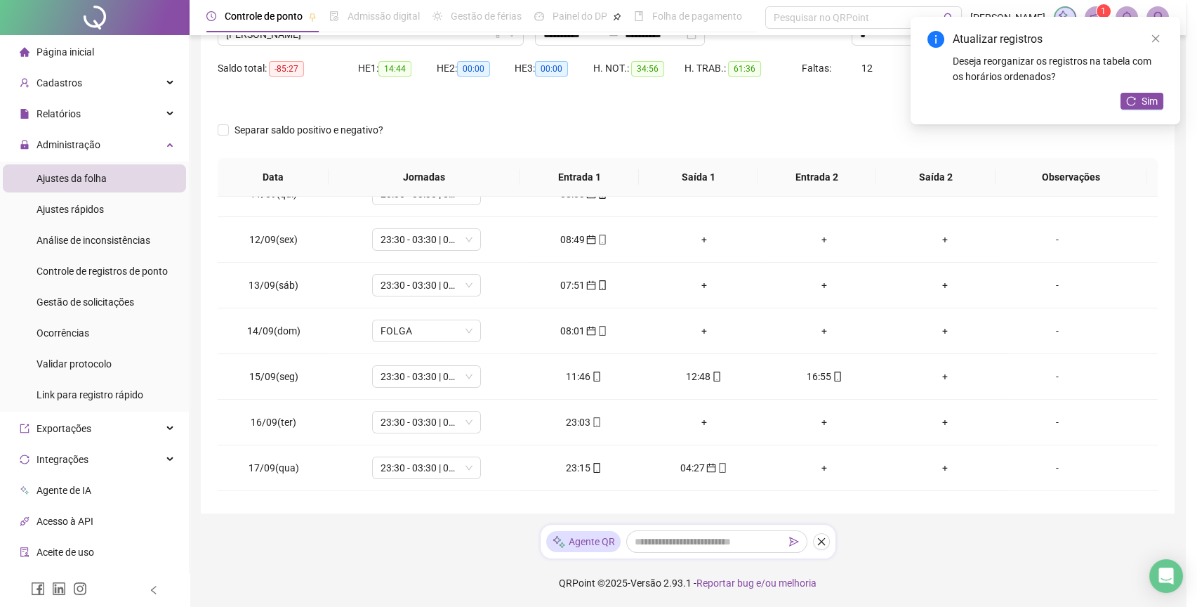
click at [697, 336] on div "**********" at bounding box center [598, 303] width 1197 height 607
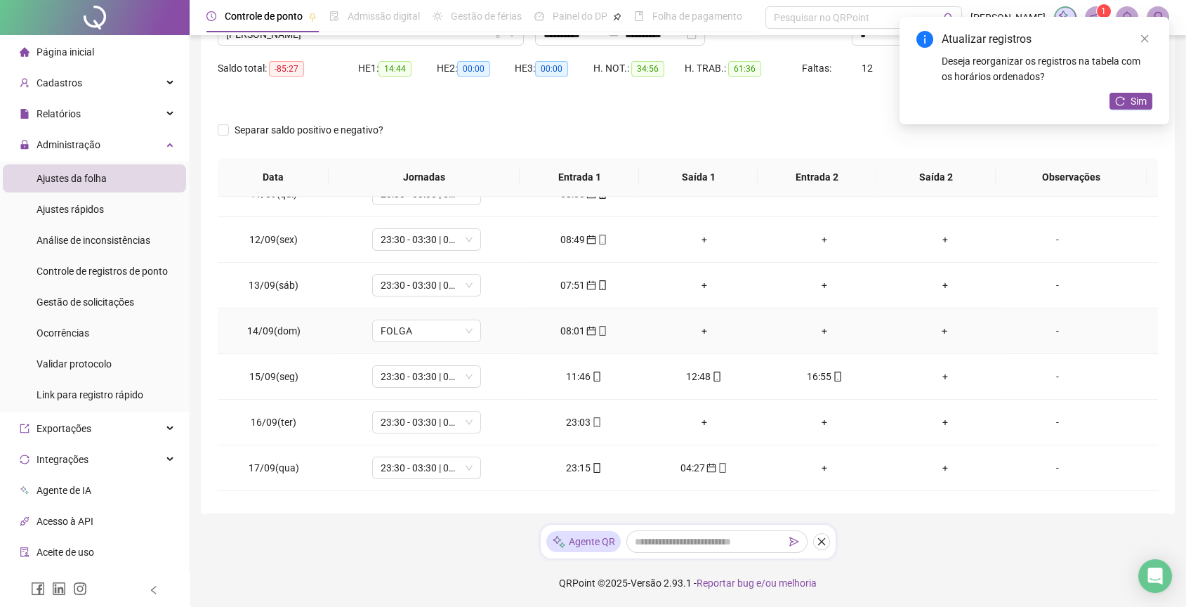
click at [622, 331] on div "08:01" at bounding box center [584, 330] width 98 height 15
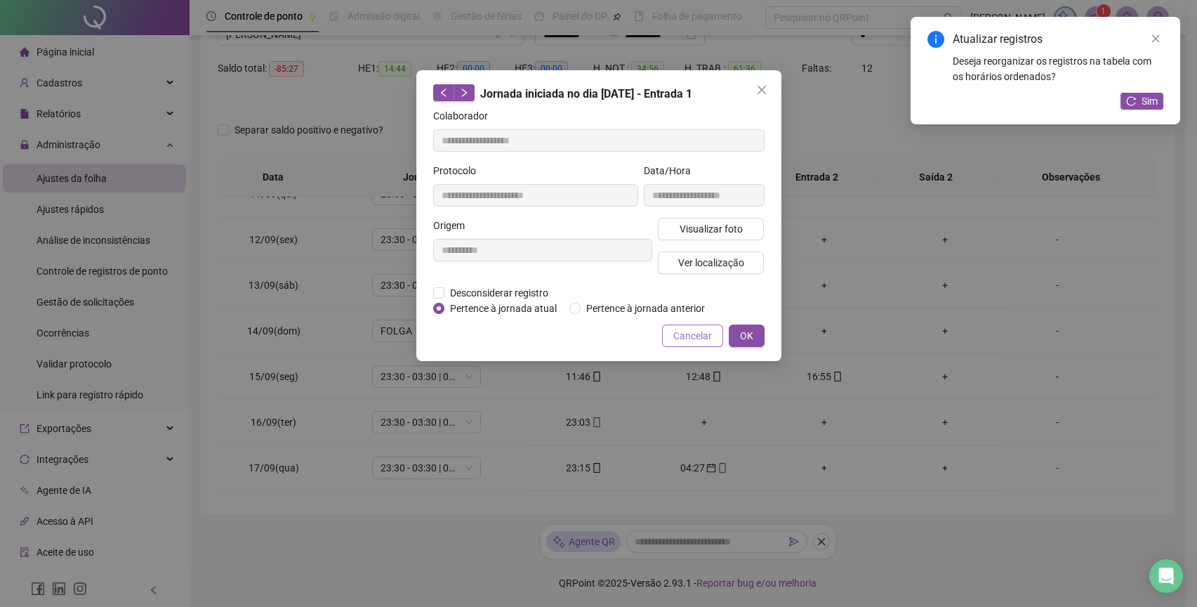
click at [681, 338] on span "Cancelar" at bounding box center [692, 335] width 39 height 15
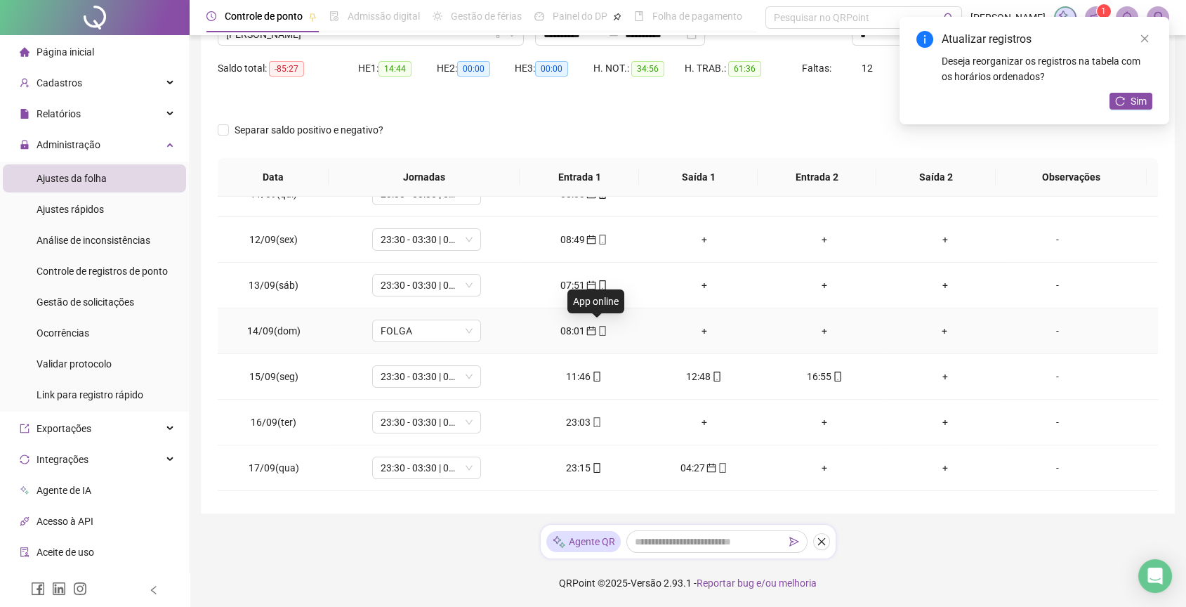
click at [600, 331] on icon "mobile" at bounding box center [603, 331] width 10 height 10
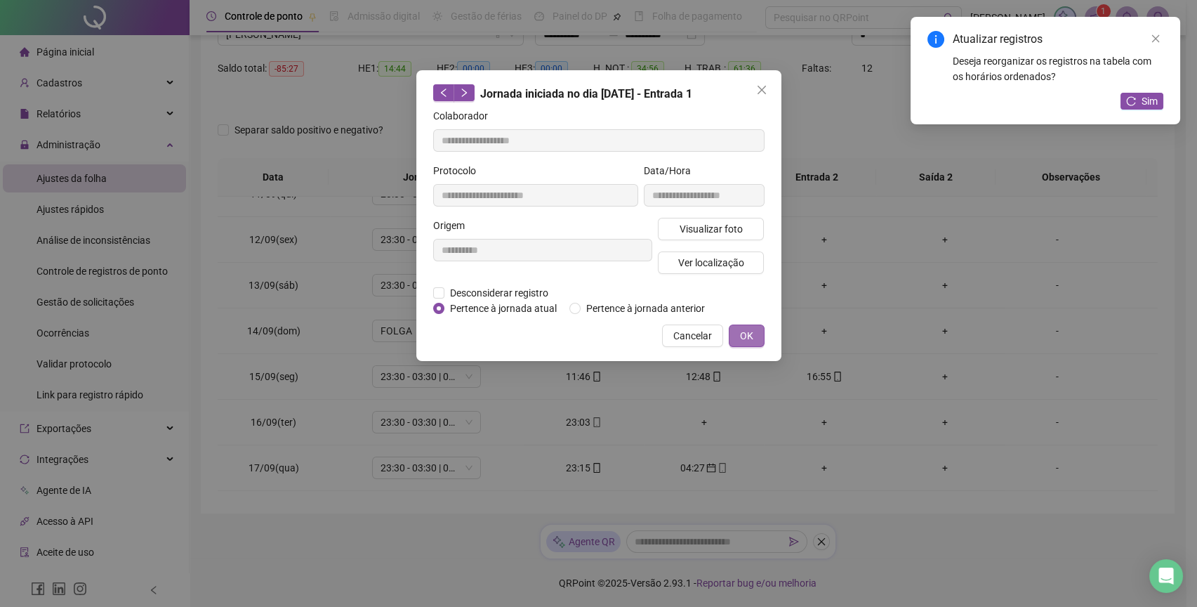
click at [738, 335] on button "OK" at bounding box center [747, 335] width 36 height 22
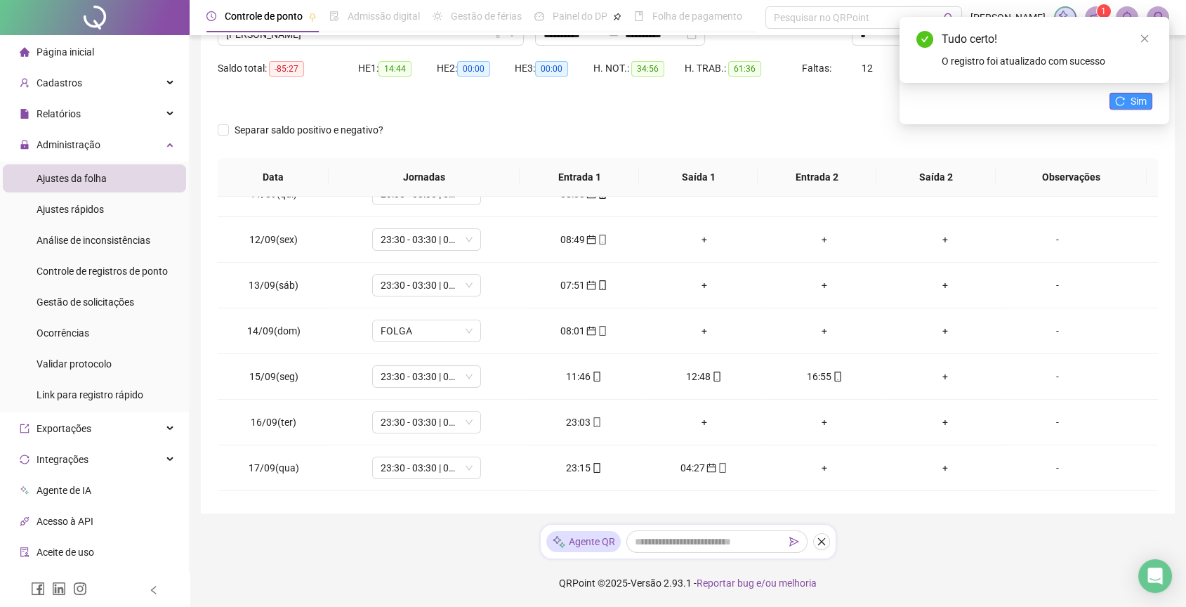
click at [1145, 102] on span "Sim" at bounding box center [1139, 100] width 16 height 15
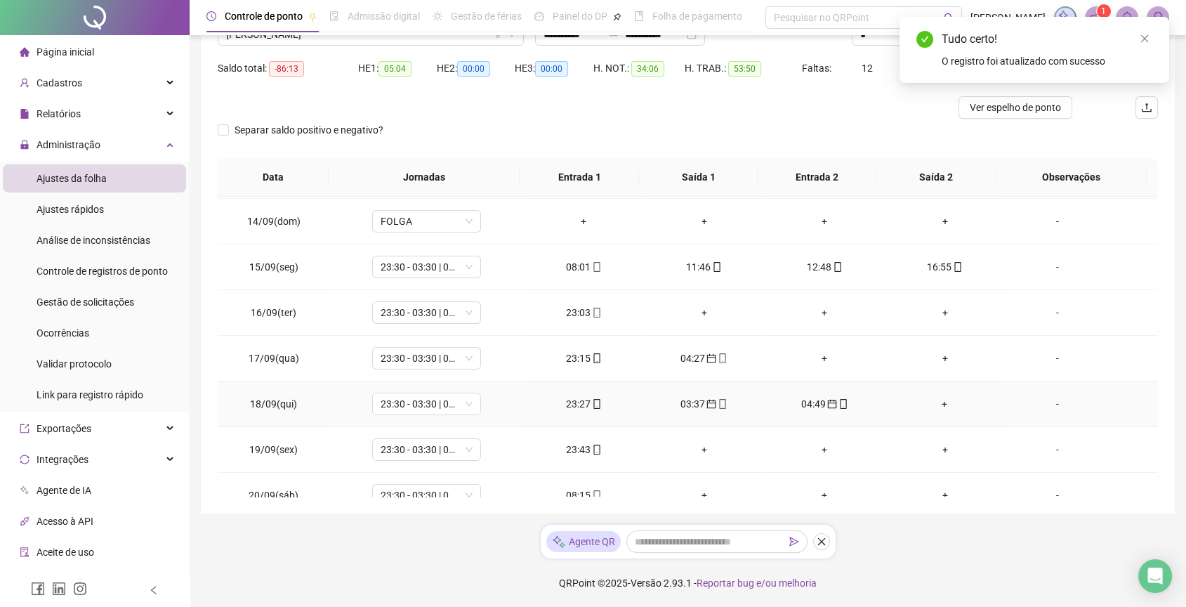
scroll to position [794, 0]
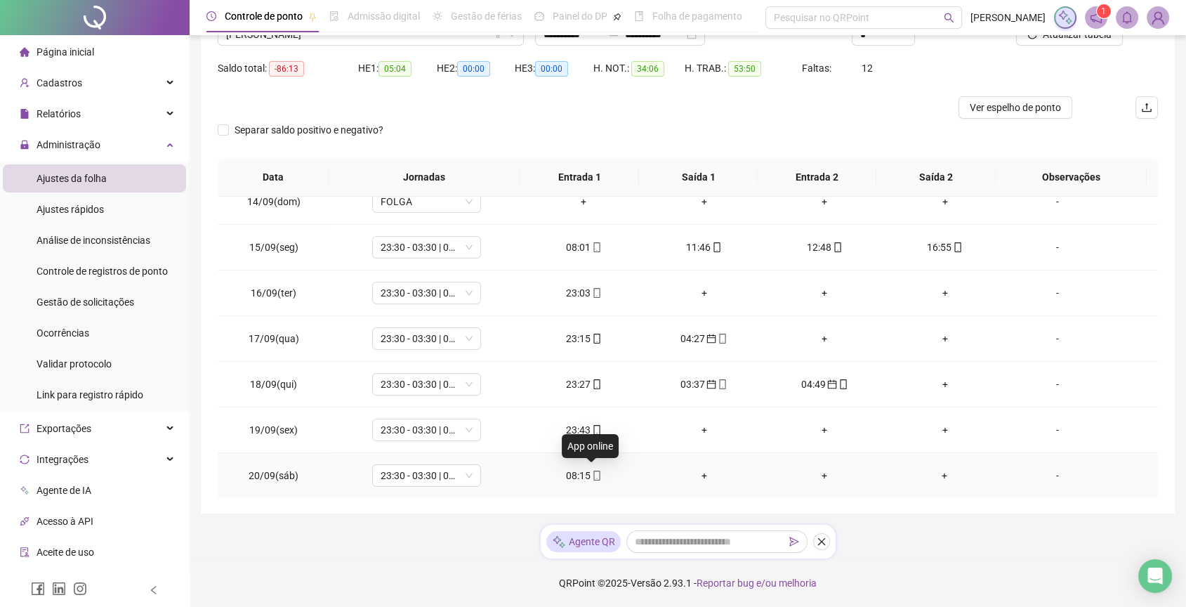
click at [591, 478] on span at bounding box center [596, 475] width 11 height 11
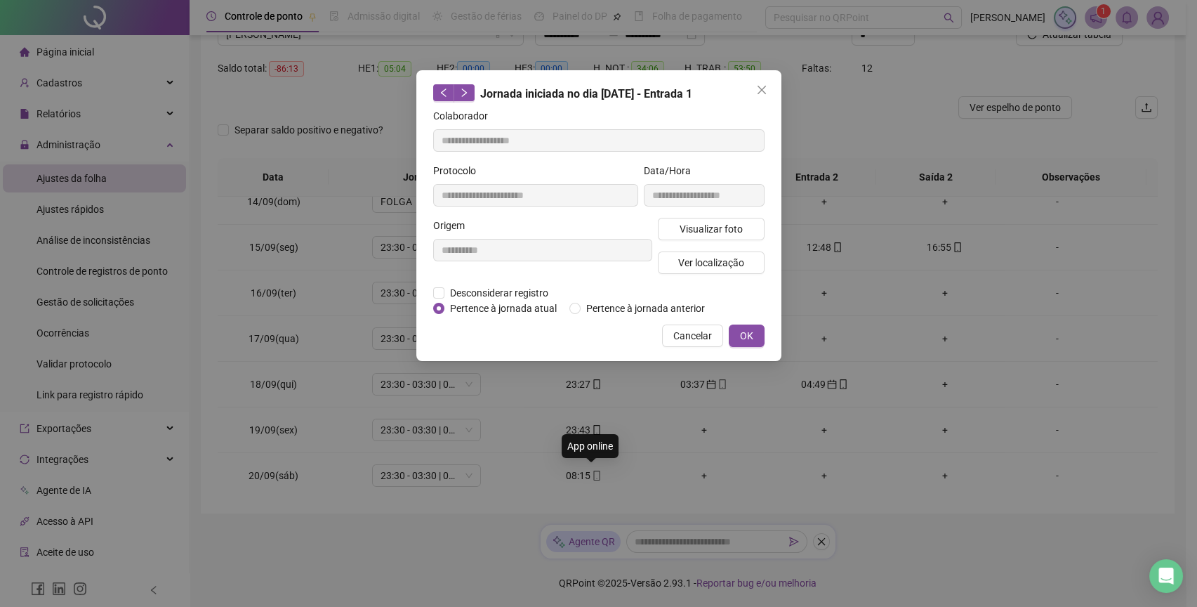
type input "**********"
click at [706, 237] on button "Visualizar foto" at bounding box center [711, 229] width 107 height 22
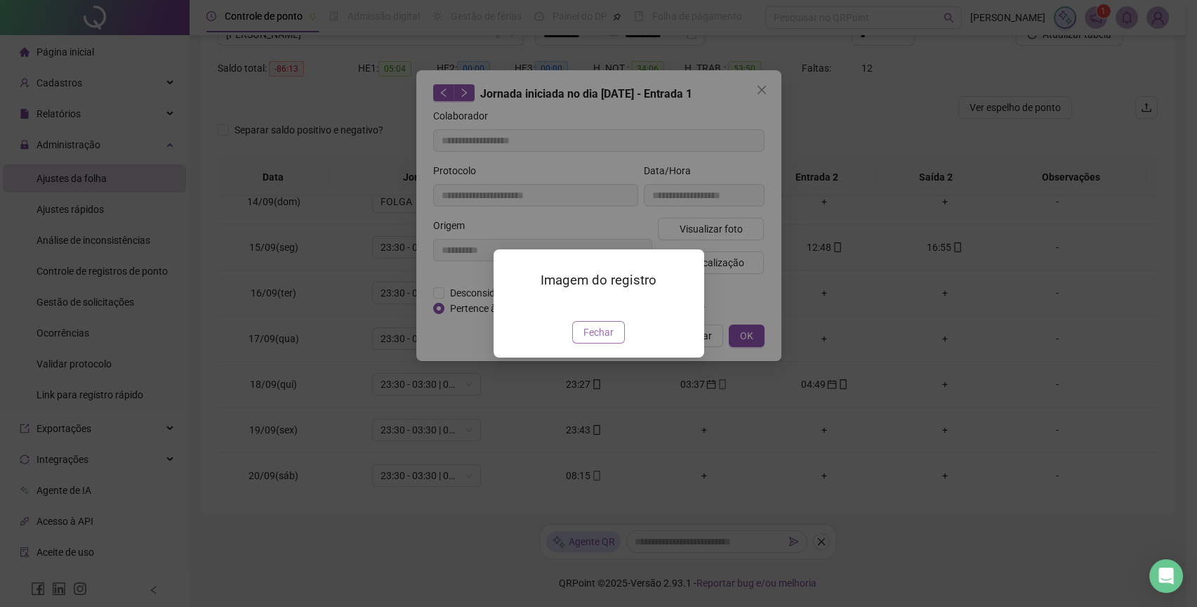
click at [609, 340] on span "Fechar" at bounding box center [599, 331] width 30 height 15
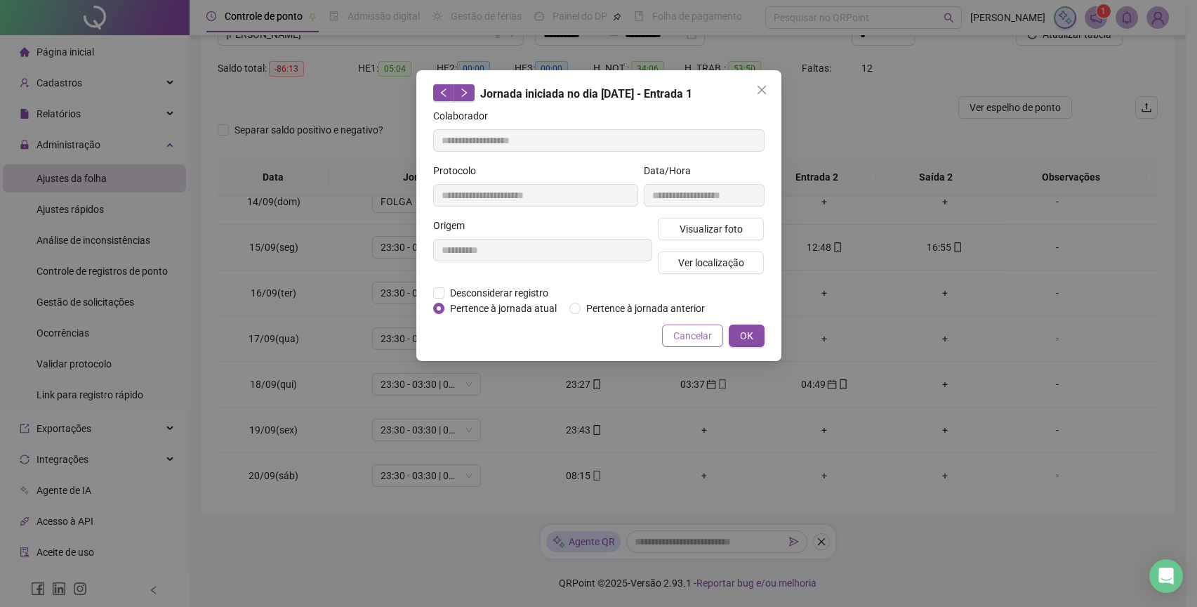
click at [687, 338] on span "Cancelar" at bounding box center [692, 335] width 39 height 15
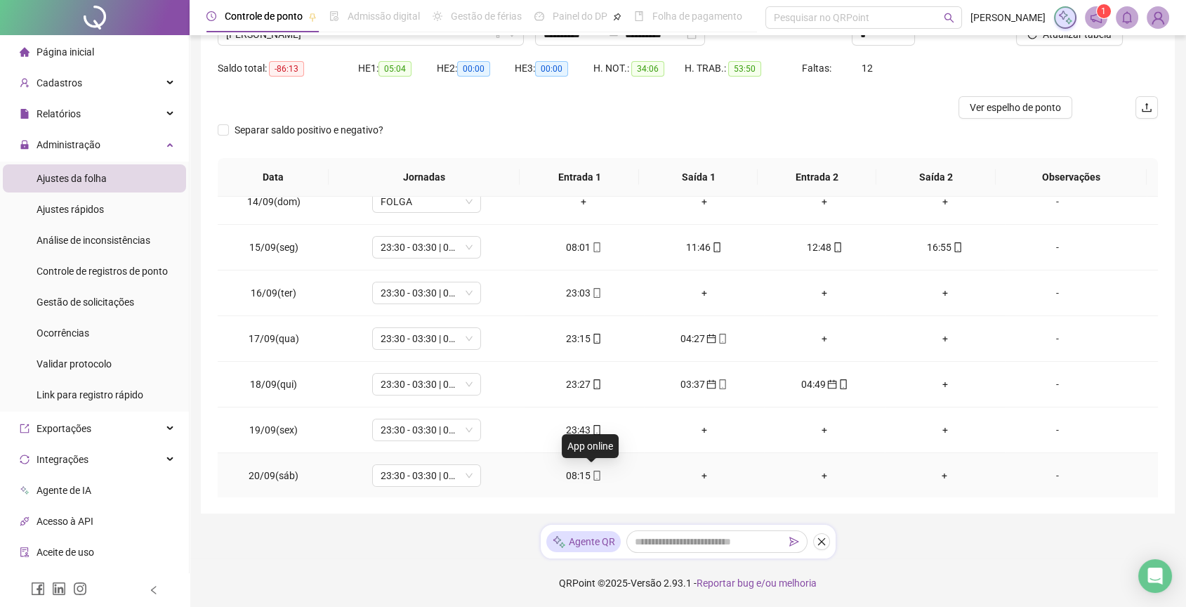
click at [591, 478] on span at bounding box center [596, 475] width 11 height 11
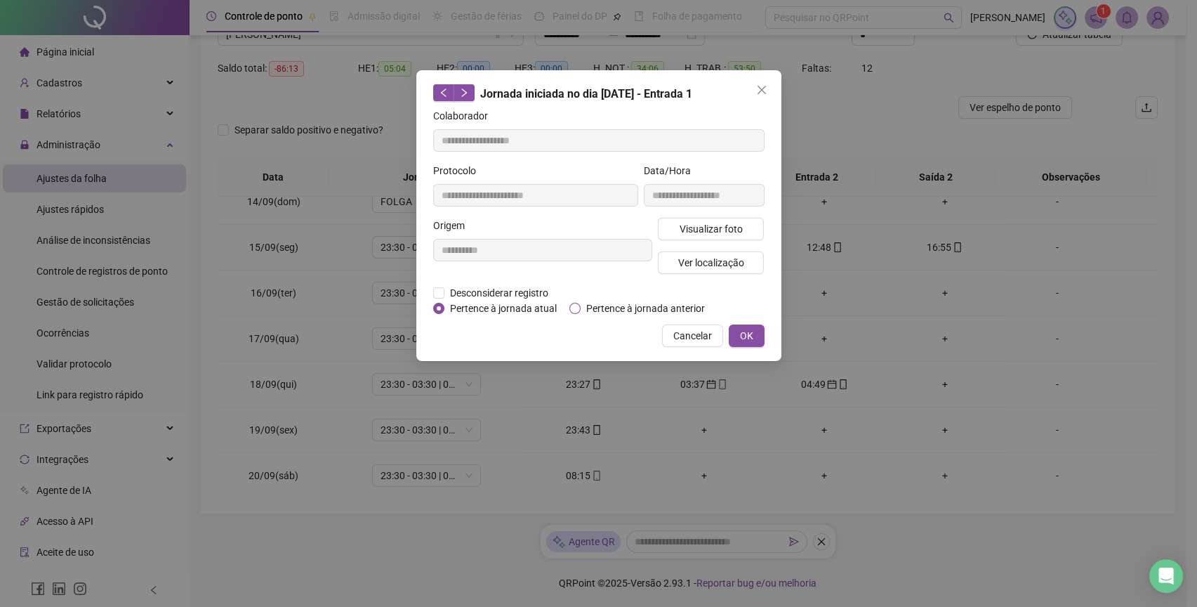
click at [617, 313] on span "Pertence à jornada anterior" at bounding box center [646, 308] width 130 height 15
click at [737, 327] on button "OK" at bounding box center [747, 335] width 36 height 22
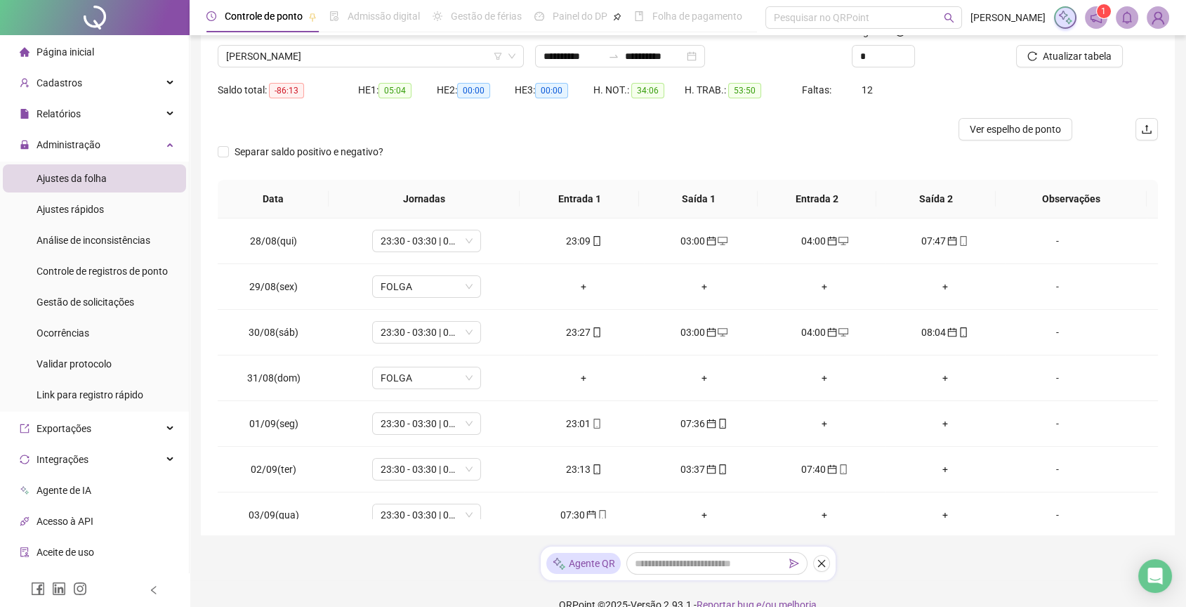
scroll to position [127, 0]
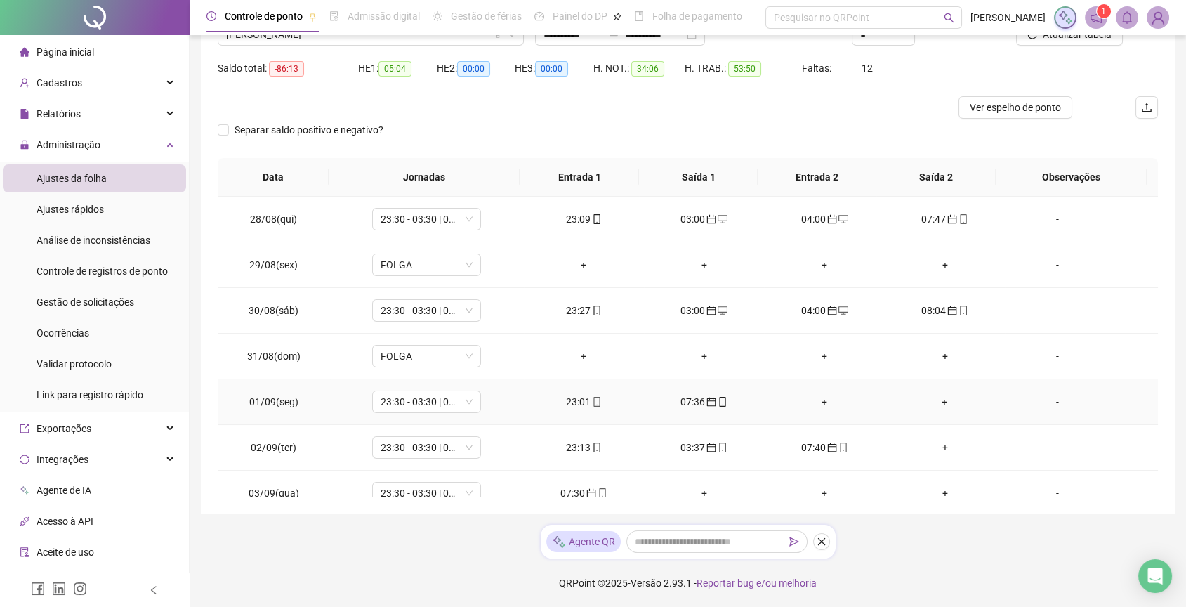
click at [810, 398] on div "+" at bounding box center [824, 401] width 98 height 15
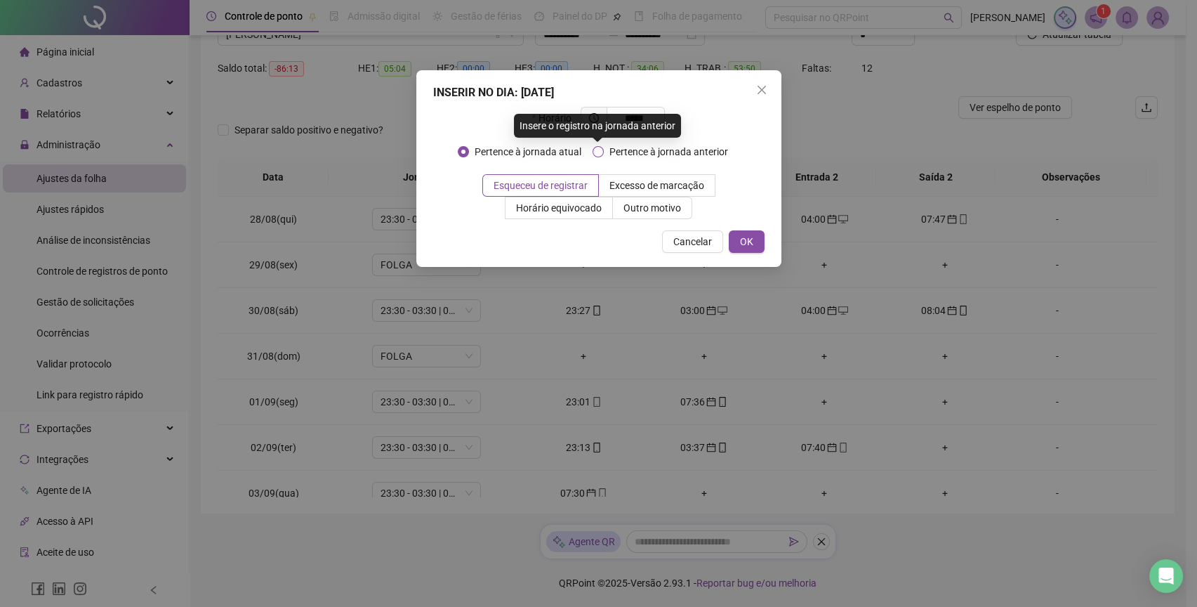
type input "*****"
click at [634, 158] on span "Pertence à jornada anterior" at bounding box center [669, 151] width 130 height 15
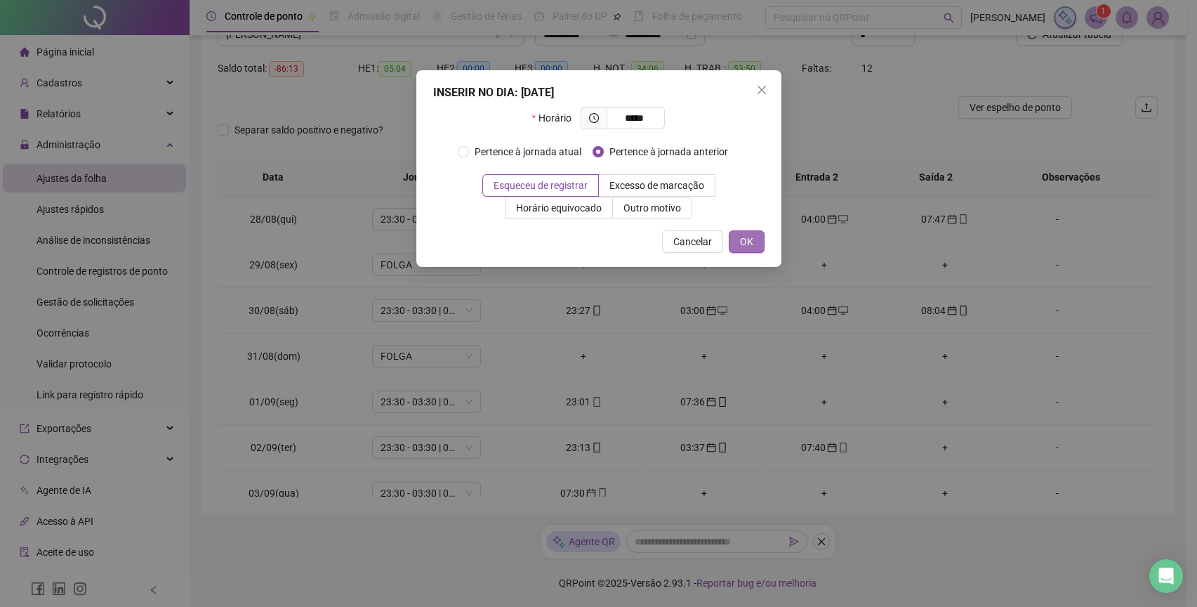
click at [731, 239] on button "OK" at bounding box center [747, 241] width 36 height 22
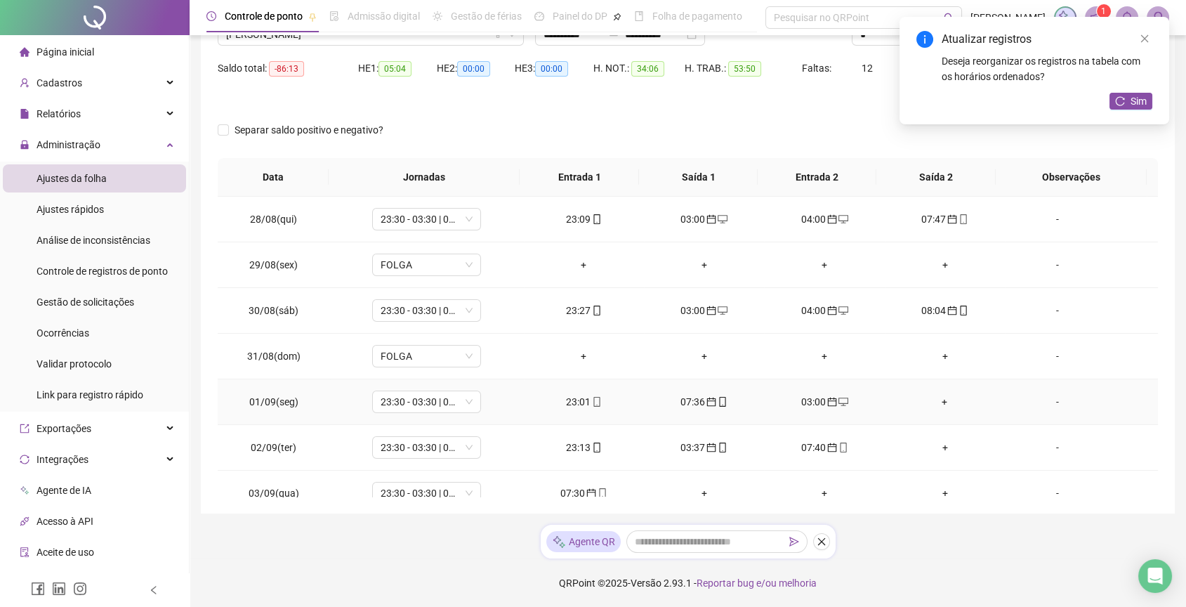
click at [924, 404] on div "+" at bounding box center [945, 401] width 98 height 15
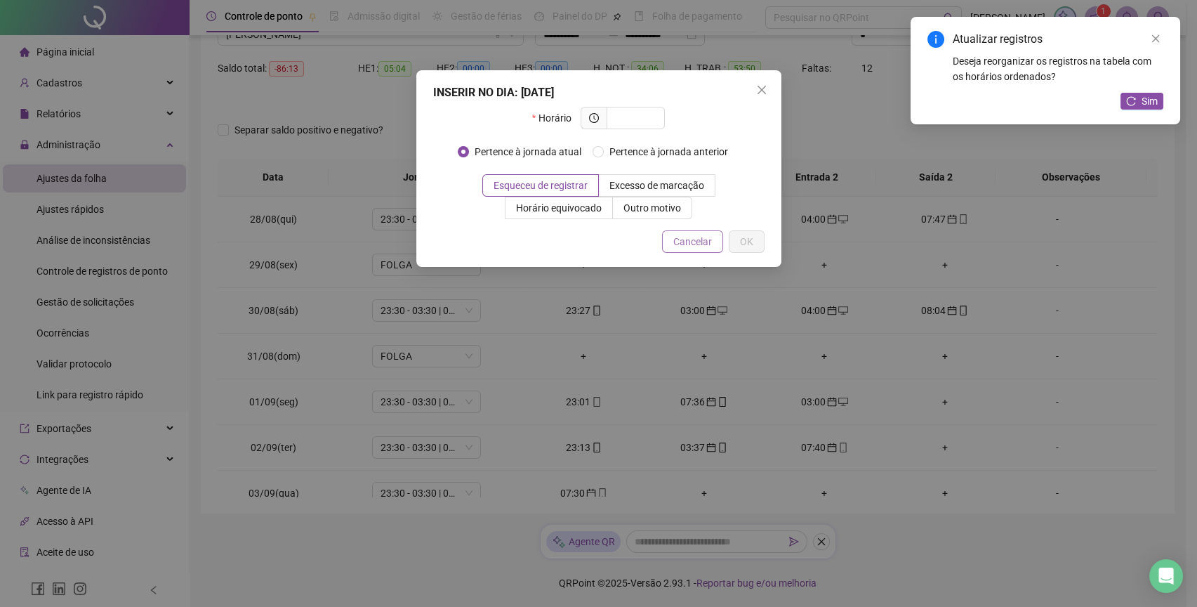
click at [668, 246] on button "Cancelar" at bounding box center [692, 241] width 61 height 22
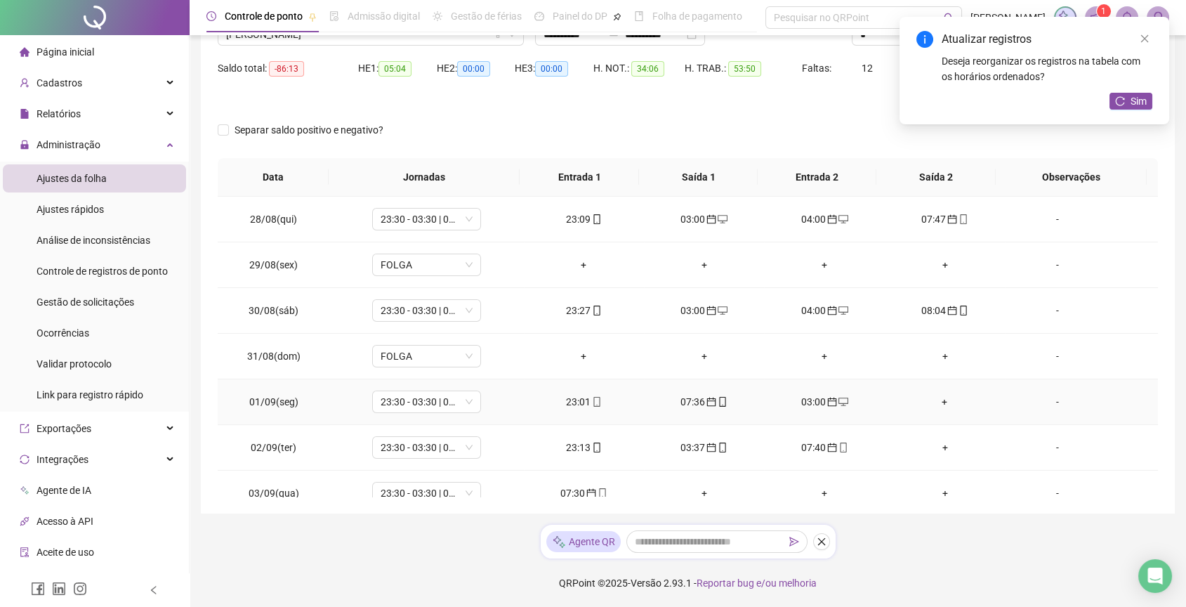
click at [823, 407] on div "03:00" at bounding box center [824, 401] width 98 height 15
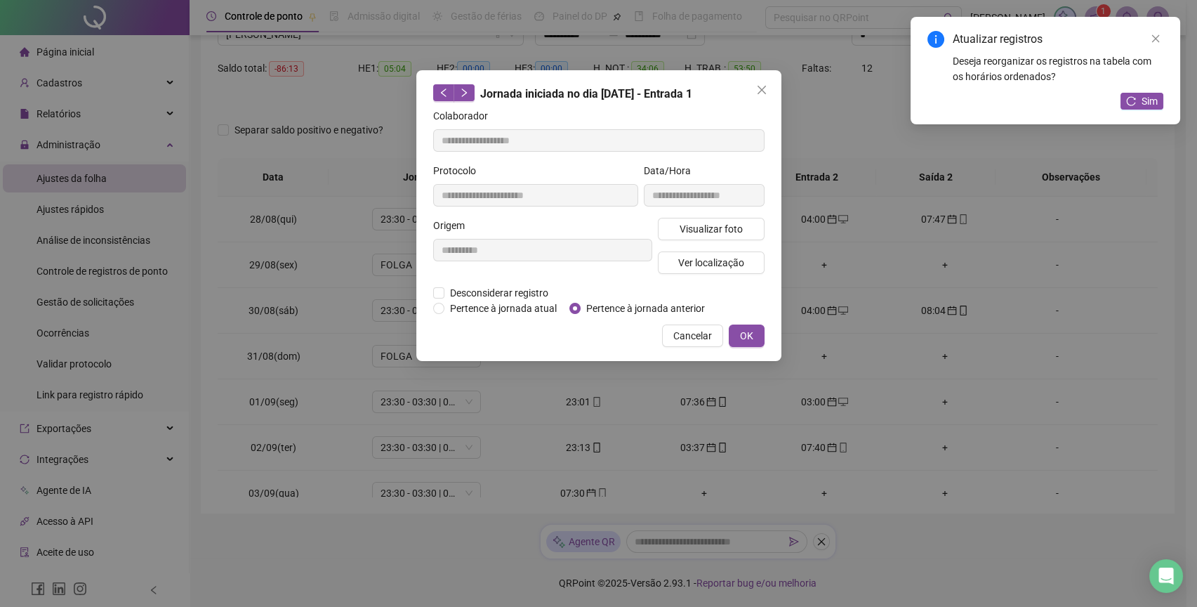
type input "**********"
click at [506, 290] on span "Desconsiderar registro" at bounding box center [500, 292] width 110 height 15
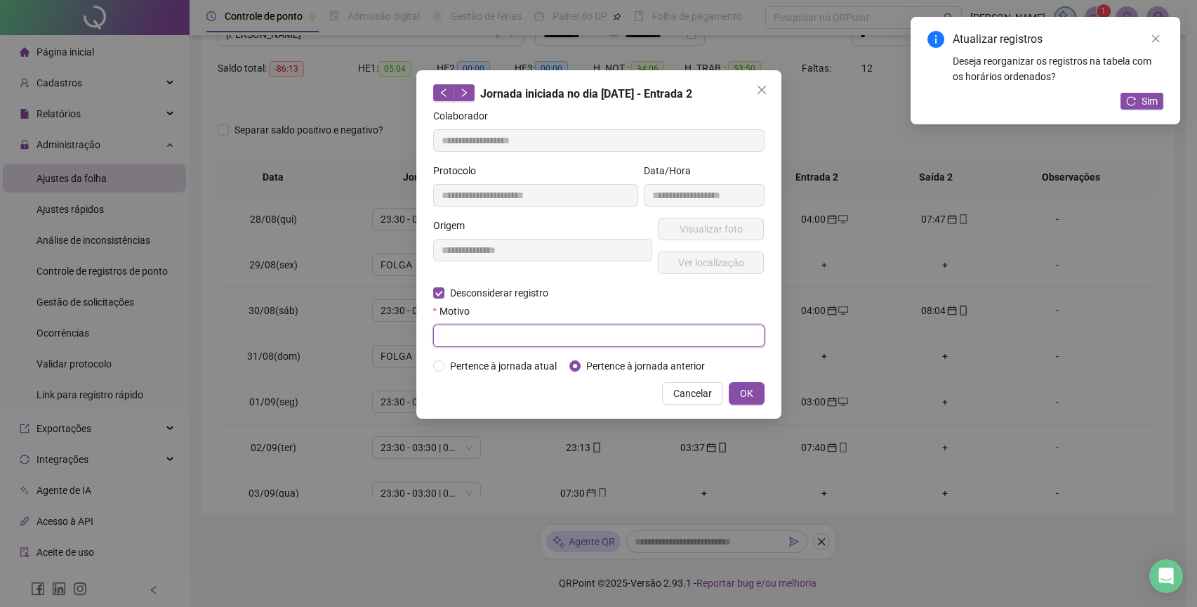
click at [515, 336] on input "text" at bounding box center [598, 335] width 331 height 22
type input "**********"
click at [735, 386] on button "OK" at bounding box center [747, 393] width 36 height 22
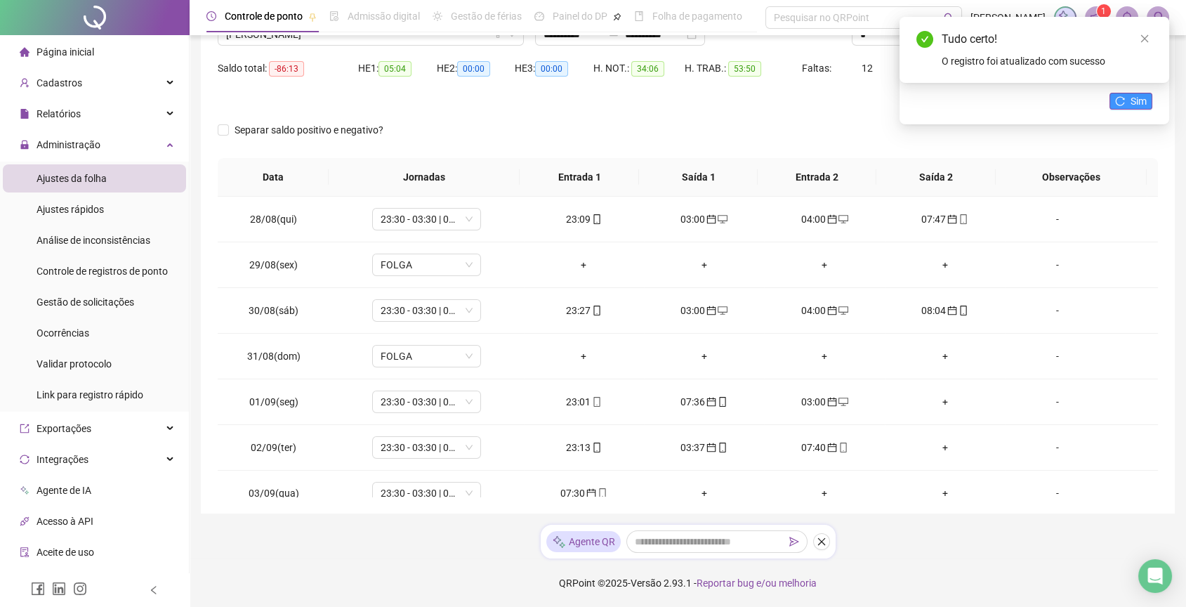
click at [1137, 98] on span "Sim" at bounding box center [1139, 100] width 16 height 15
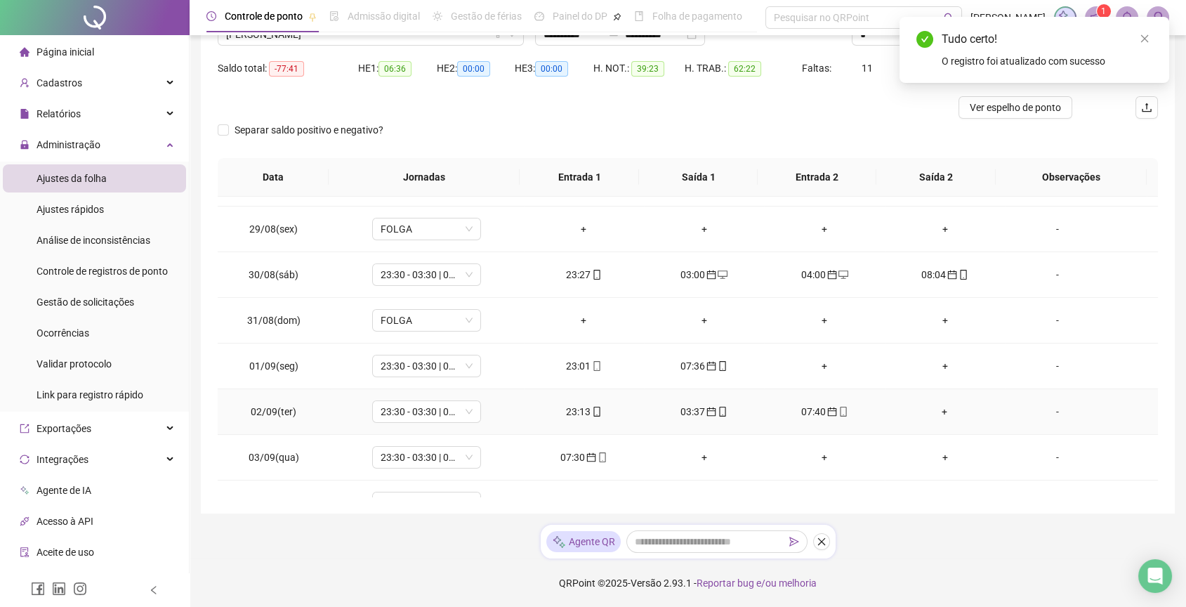
scroll to position [41, 0]
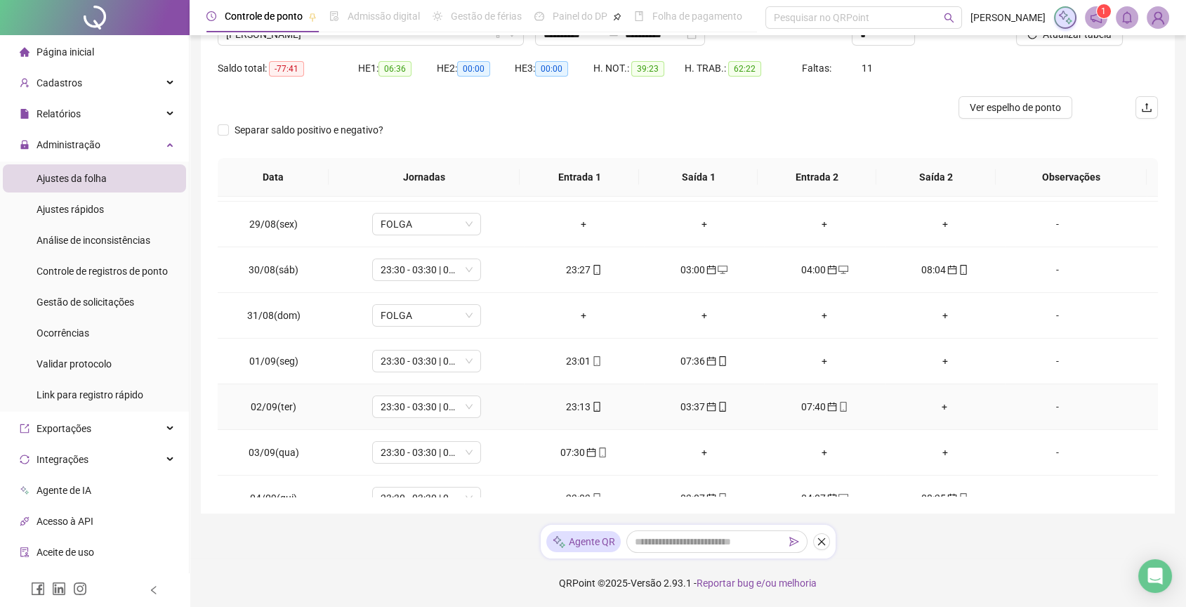
click at [942, 405] on div "+" at bounding box center [945, 406] width 98 height 15
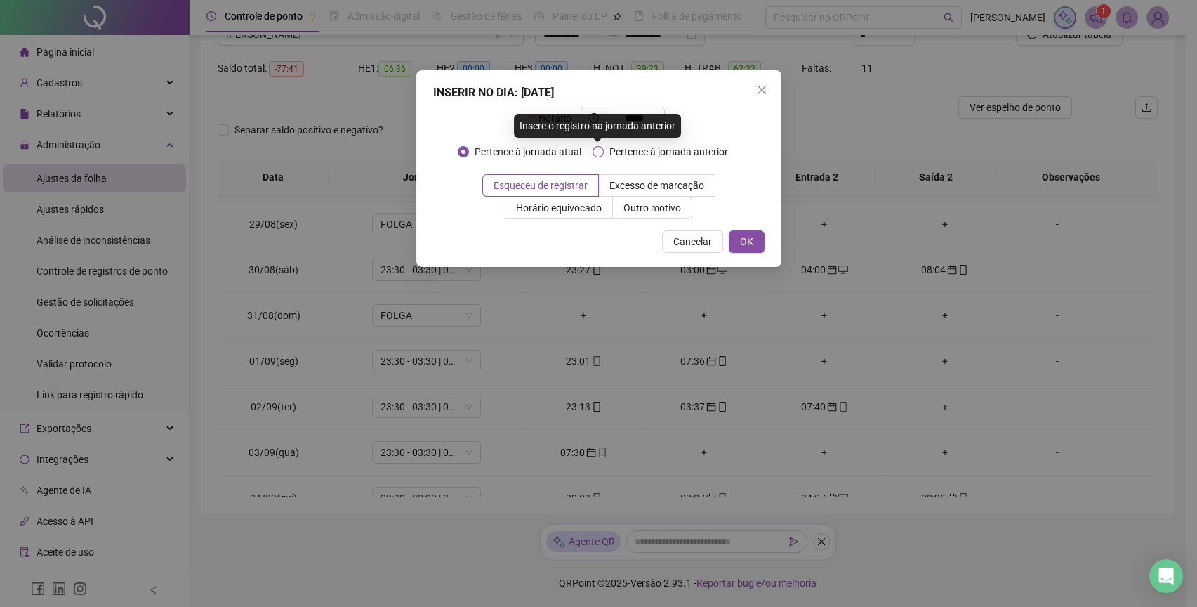
type input "*****"
click at [607, 147] on span "Pertence à jornada anterior" at bounding box center [669, 151] width 130 height 15
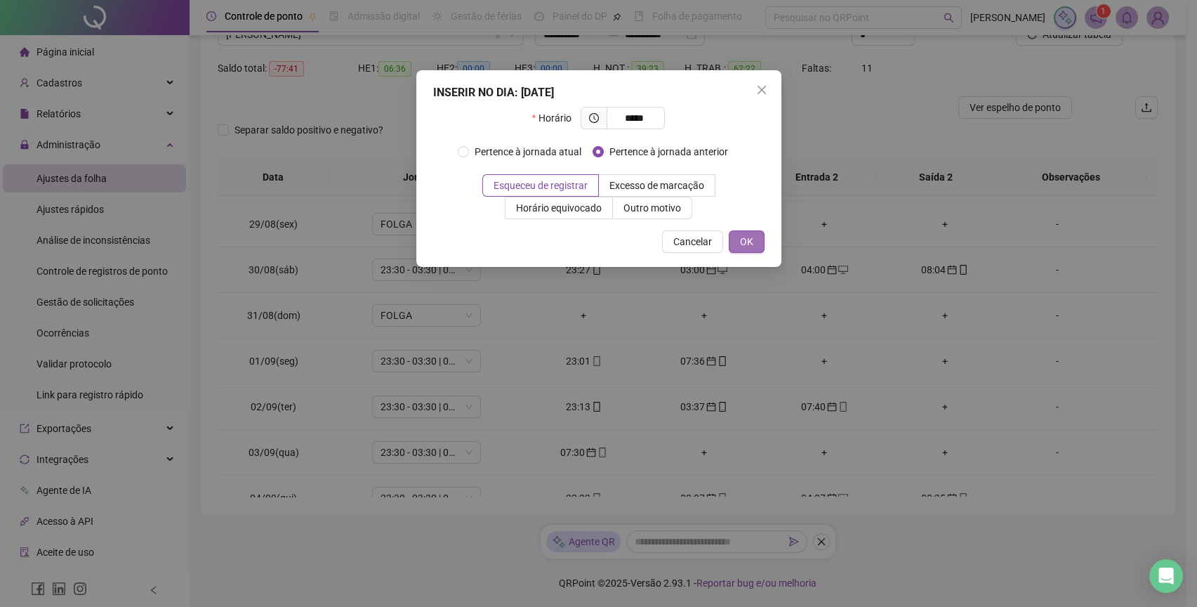
click at [741, 238] on span "OK" at bounding box center [746, 241] width 13 height 15
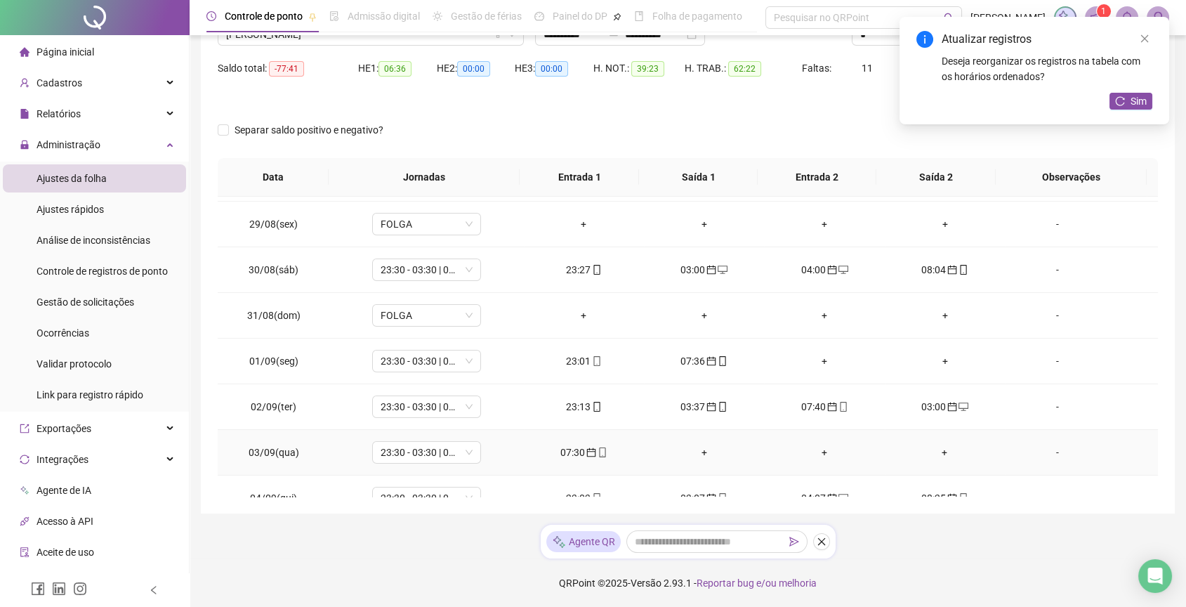
click at [708, 448] on div "+" at bounding box center [704, 452] width 98 height 15
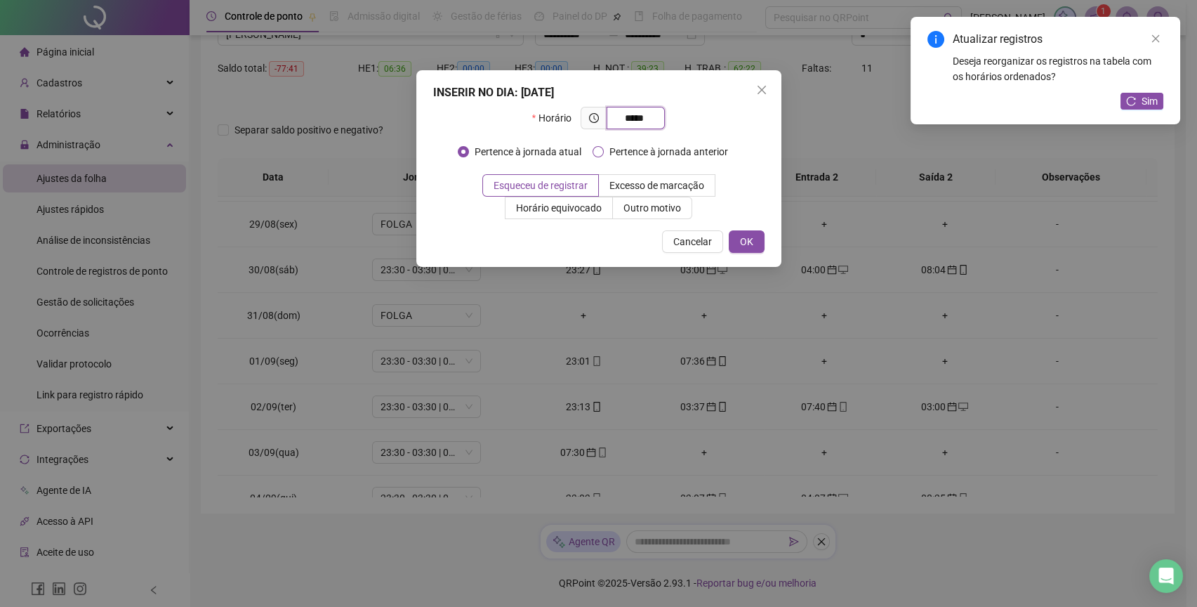
type input "*****"
click at [619, 148] on span "Pertence à jornada anterior" at bounding box center [669, 151] width 130 height 15
click at [746, 249] on button "OK" at bounding box center [747, 241] width 36 height 22
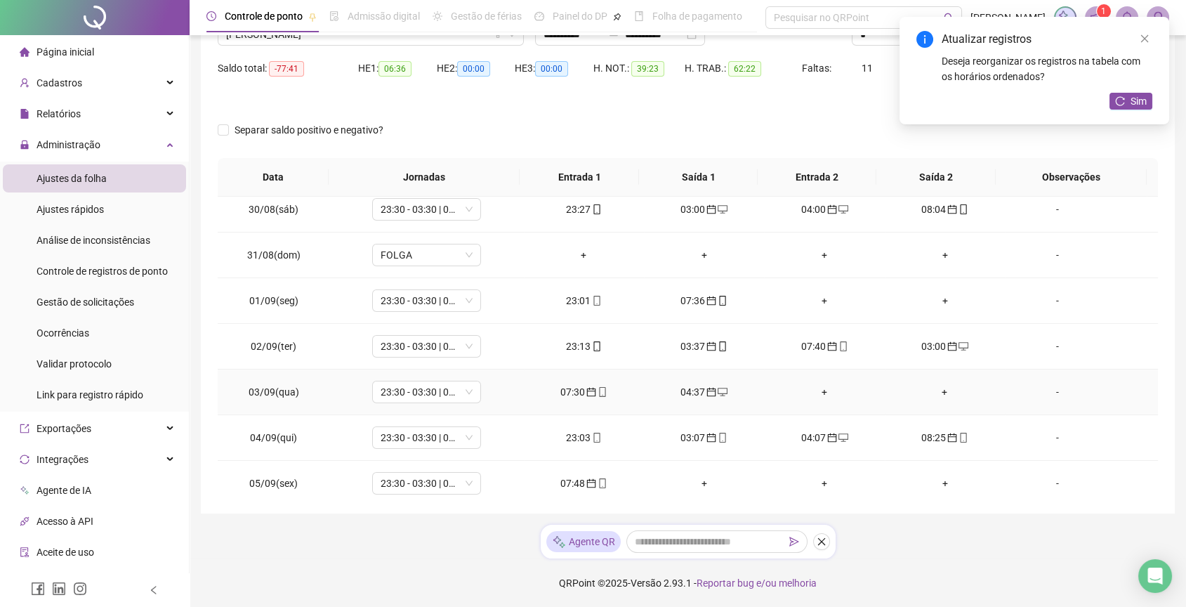
scroll to position [102, 0]
click at [1126, 94] on button "Sim" at bounding box center [1131, 101] width 43 height 17
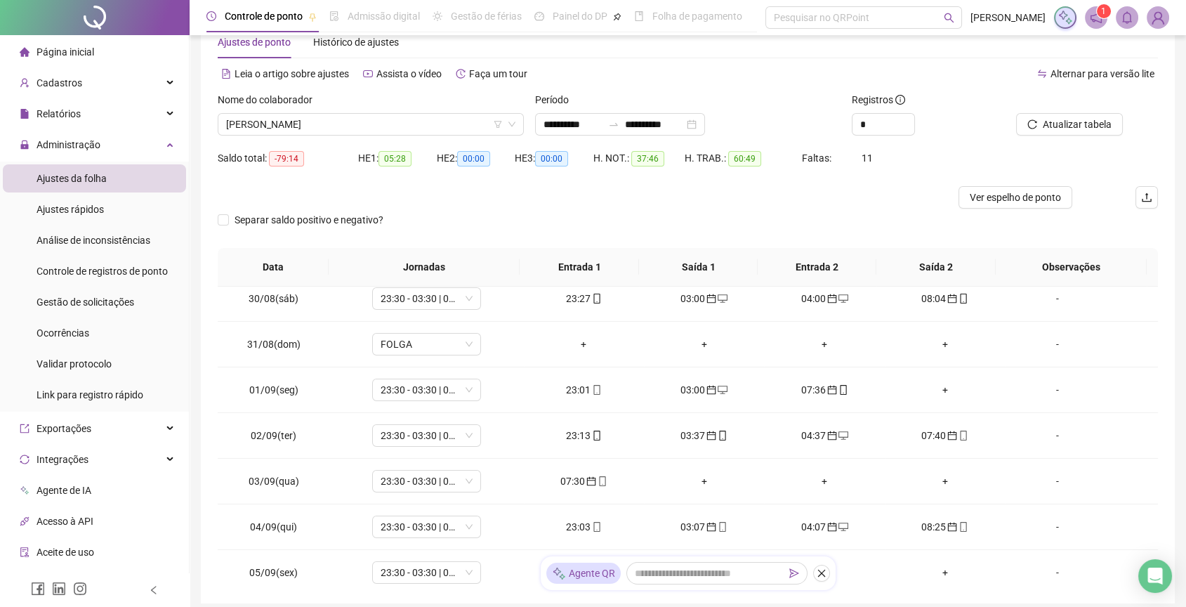
scroll to position [13, 0]
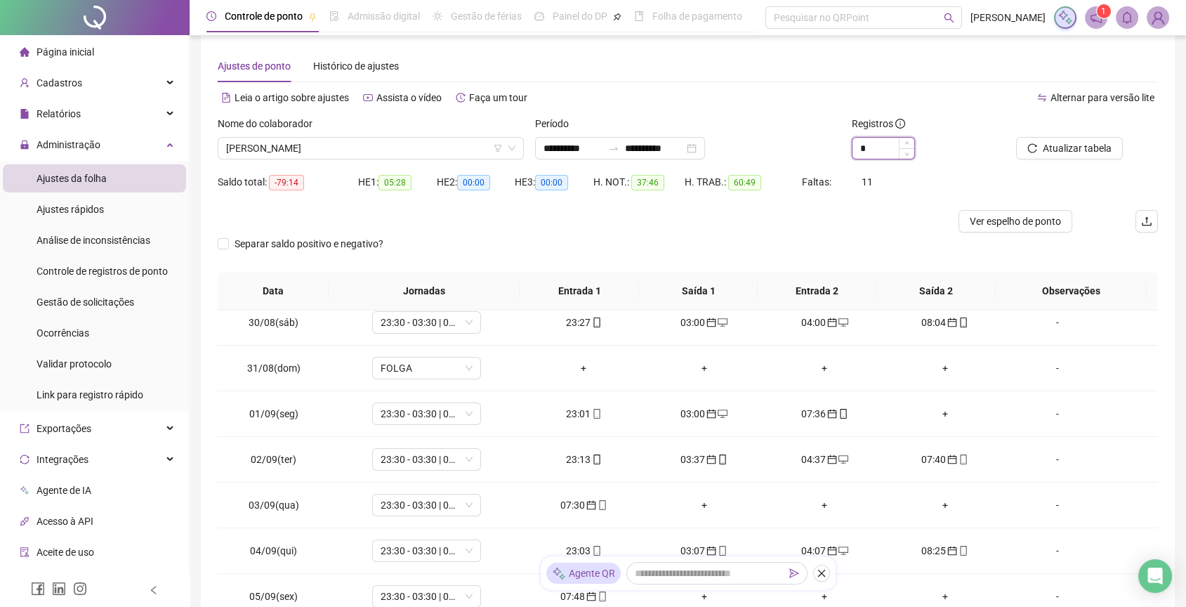
click at [876, 139] on input "*" at bounding box center [884, 148] width 62 height 21
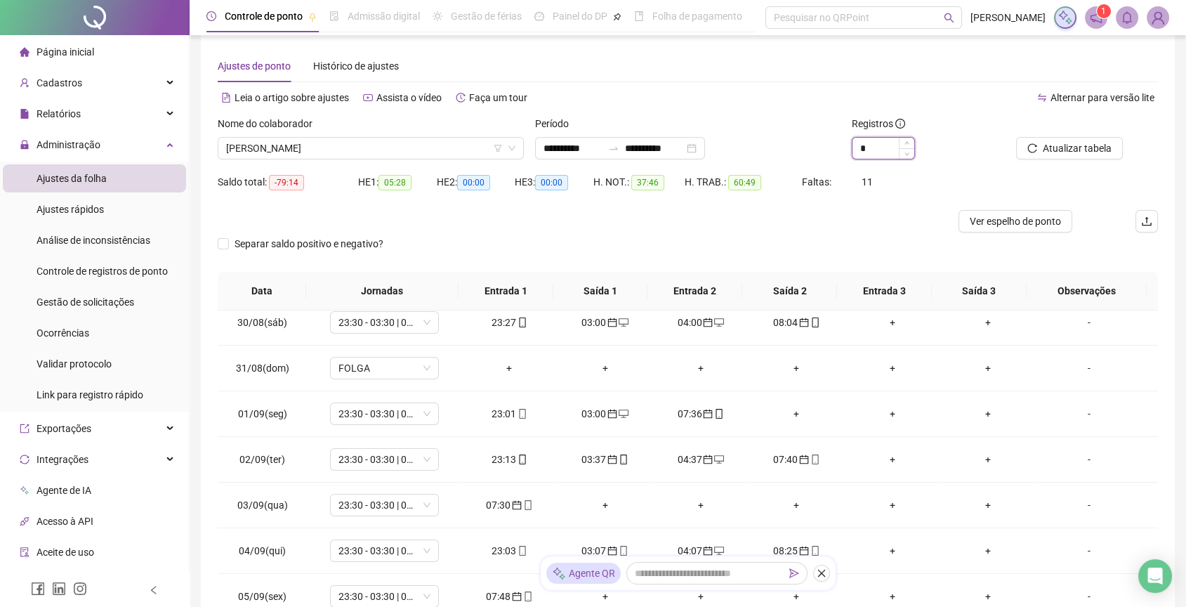
type input "*"
click at [885, 464] on div "+" at bounding box center [892, 459] width 73 height 15
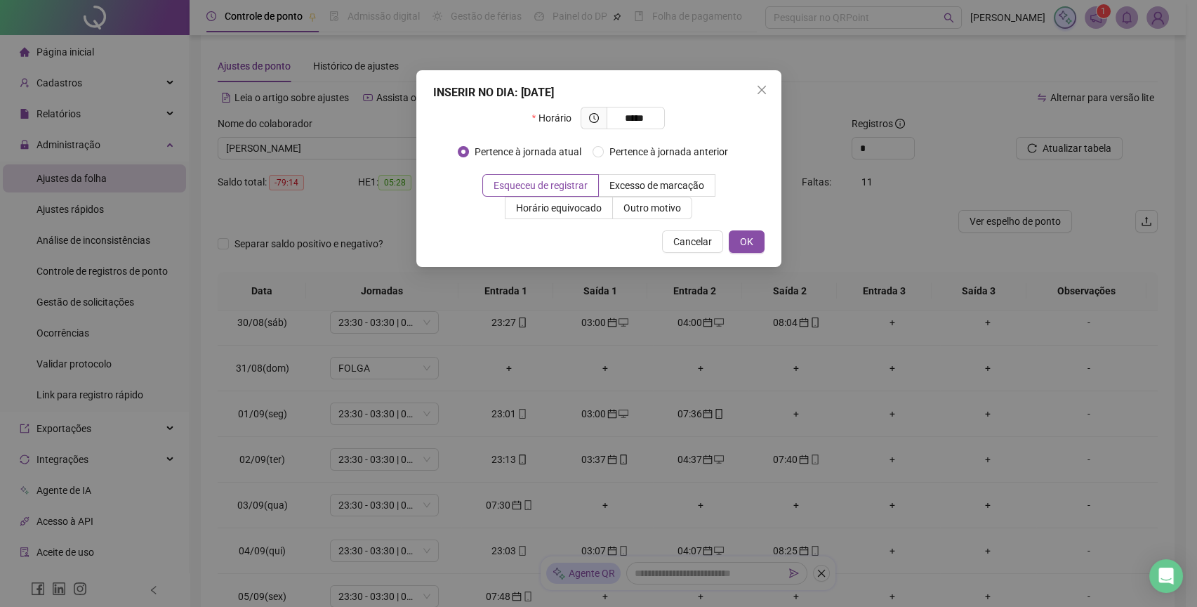
type input "*****"
drag, startPoint x: 639, startPoint y: 162, endPoint x: 628, endPoint y: 161, distance: 11.3
click at [628, 161] on div "Pertence à jornada atual Pertence à jornada anterior" at bounding box center [599, 151] width 282 height 22
click at [610, 152] on span "Pertence à jornada anterior" at bounding box center [669, 151] width 130 height 15
click at [737, 244] on button "OK" at bounding box center [747, 241] width 36 height 22
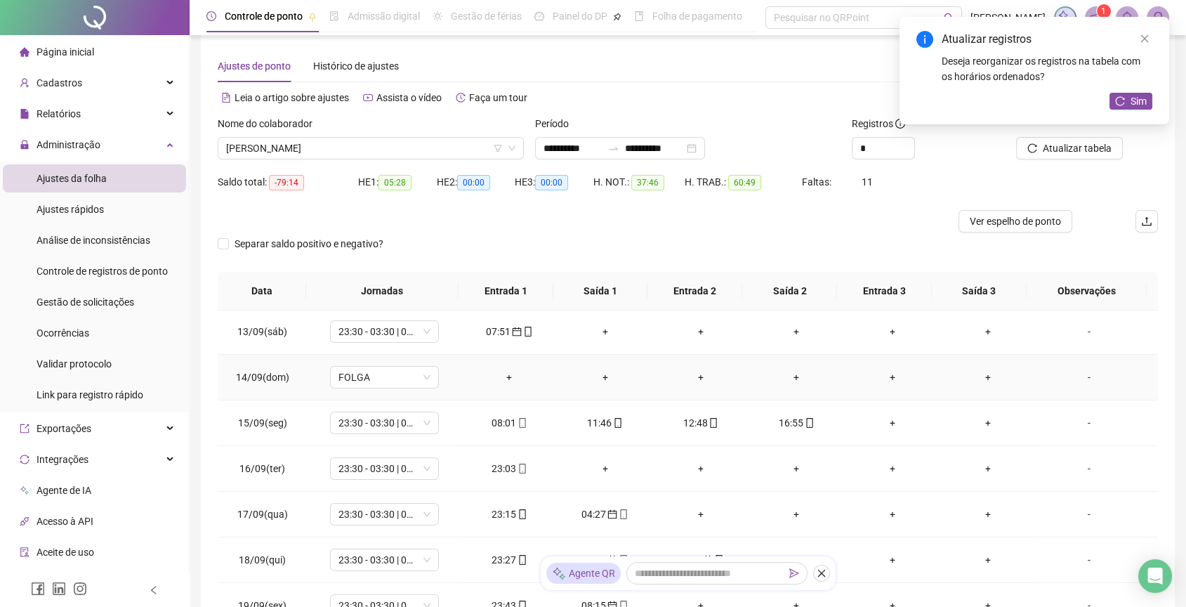
scroll to position [734, 0]
click at [1140, 100] on span "Sim" at bounding box center [1139, 100] width 16 height 15
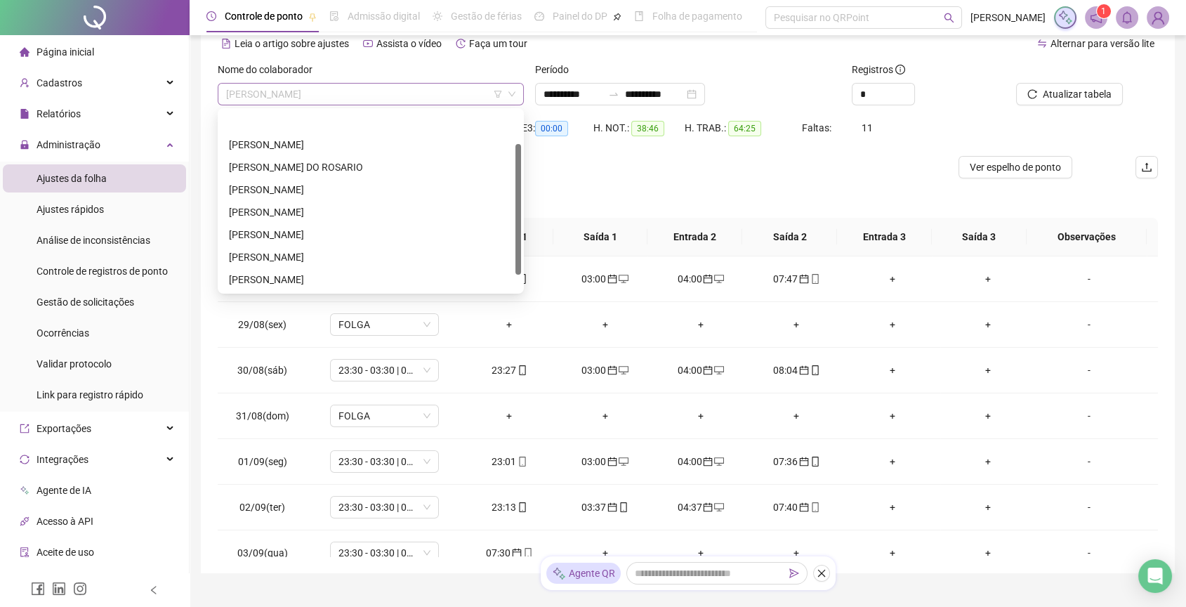
scroll to position [45, 0]
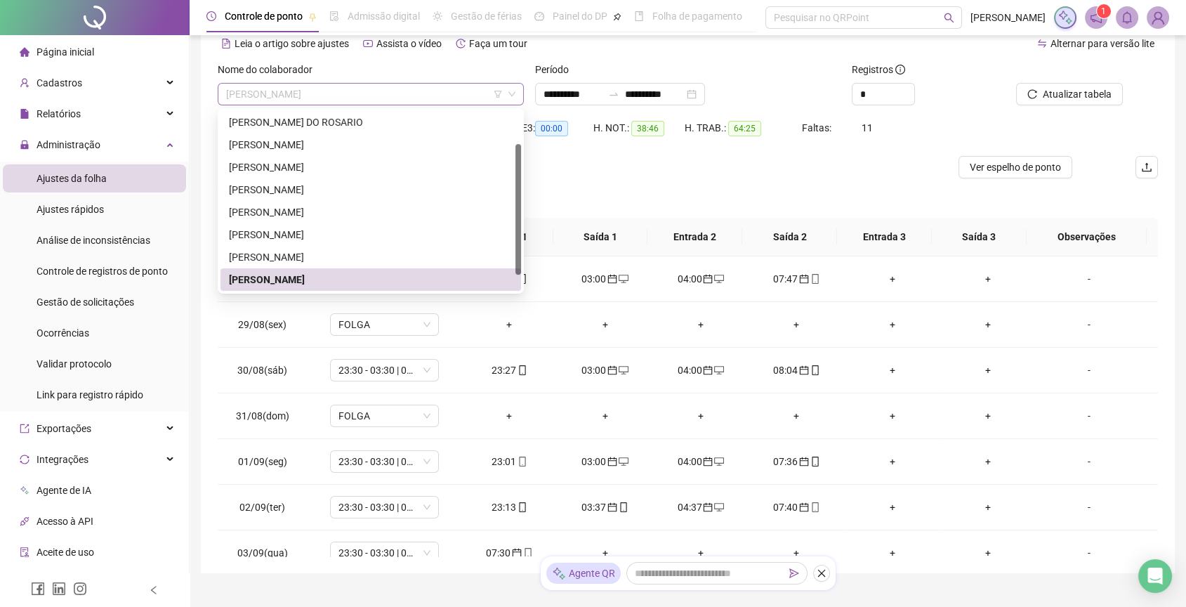
click at [399, 98] on span "THIAGO COSTA MENDES" at bounding box center [370, 94] width 289 height 21
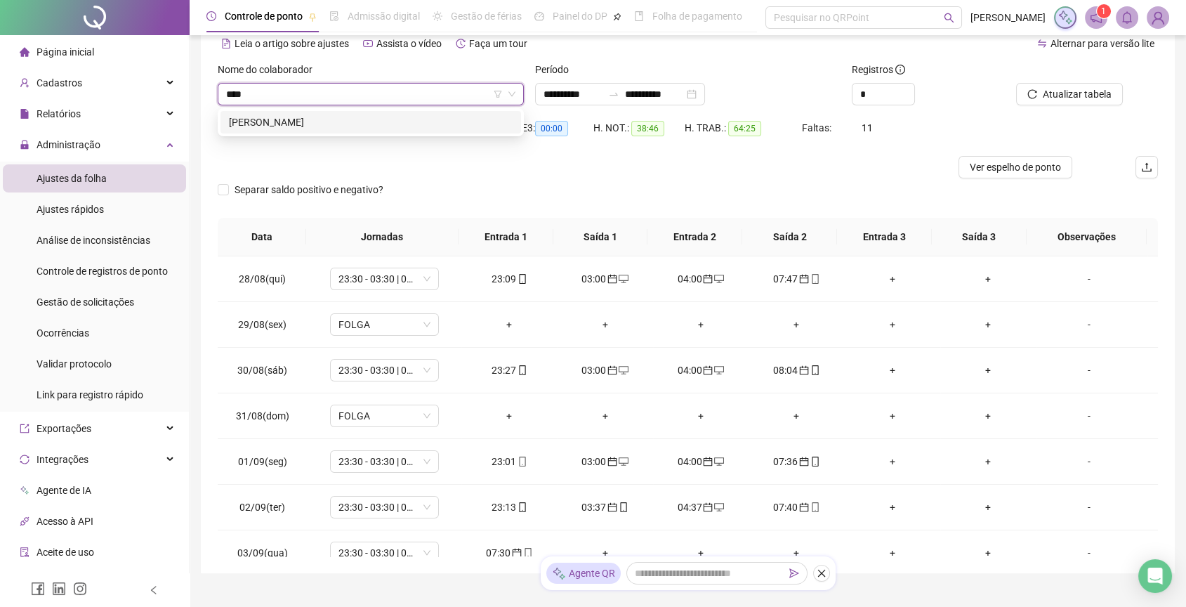
scroll to position [0, 0]
type input "******"
click at [454, 88] on span "THIAGO COSTA MENDES" at bounding box center [370, 94] width 289 height 21
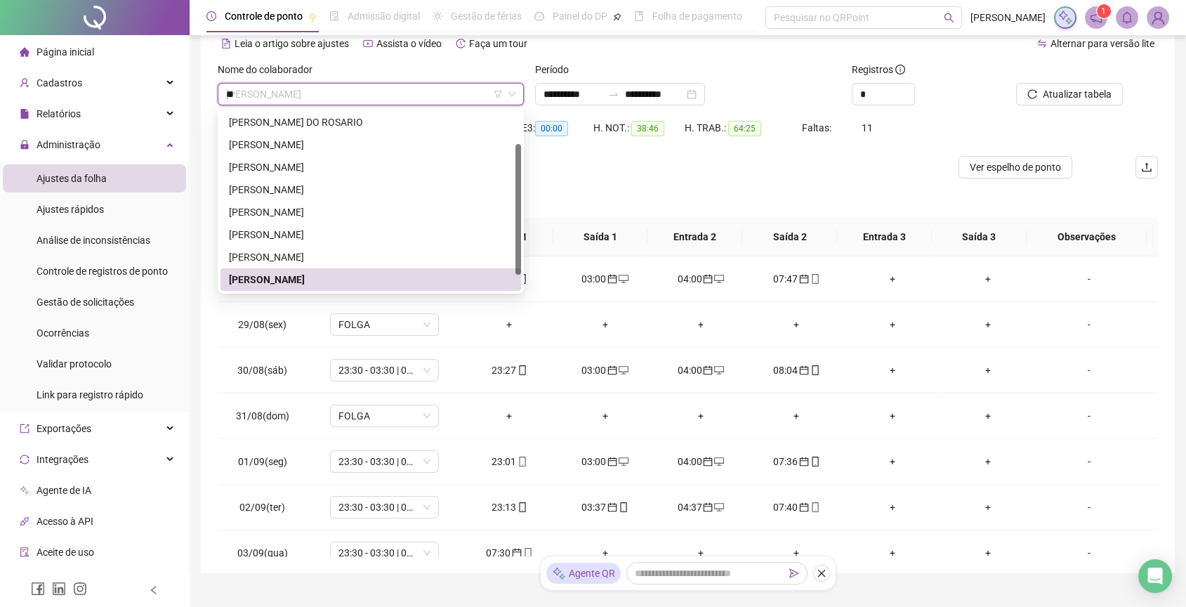
scroll to position [0, 0]
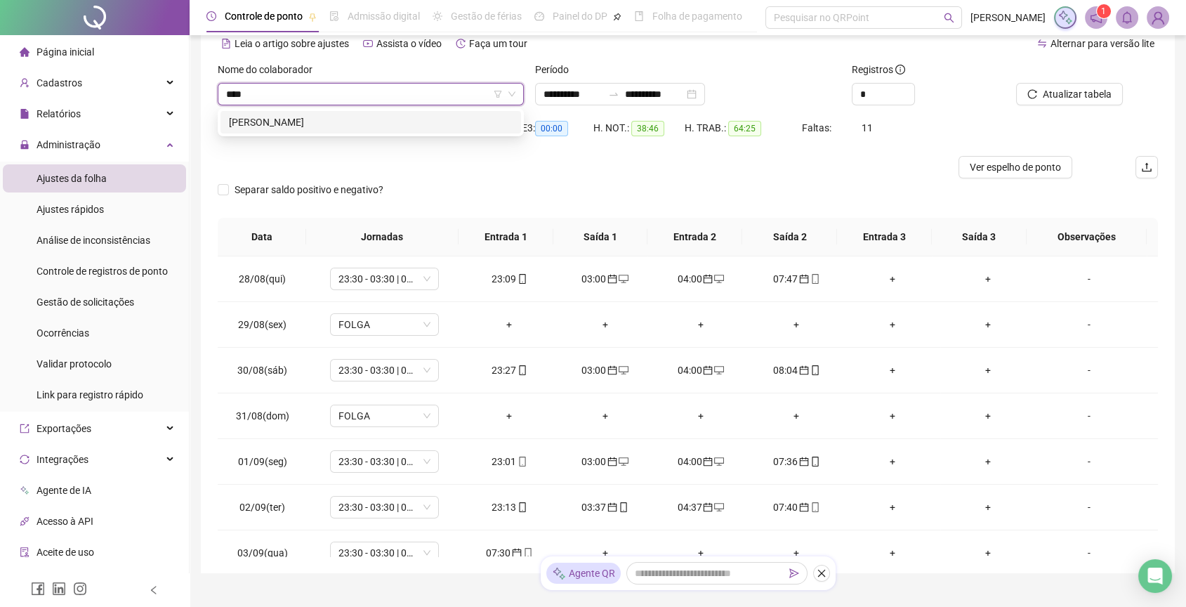
type input "*****"
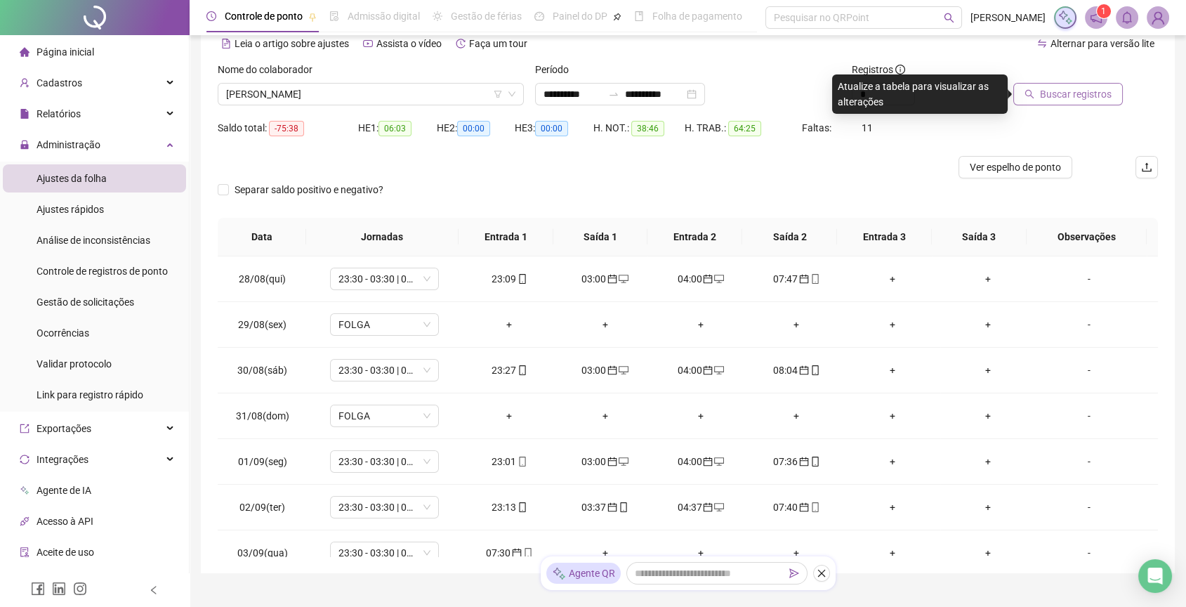
click at [1062, 92] on span "Buscar registros" at bounding box center [1076, 93] width 72 height 15
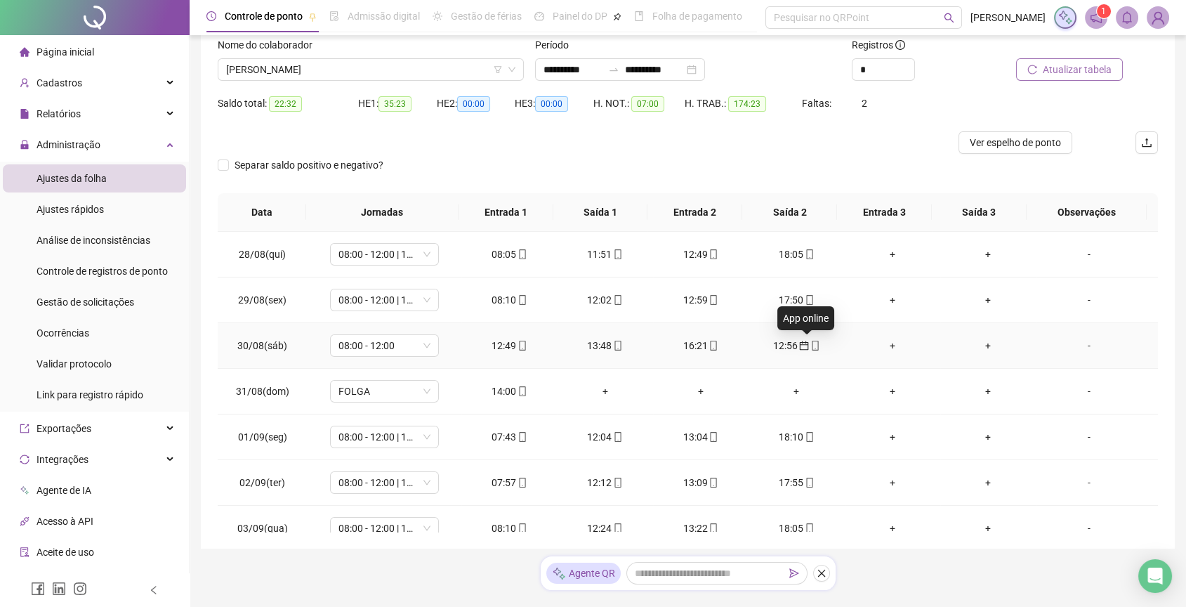
click at [810, 348] on icon "mobile" at bounding box center [815, 346] width 10 height 10
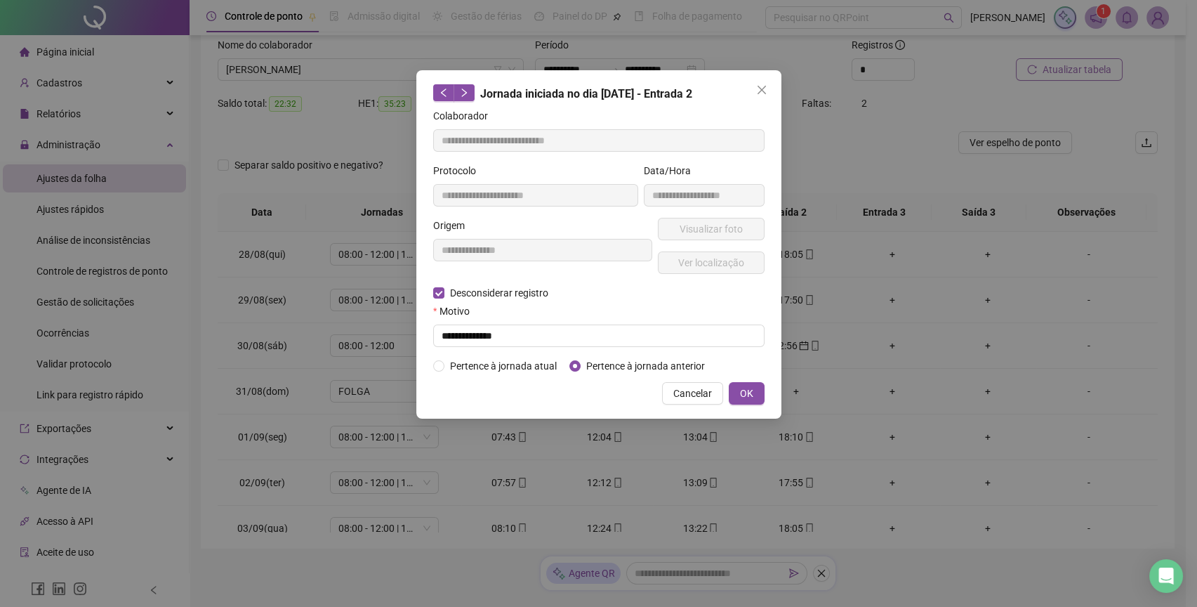
type input "**********"
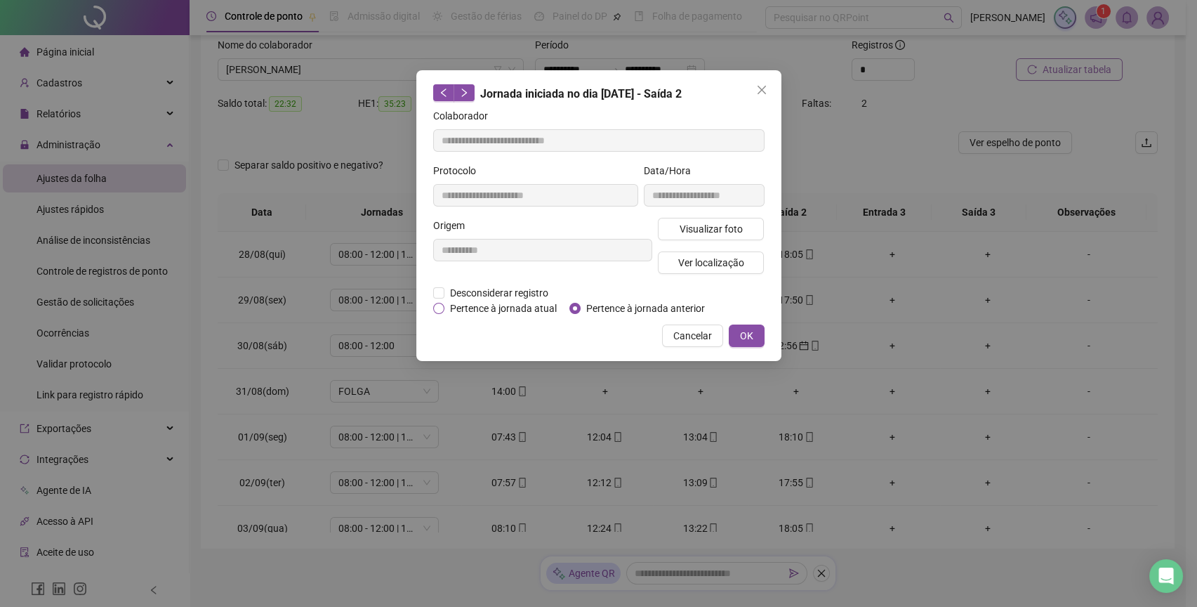
click at [541, 310] on span "Pertence à jornada atual" at bounding box center [504, 308] width 118 height 15
click at [745, 336] on span "OK" at bounding box center [746, 335] width 13 height 15
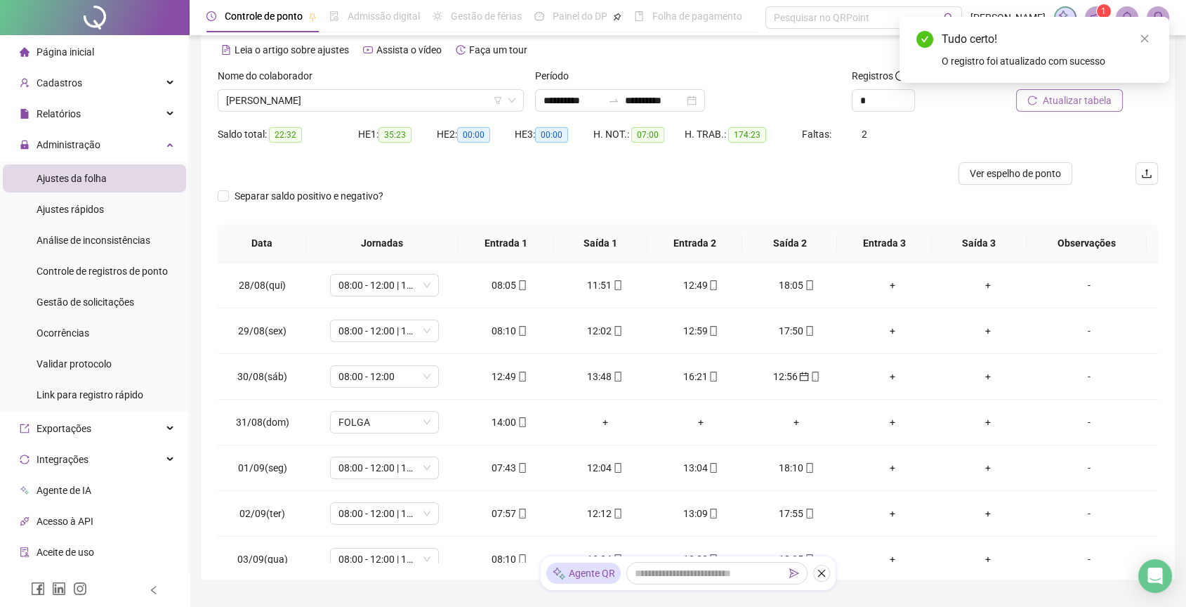
scroll to position [53, 0]
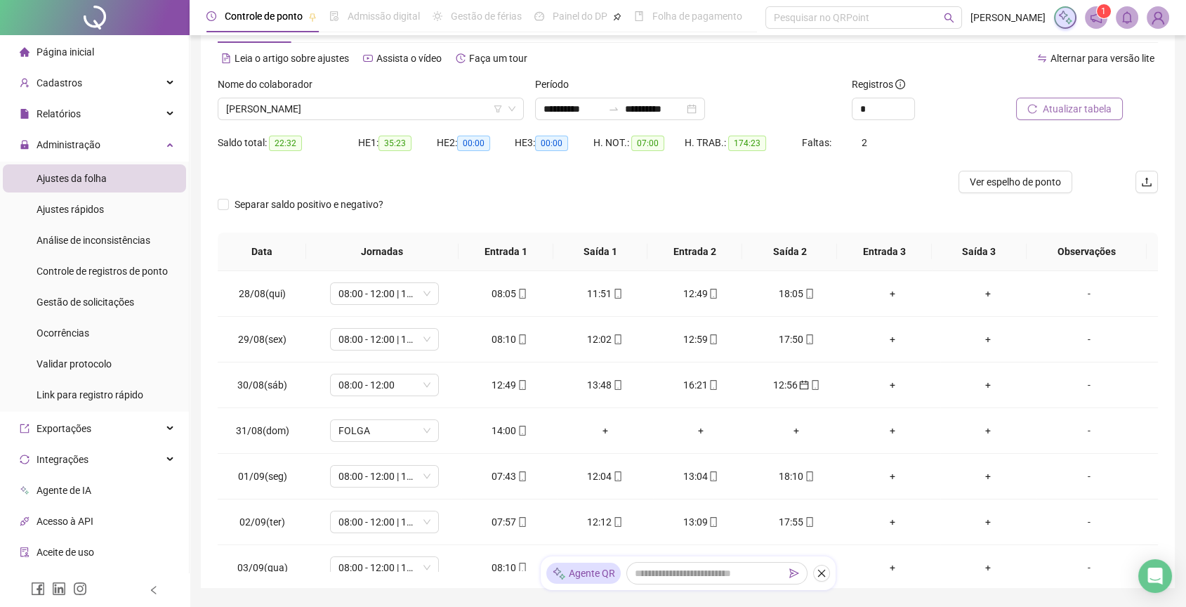
click at [1074, 111] on span "Atualizar tabela" at bounding box center [1077, 108] width 69 height 15
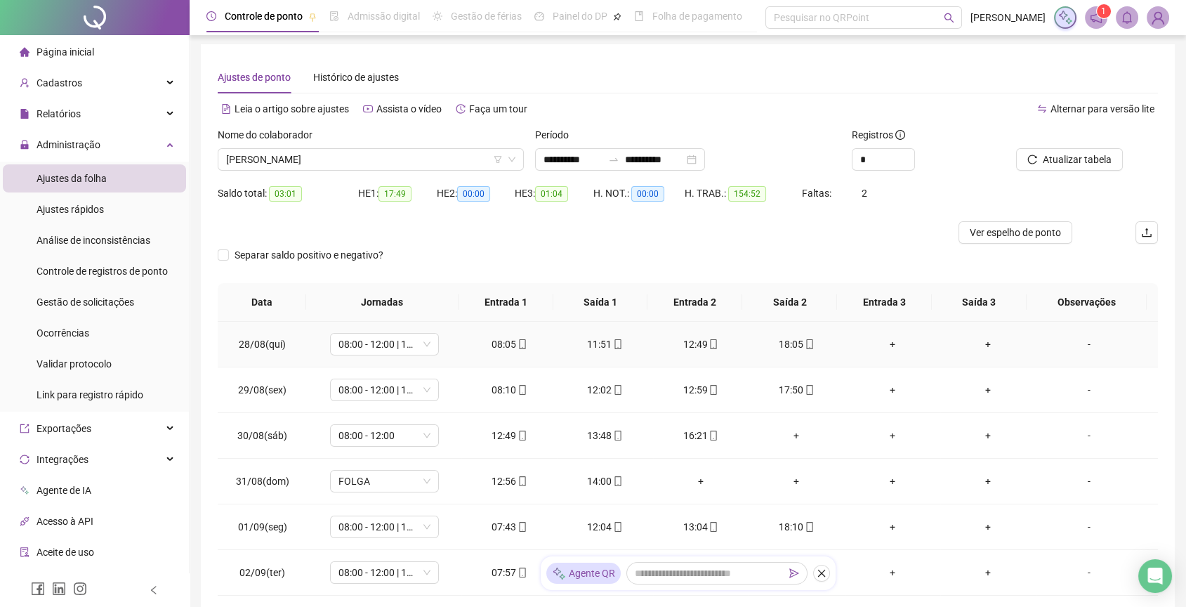
scroll to position [0, 0]
